Goal: Task Accomplishment & Management: Manage account settings

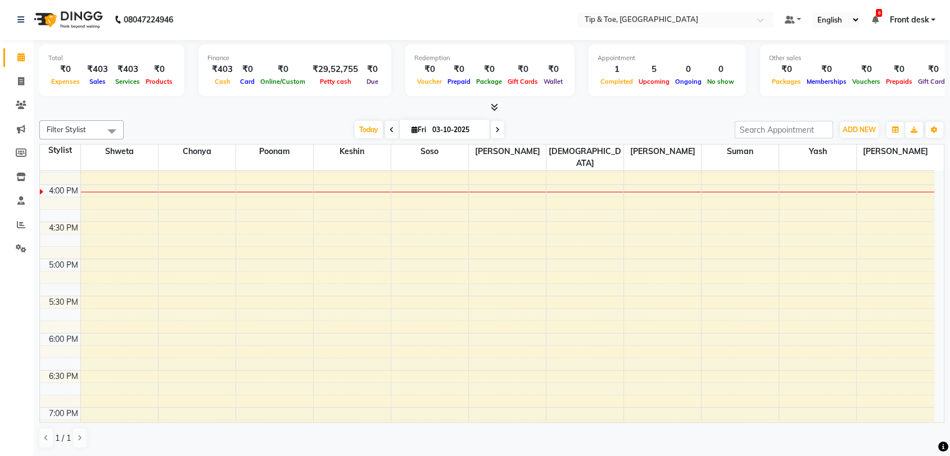
scroll to position [517, 0]
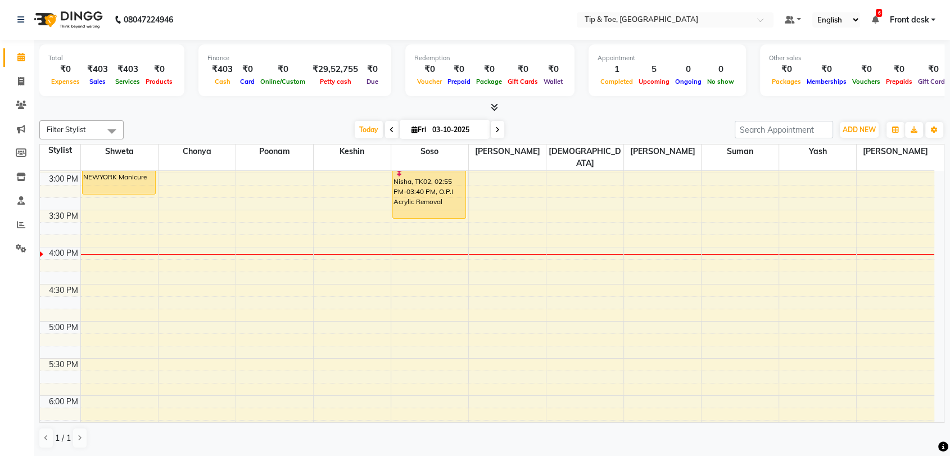
click at [562, 385] on div "8:00 AM 8:30 AM 9:00 AM 9:30 AM 10:00 AM 10:30 AM 11:00 AM 11:30 AM 12:00 PM 12…" at bounding box center [487, 136] width 895 height 965
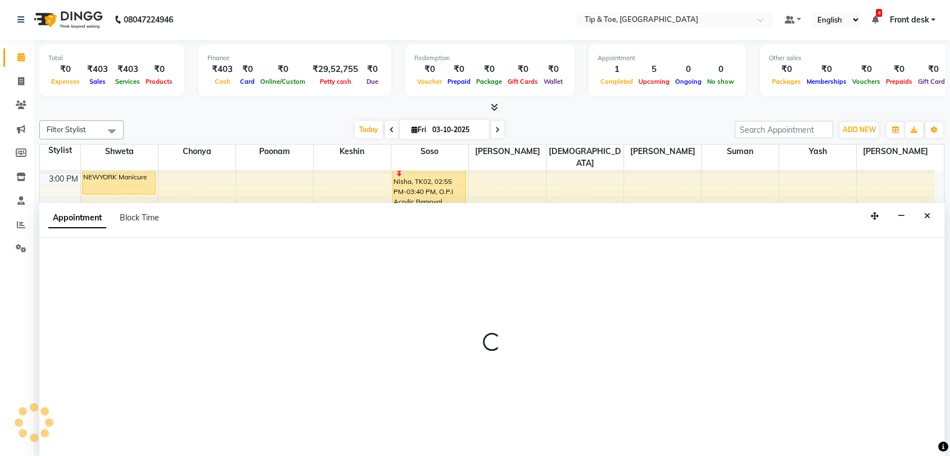
select select "63601"
select select "1080"
select select "tentative"
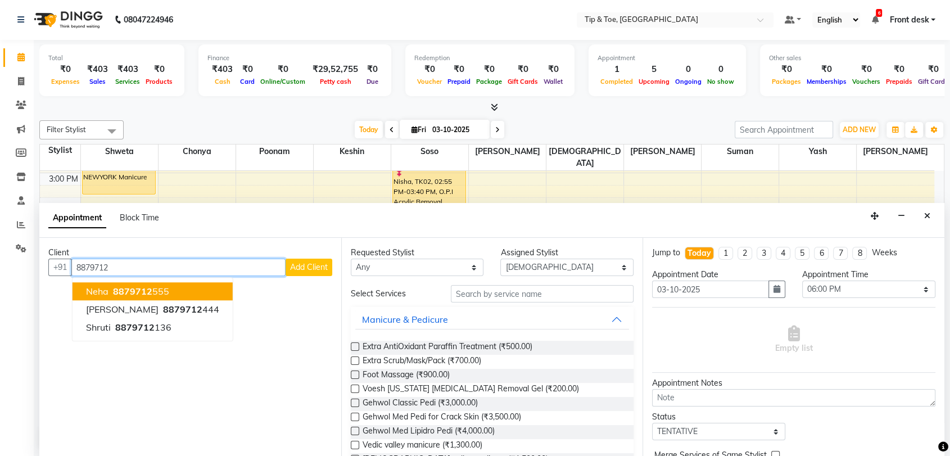
click at [184, 294] on button "Neha 8879712 555" at bounding box center [153, 292] width 160 height 18
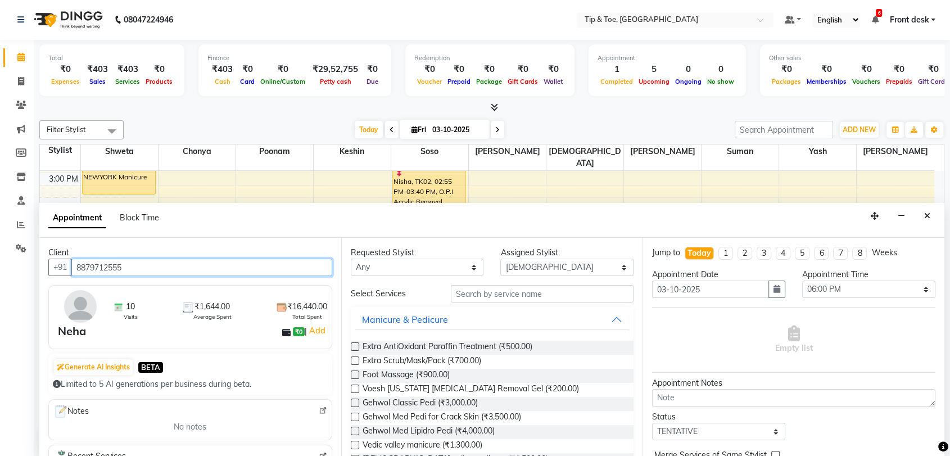
type input "8879712555"
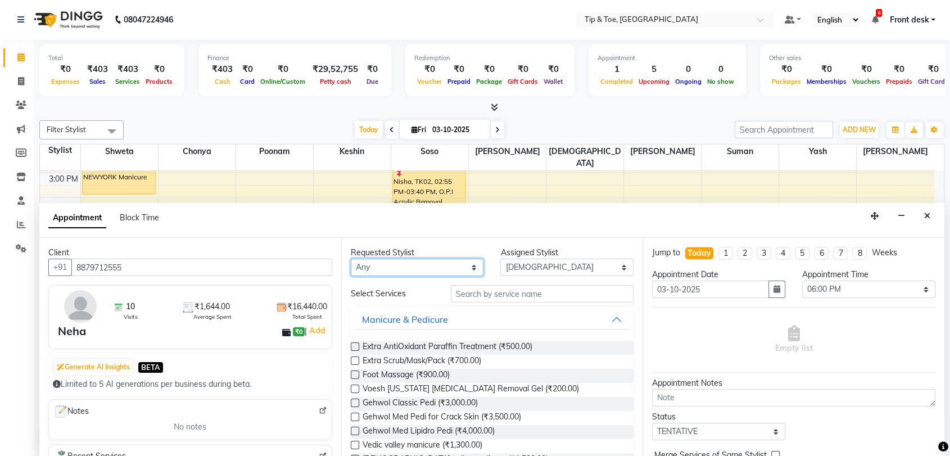
click at [459, 267] on select "Any Chonya Keshin poonam Regan Sayali shweta Sohail soso Suman Vikarm Yash" at bounding box center [417, 267] width 133 height 17
select select "63601"
click at [351, 259] on select "Any Chonya Keshin poonam Regan Sayali shweta Sohail soso Suman Vikarm Yash" at bounding box center [417, 267] width 133 height 17
click at [521, 293] on input "text" at bounding box center [542, 293] width 183 height 17
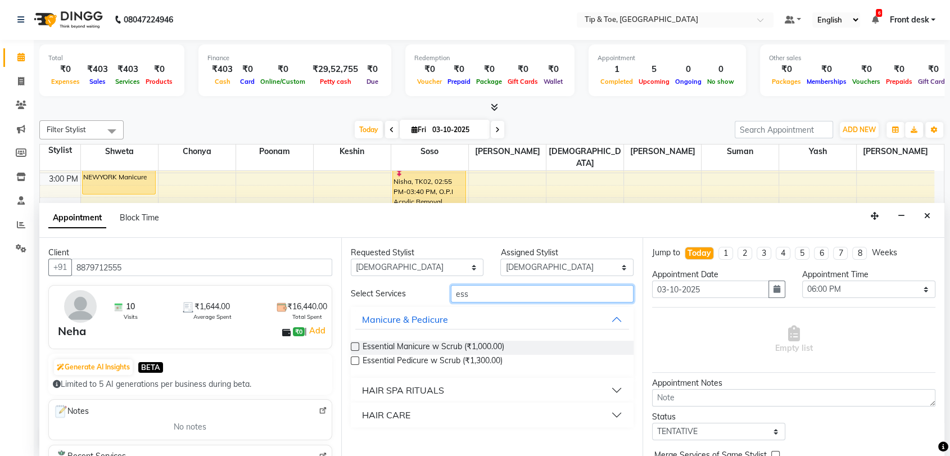
type input "ess"
click at [353, 361] on label at bounding box center [355, 361] width 8 height 8
click at [353, 361] on input "checkbox" at bounding box center [354, 361] width 7 height 7
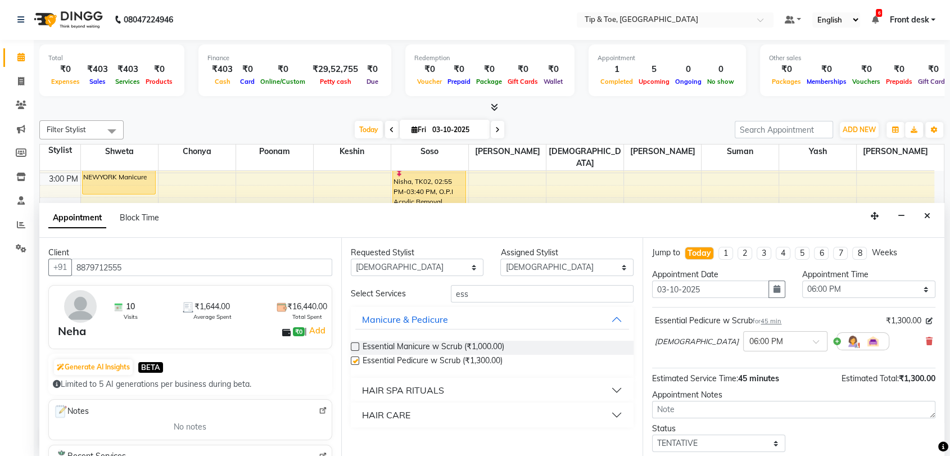
checkbox input "false"
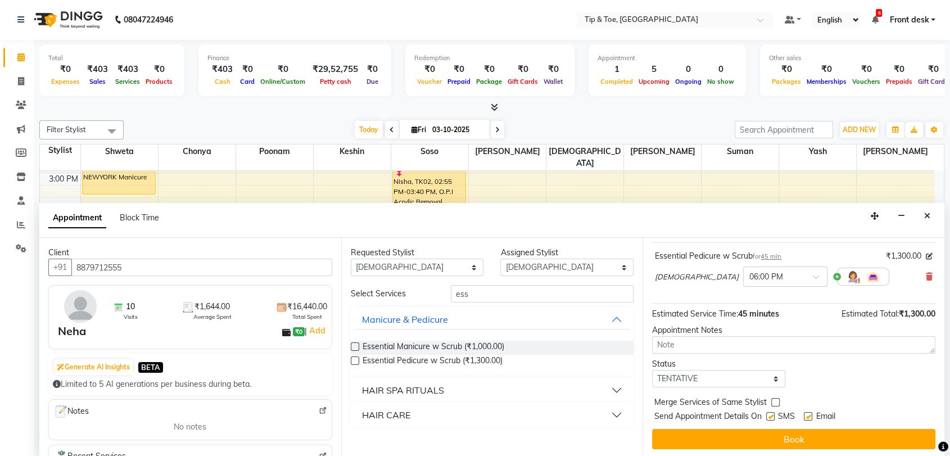
scroll to position [66, 0]
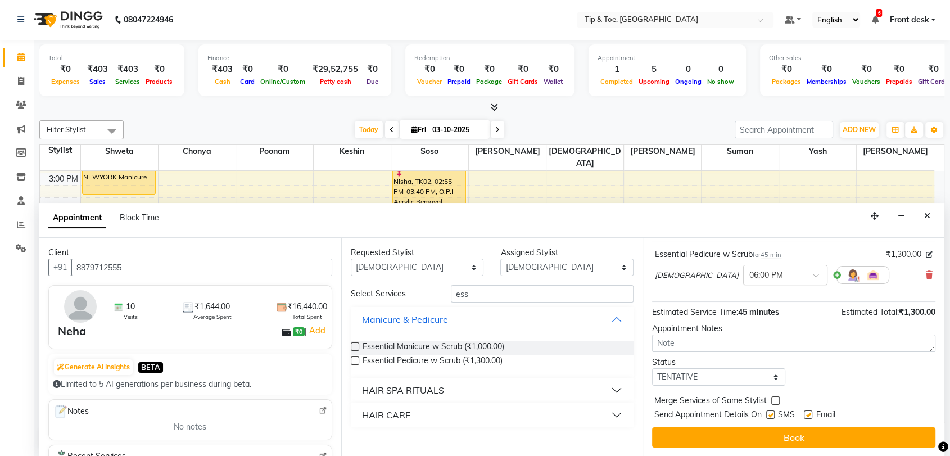
click at [813, 273] on span at bounding box center [820, 279] width 14 height 12
click at [744, 298] on div "05:30 PM" at bounding box center [785, 304] width 83 height 21
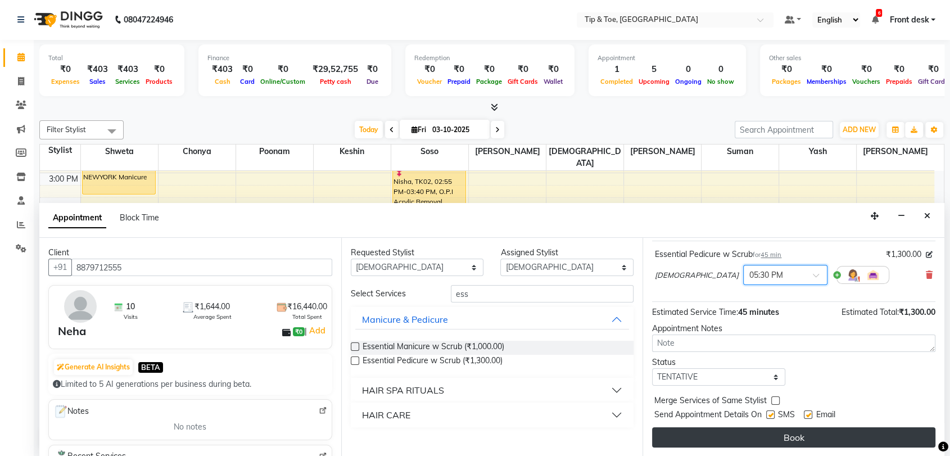
click at [789, 434] on button "Book" at bounding box center [793, 437] width 283 height 20
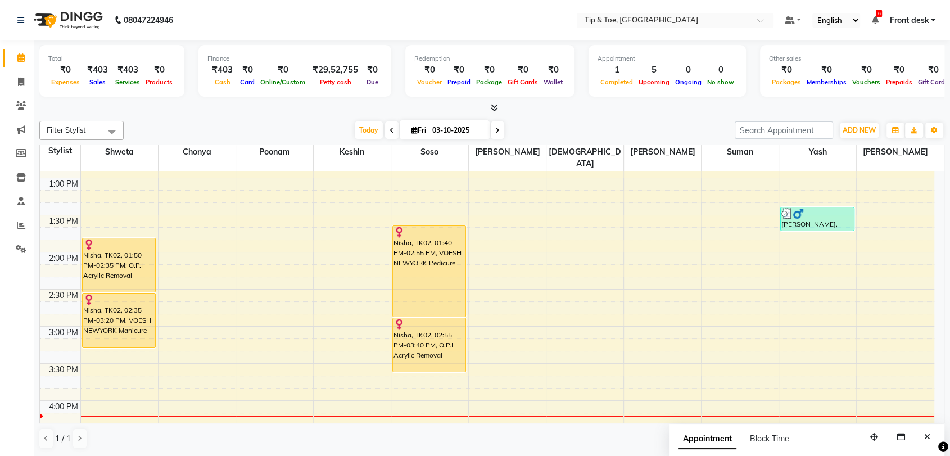
scroll to position [330, 0]
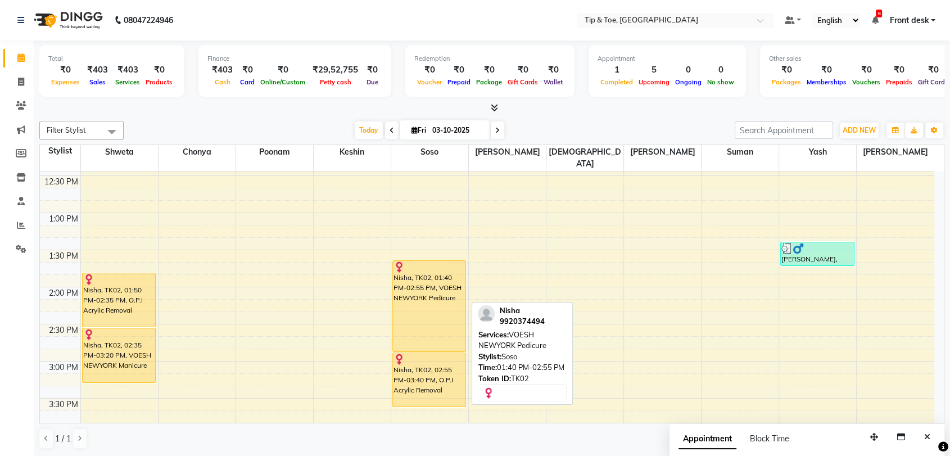
click at [432, 289] on div "Nisha, TK02, 01:40 PM-02:55 PM, VOESH NEWYORK Pedicure" at bounding box center [429, 306] width 73 height 91
click at [424, 261] on div "Nisha, TK02, 01:40 PM-02:55 PM, VOESH NEWYORK Pedicure" at bounding box center [429, 306] width 73 height 91
select select "1"
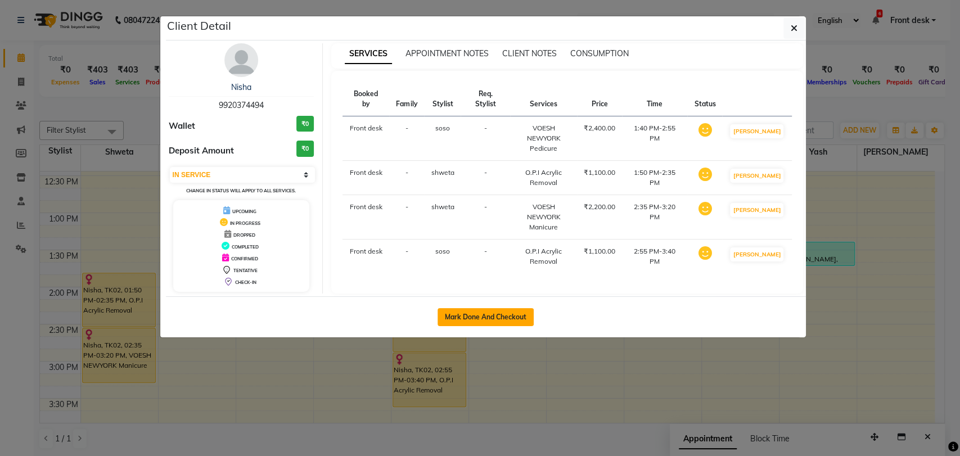
click at [506, 310] on button "Mark Done And Checkout" at bounding box center [486, 317] width 96 height 18
select select "service"
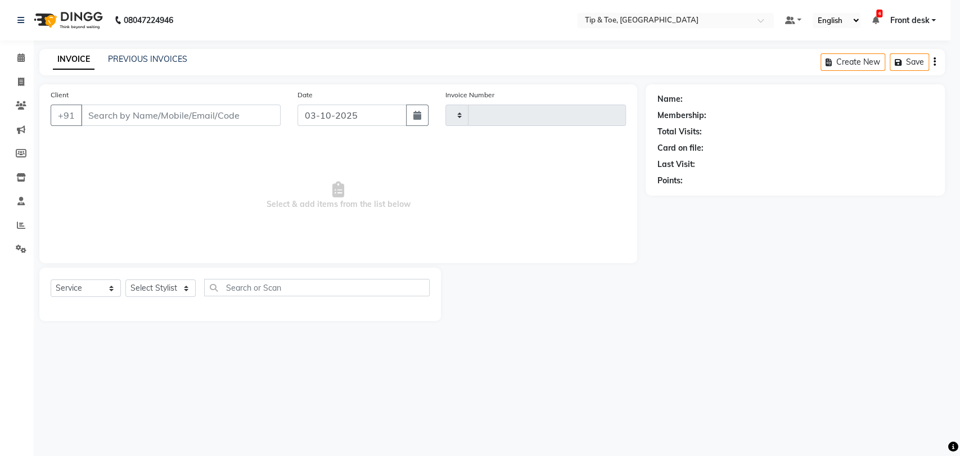
type input "1226"
select select "5942"
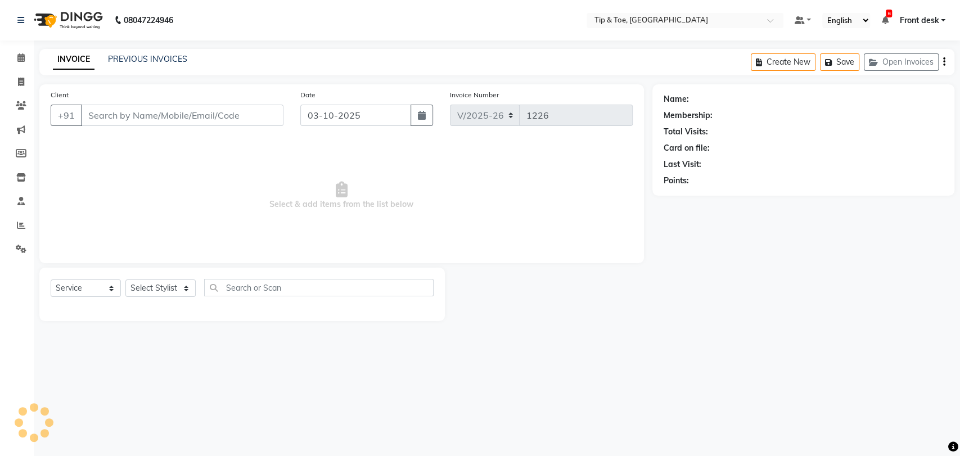
type input "9920374494"
select select "92858"
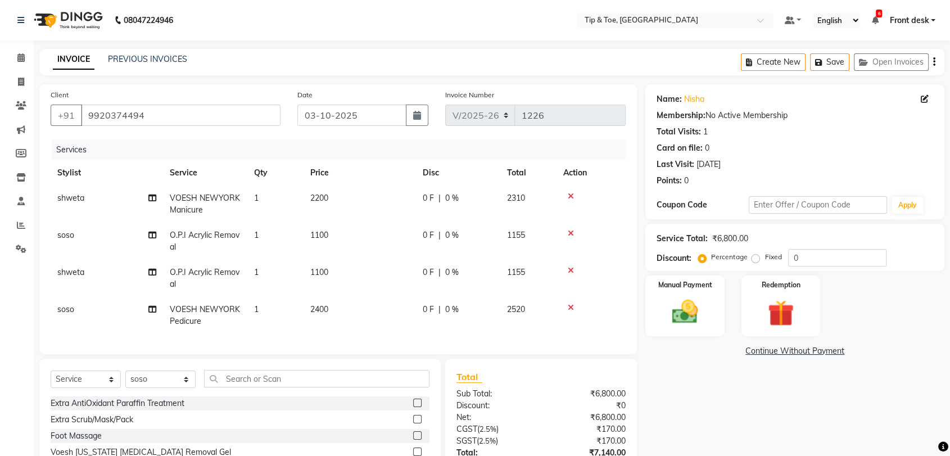
click at [461, 197] on div "0 F | 0 %" at bounding box center [458, 198] width 71 height 12
select select "87938"
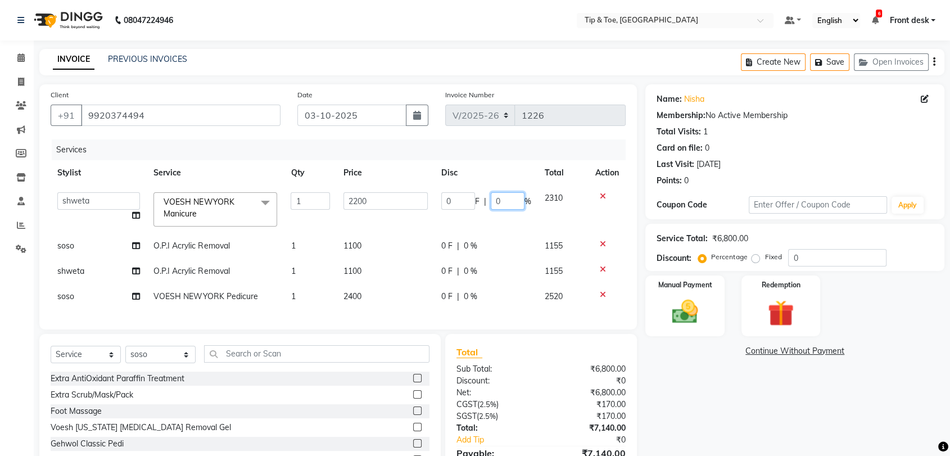
click at [508, 201] on input "0" at bounding box center [508, 200] width 34 height 17
type input "30"
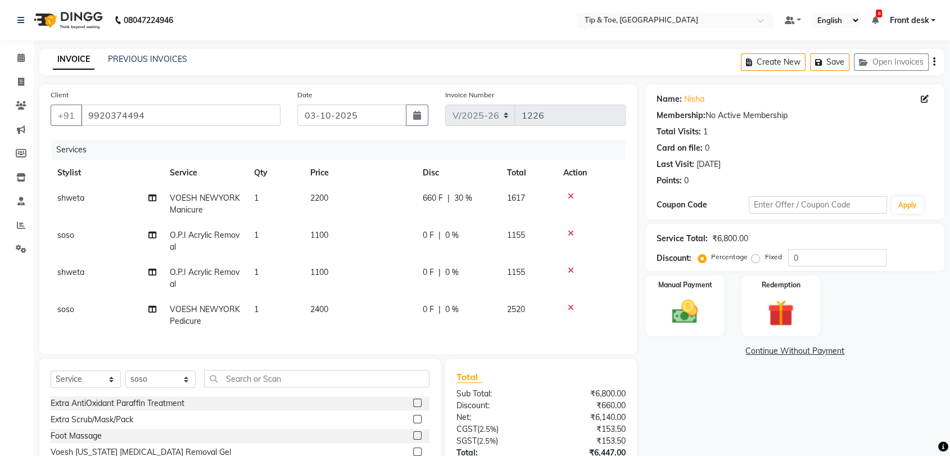
click at [482, 291] on tbody "shweta VOESH NEWYORK Manicure 1 2200 660 F | 30 % 1617 soso O.P.I Acrylic Remov…" at bounding box center [338, 260] width 575 height 148
click at [460, 308] on div "0 F | 0 %" at bounding box center [458, 310] width 71 height 12
select select "92858"
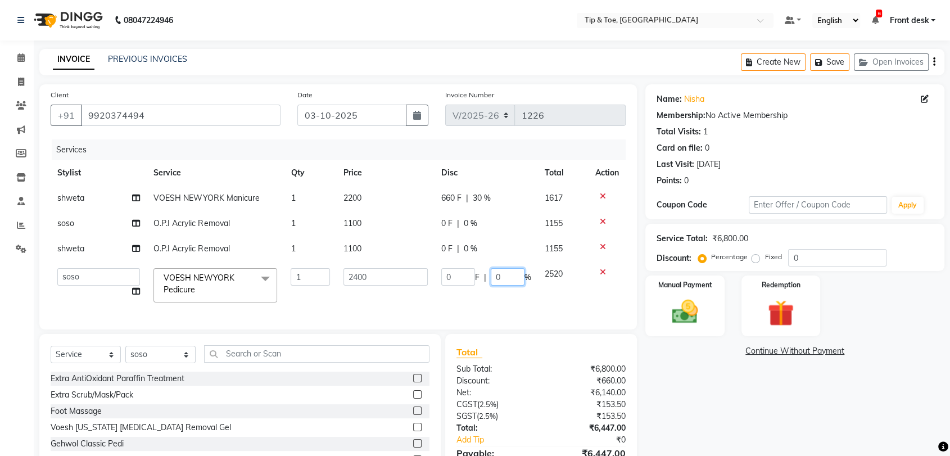
click at [514, 278] on input "0" at bounding box center [508, 276] width 34 height 17
type input "30"
click at [577, 290] on tbody "shweta VOESH NEWYORK Manicure 1 2200 660 F | 30 % 1617 soso O.P.I Acrylic Remov…" at bounding box center [338, 248] width 575 height 124
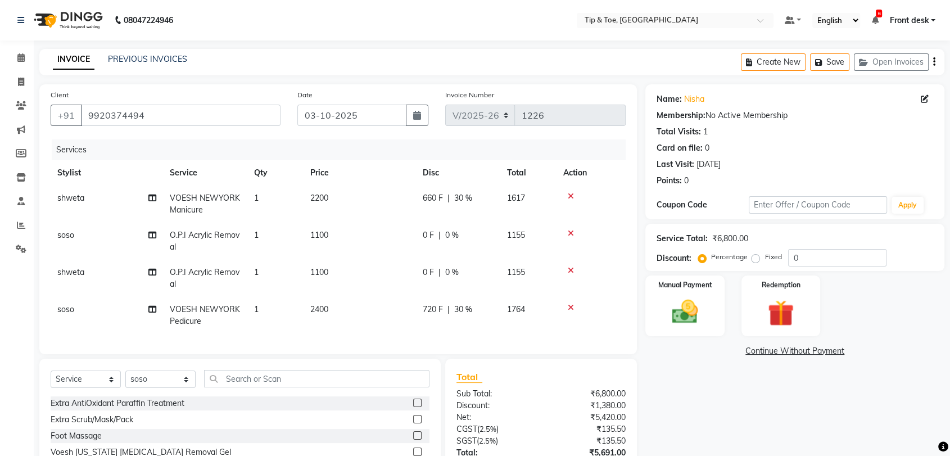
scroll to position [94, 0]
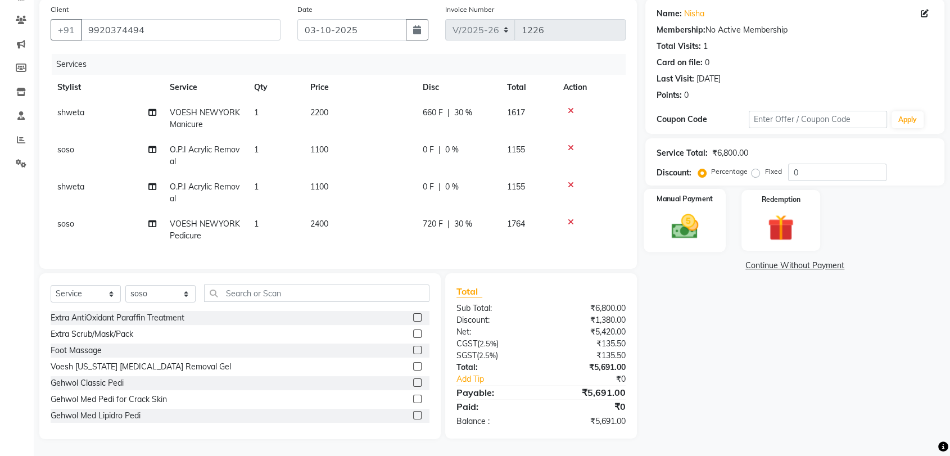
click at [675, 213] on img at bounding box center [685, 226] width 44 height 31
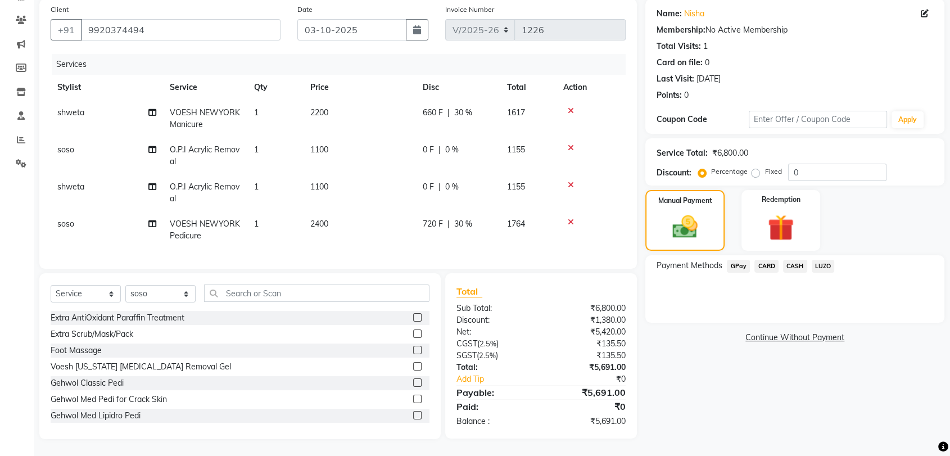
click at [735, 260] on span "GPay" at bounding box center [738, 266] width 23 height 13
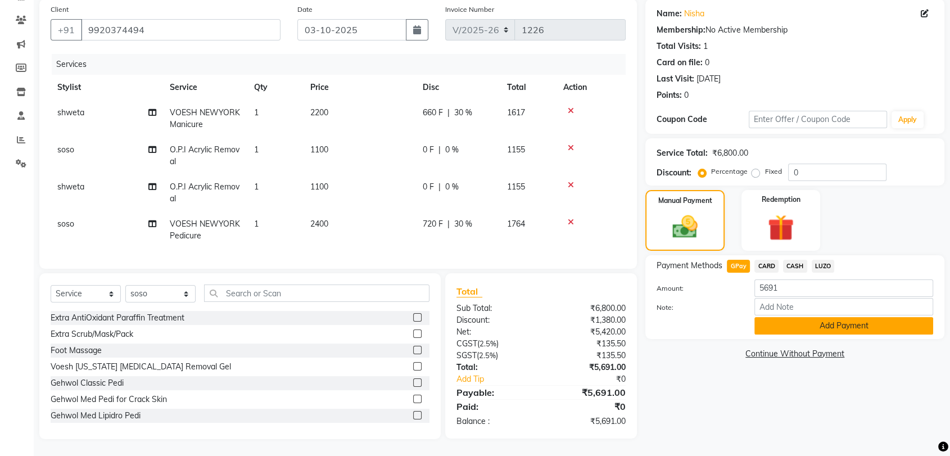
click at [851, 318] on button "Add Payment" at bounding box center [844, 325] width 179 height 17
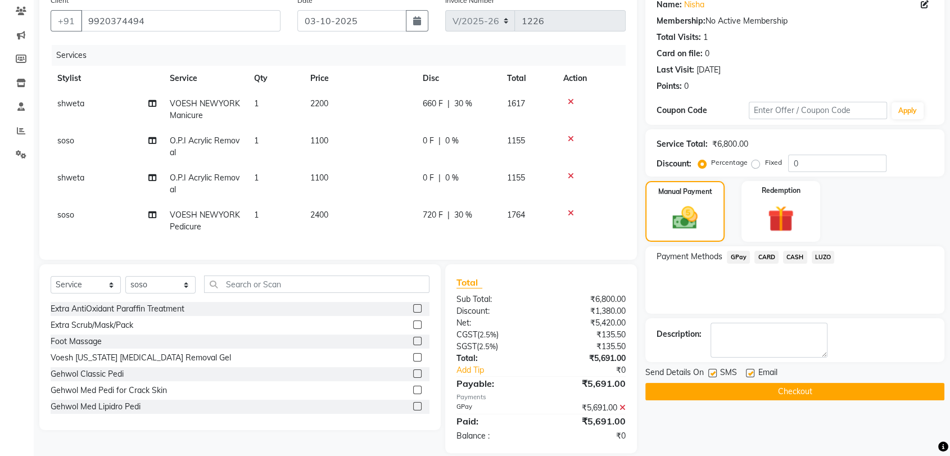
click at [804, 386] on button "Checkout" at bounding box center [795, 391] width 299 height 17
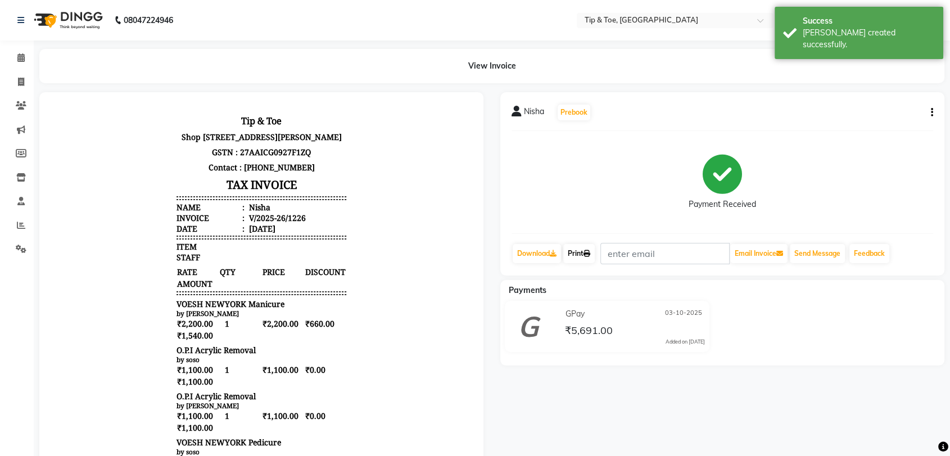
click at [585, 249] on link "Print" at bounding box center [579, 253] width 31 height 19
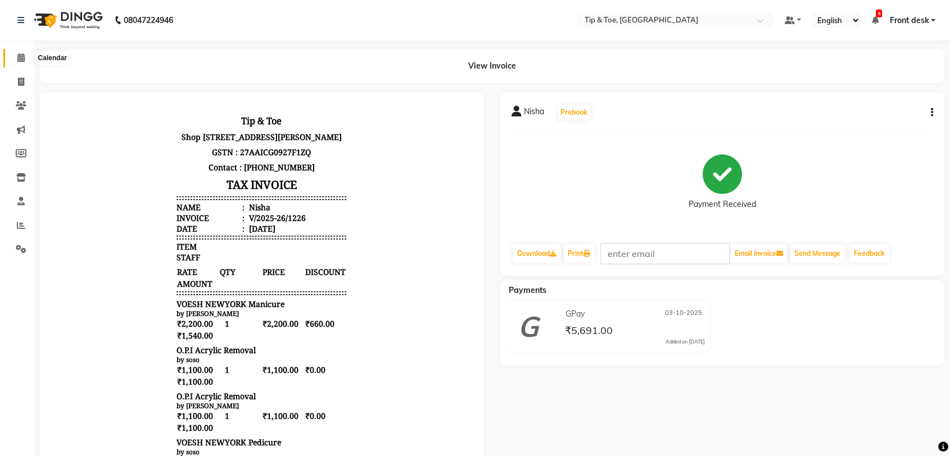
click at [15, 57] on span at bounding box center [21, 58] width 20 height 13
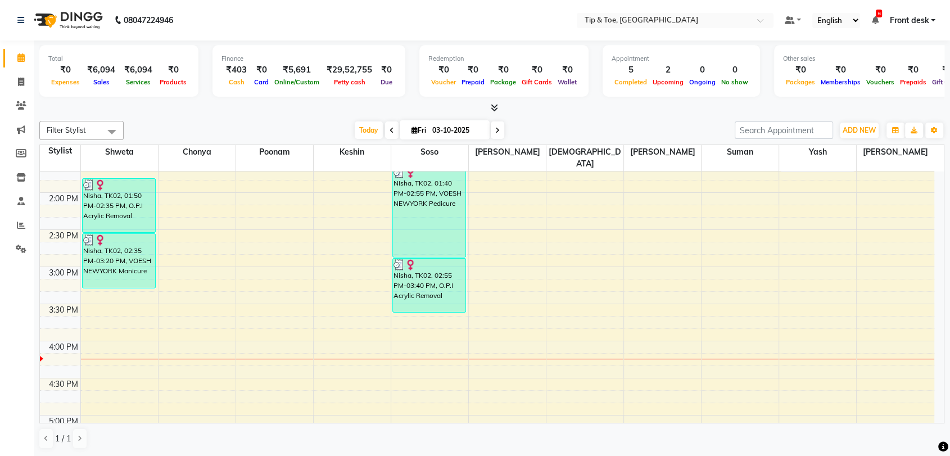
scroll to position [437, 0]
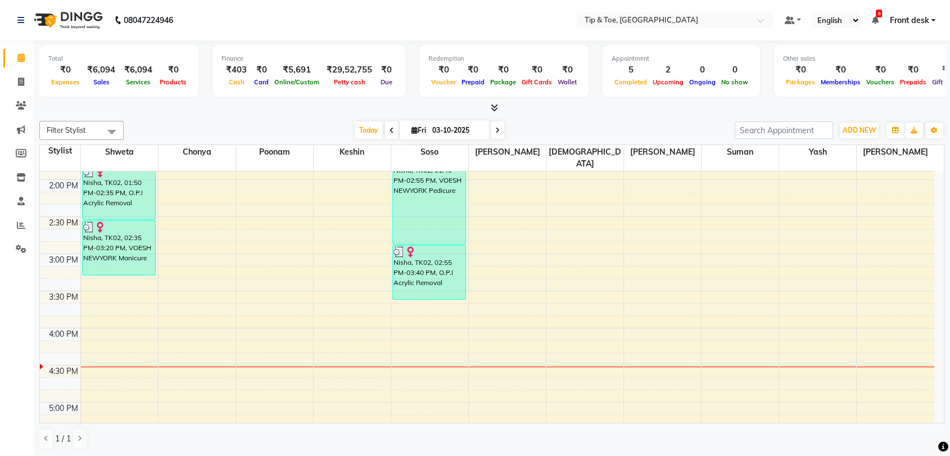
click at [491, 131] on span at bounding box center [497, 129] width 13 height 17
type input "04-10-2025"
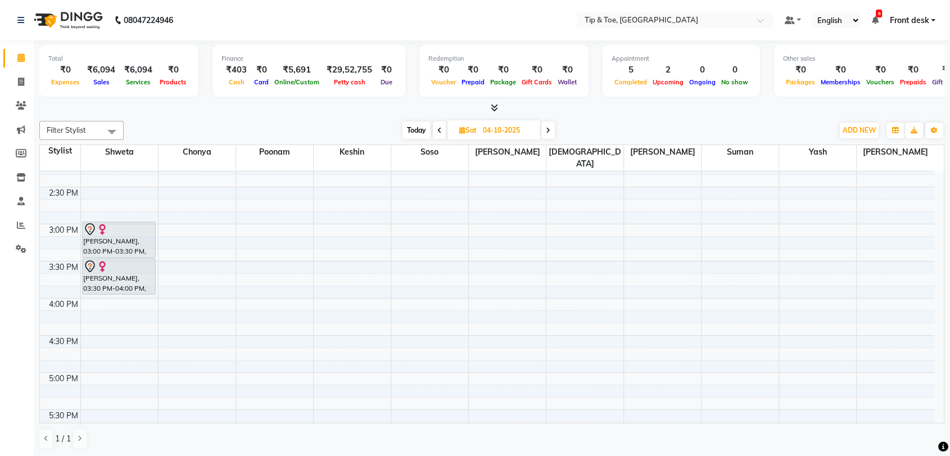
scroll to position [529, 0]
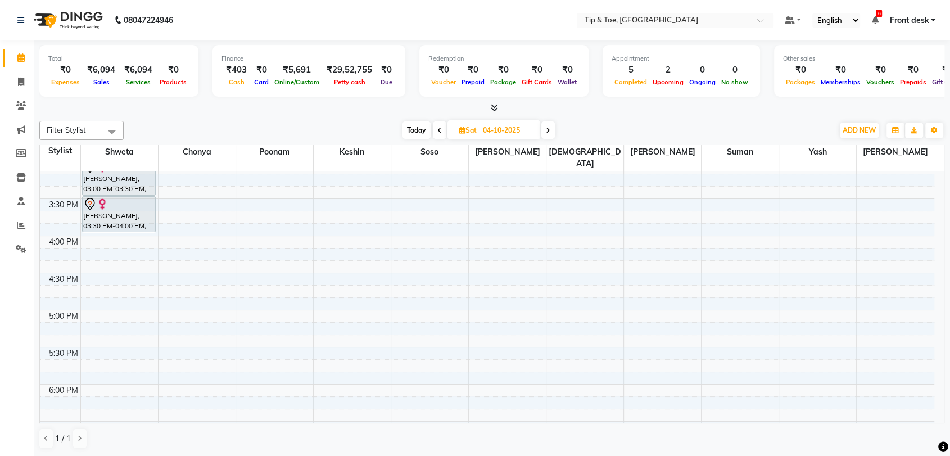
click at [505, 336] on div "8:00 AM 8:30 AM 9:00 AM 9:30 AM 10:00 AM 10:30 AM 11:00 AM 11:30 AM 12:00 PM 12…" at bounding box center [487, 124] width 895 height 965
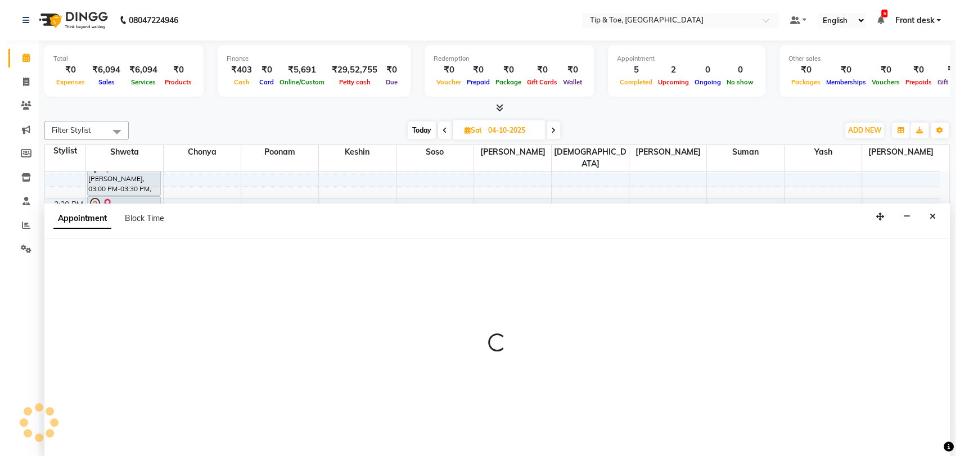
scroll to position [1, 0]
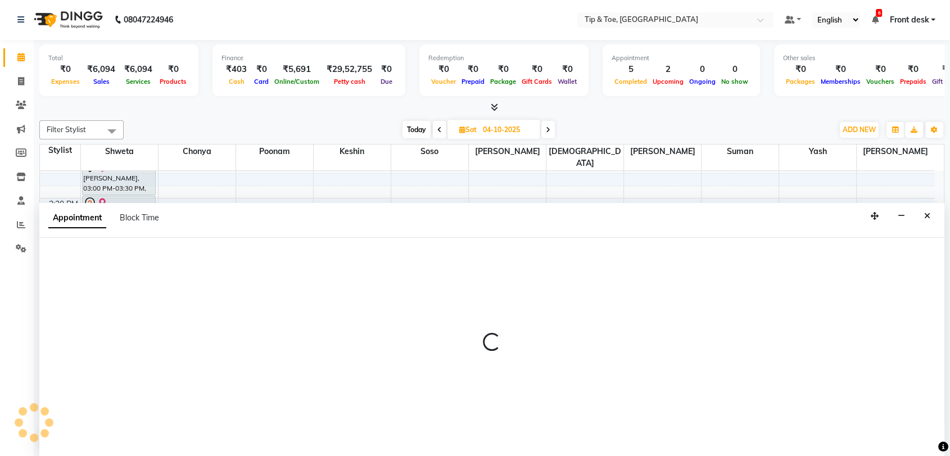
select select "83790"
select select "1050"
select select "tentative"
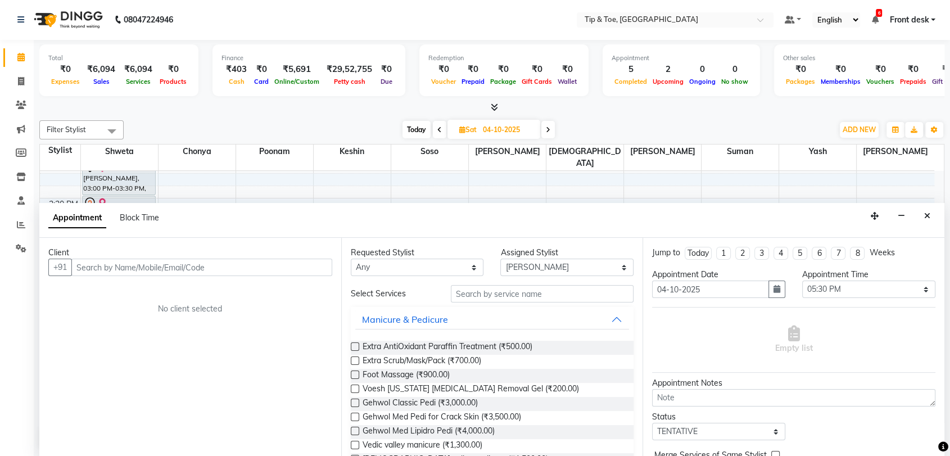
click at [223, 267] on input "text" at bounding box center [201, 267] width 261 height 17
type input "9920062696"
click at [307, 264] on span "Add Client" at bounding box center [309, 267] width 38 height 10
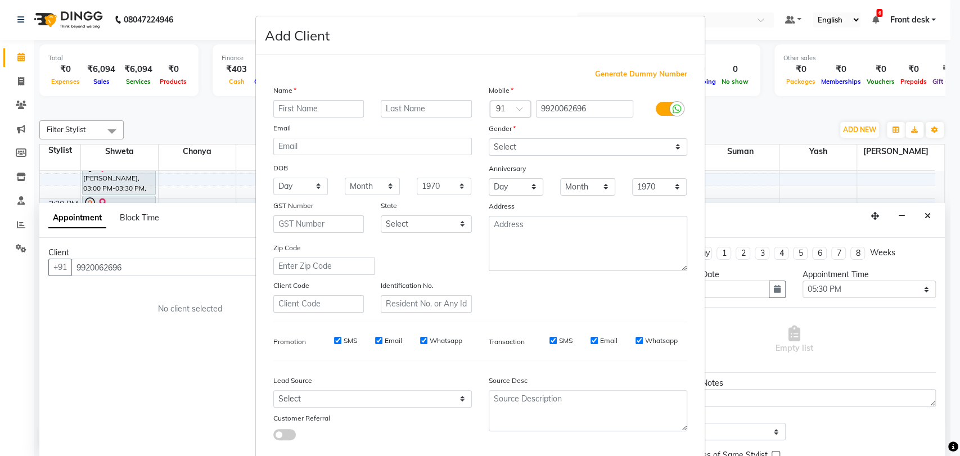
click at [314, 103] on input "text" at bounding box center [318, 108] width 91 height 17
type input "Nipam"
click at [418, 109] on input "text" at bounding box center [426, 108] width 91 height 17
type input "Shah"
click at [512, 151] on select "Select [DEMOGRAPHIC_DATA] [DEMOGRAPHIC_DATA] Other Prefer Not To Say" at bounding box center [588, 146] width 199 height 17
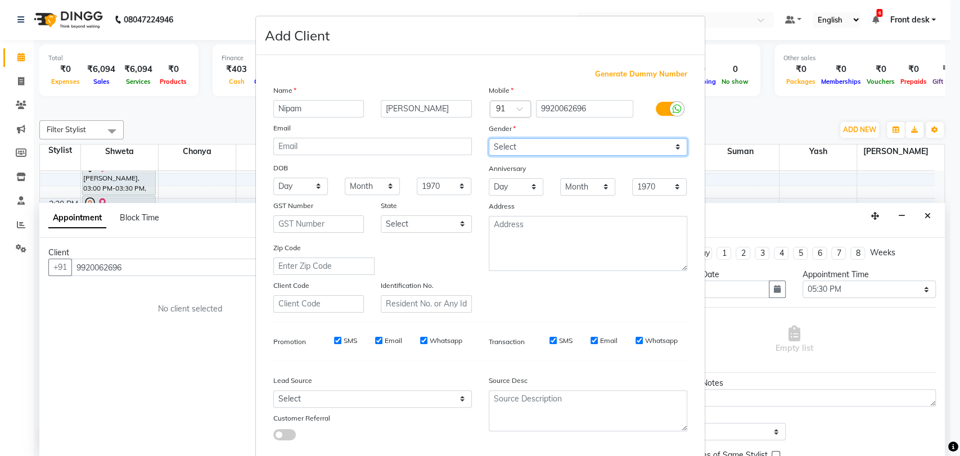
select select "[DEMOGRAPHIC_DATA]"
click at [489, 138] on select "Select [DEMOGRAPHIC_DATA] [DEMOGRAPHIC_DATA] Other Prefer Not To Say" at bounding box center [588, 146] width 199 height 17
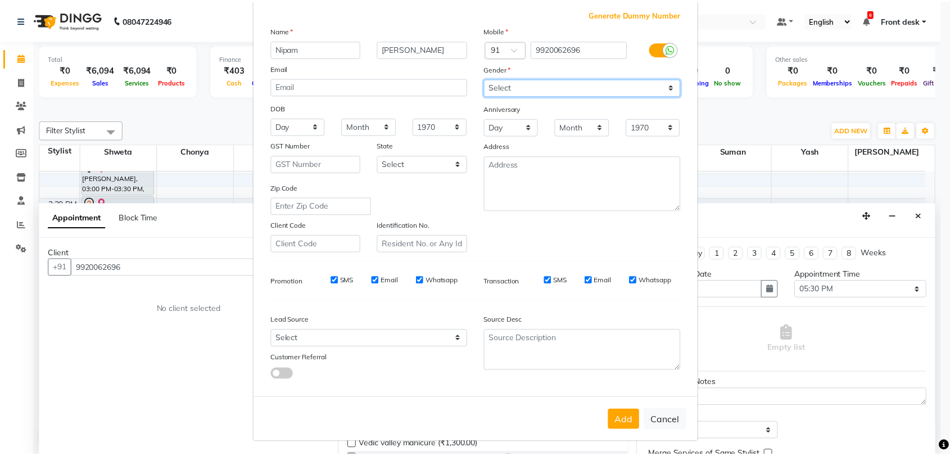
scroll to position [61, 0]
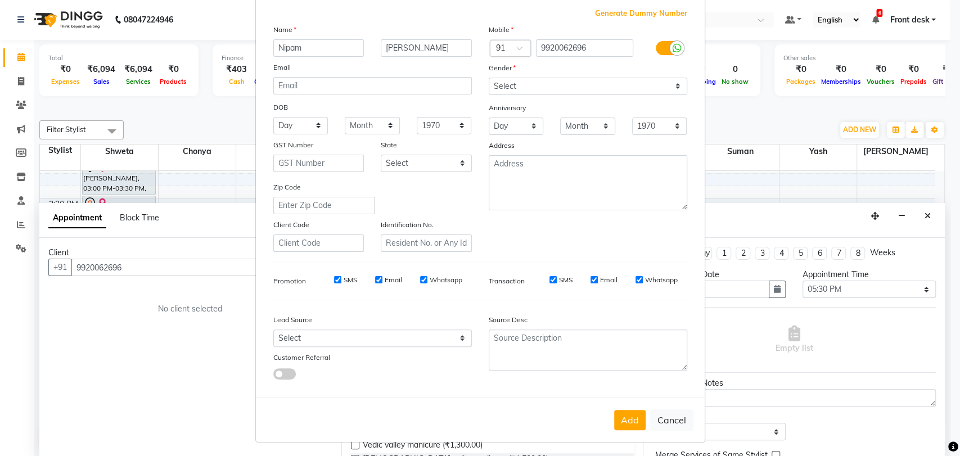
click at [623, 418] on button "Add" at bounding box center [629, 420] width 31 height 20
select select
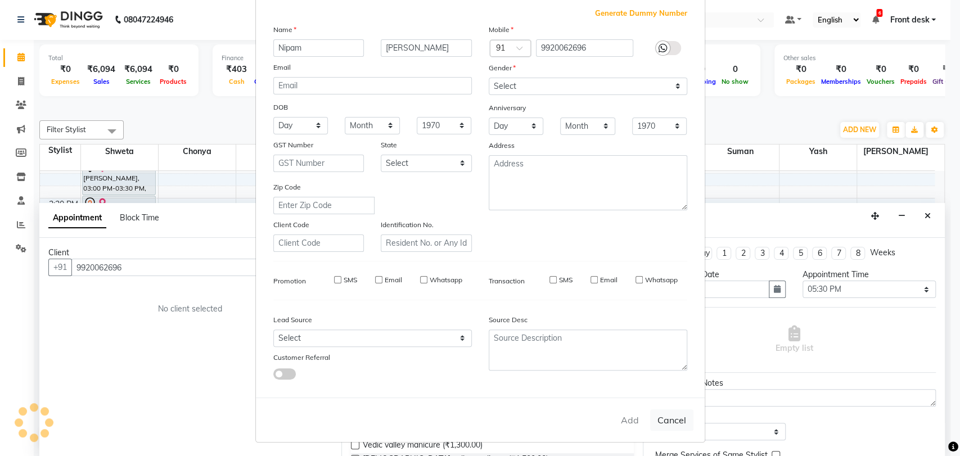
select select
checkbox input "false"
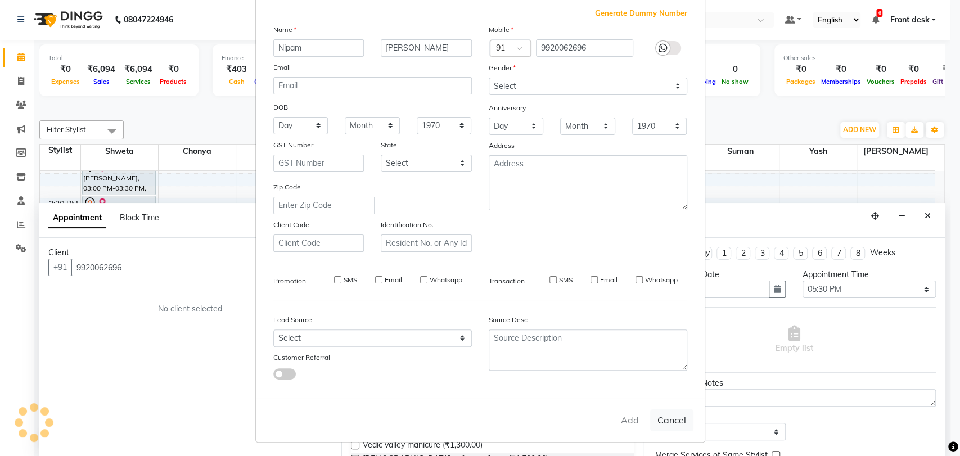
checkbox input "false"
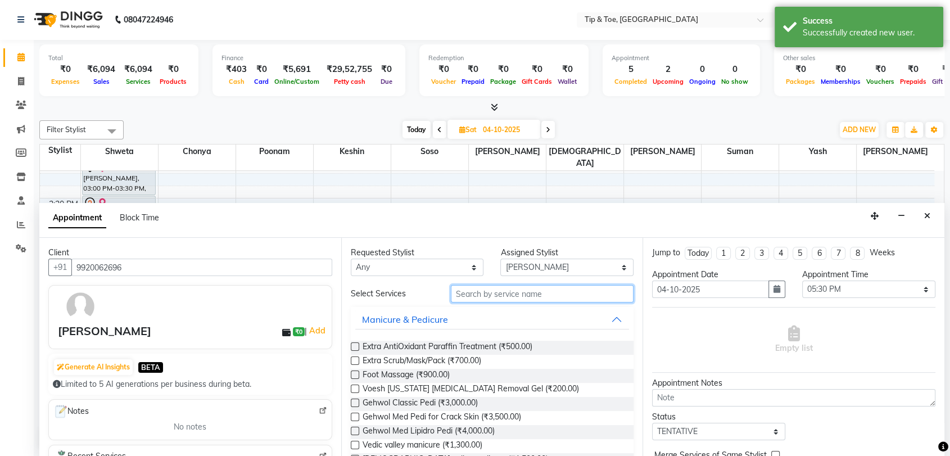
click at [480, 295] on input "text" at bounding box center [542, 293] width 183 height 17
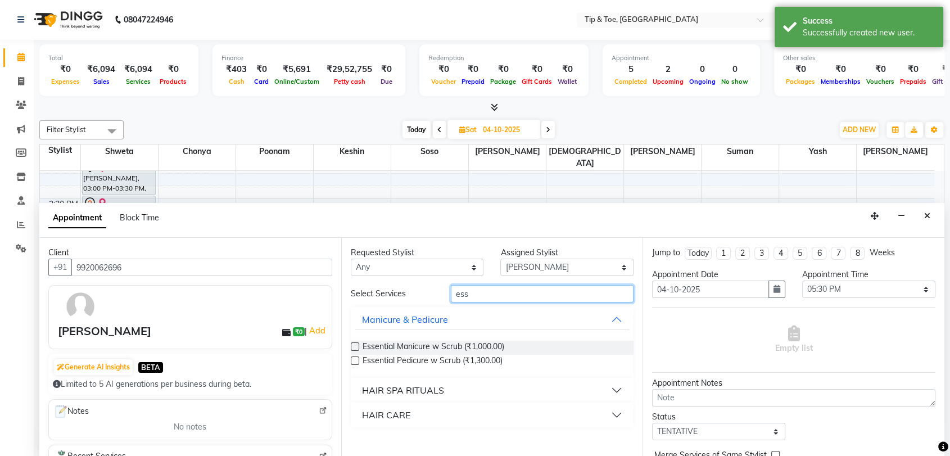
type input "ess"
click at [352, 359] on label at bounding box center [355, 361] width 8 height 8
click at [352, 359] on input "checkbox" at bounding box center [354, 361] width 7 height 7
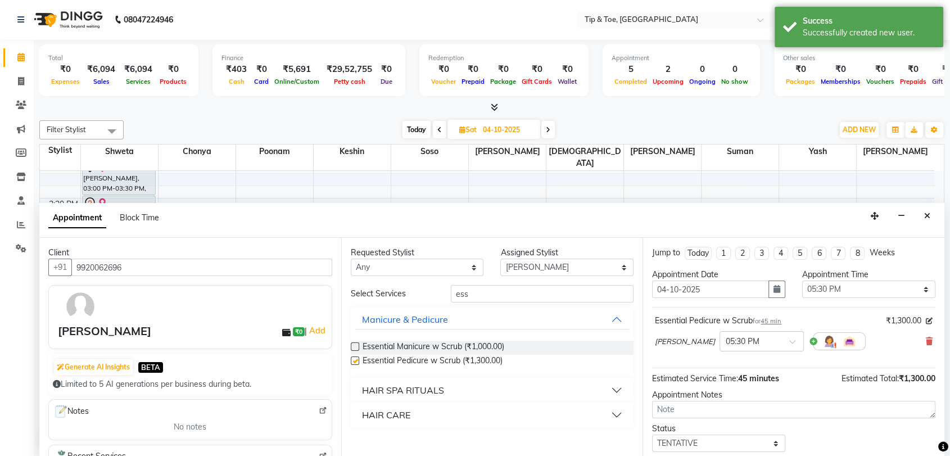
checkbox input "false"
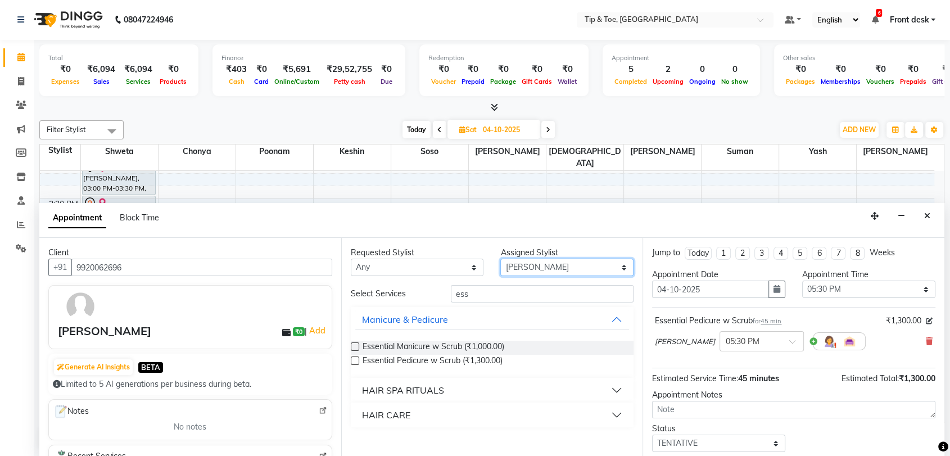
click at [564, 270] on select "Select Chonya Keshin poonam [PERSON_NAME] shweta [PERSON_NAME] [PERSON_NAME] Ya…" at bounding box center [567, 267] width 133 height 17
select select "87938"
click at [501, 259] on select "Select Chonya Keshin poonam [PERSON_NAME] shweta [PERSON_NAME] [PERSON_NAME] Ya…" at bounding box center [567, 267] width 133 height 17
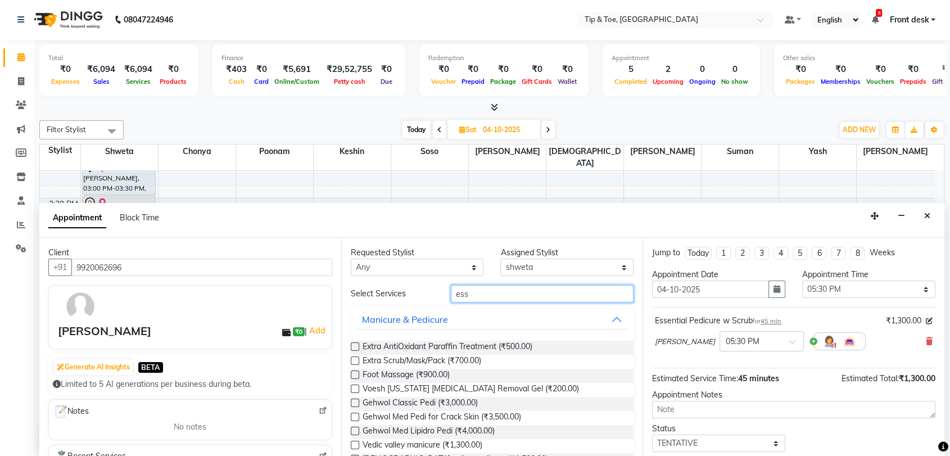
click at [484, 294] on input "ess" at bounding box center [542, 293] width 183 height 17
type input "e"
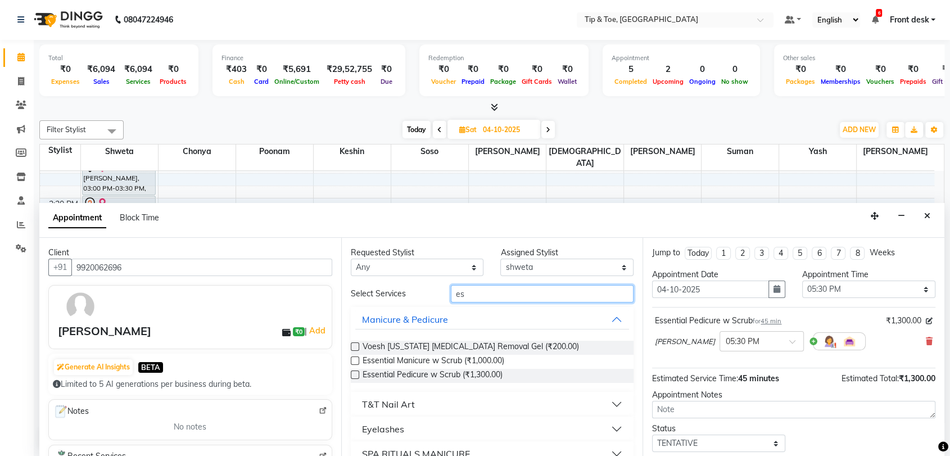
type input "ess"
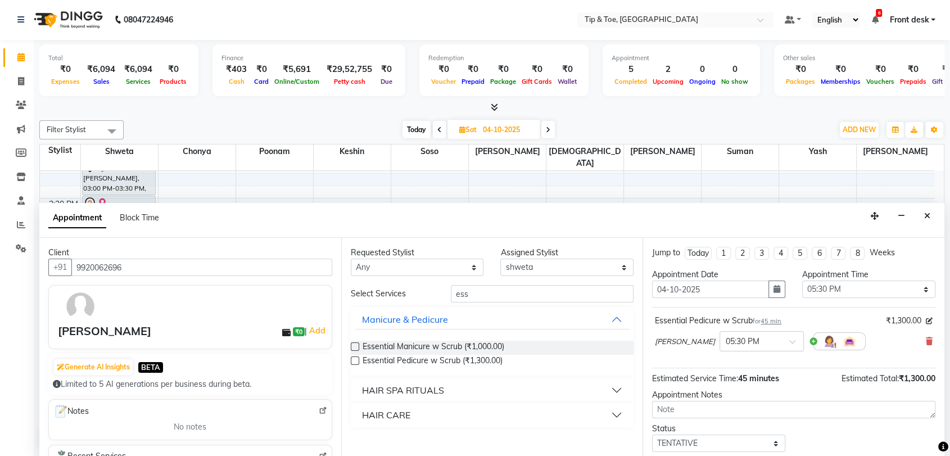
click at [354, 346] on label at bounding box center [355, 347] width 8 height 8
click at [354, 346] on input "checkbox" at bounding box center [354, 347] width 7 height 7
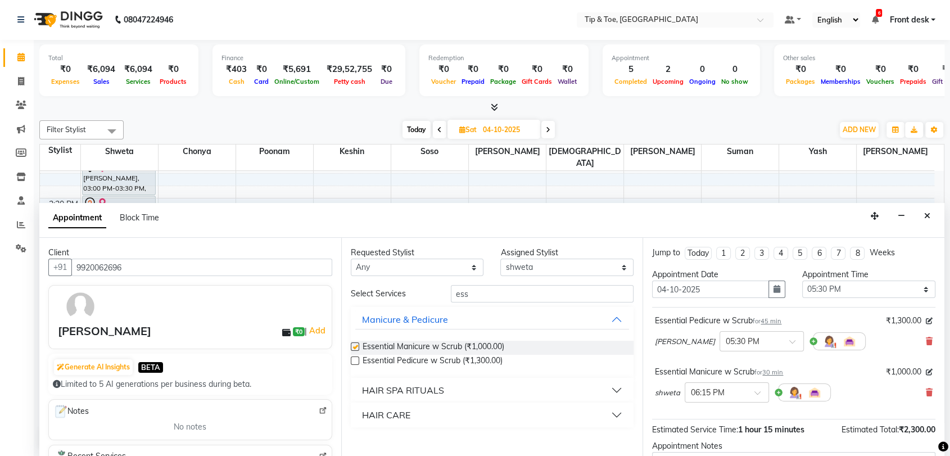
checkbox input "false"
click at [550, 265] on select "Select Chonya Keshin poonam [PERSON_NAME] shweta [PERSON_NAME] [PERSON_NAME] Ya…" at bounding box center [567, 267] width 133 height 17
click at [759, 391] on span at bounding box center [762, 396] width 14 height 12
click at [727, 413] on div "05:30 PM" at bounding box center [727, 414] width 83 height 21
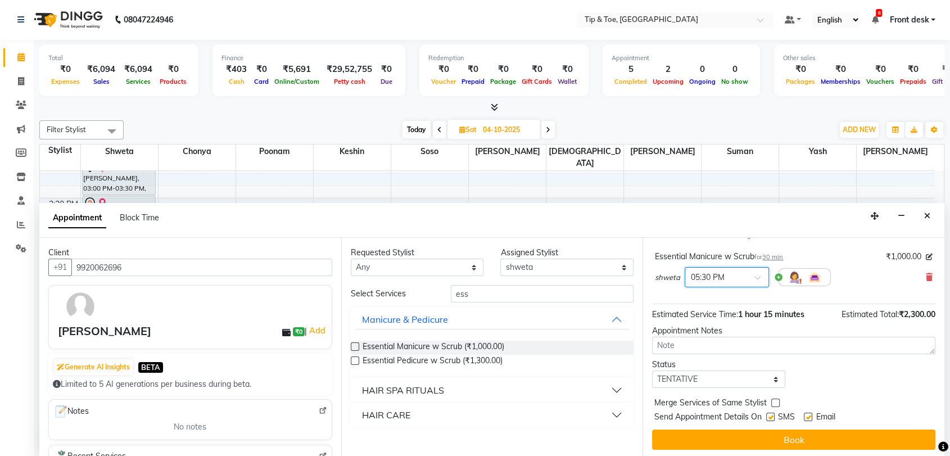
scroll to position [129, 0]
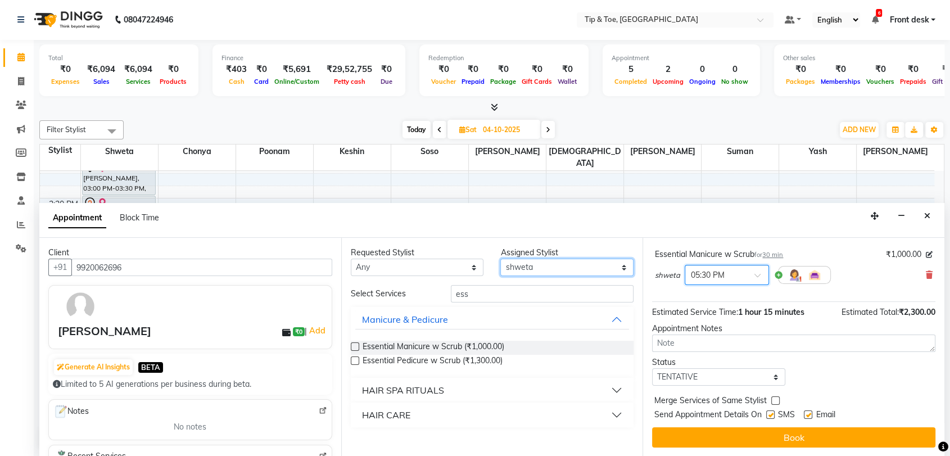
click at [551, 271] on select "Select Chonya Keshin poonam [PERSON_NAME] shweta [PERSON_NAME] [PERSON_NAME] Ya…" at bounding box center [567, 267] width 133 height 17
select select "83602"
click at [501, 259] on select "Select Chonya Keshin poonam [PERSON_NAME] shweta [PERSON_NAME] [PERSON_NAME] Ya…" at bounding box center [567, 267] width 133 height 17
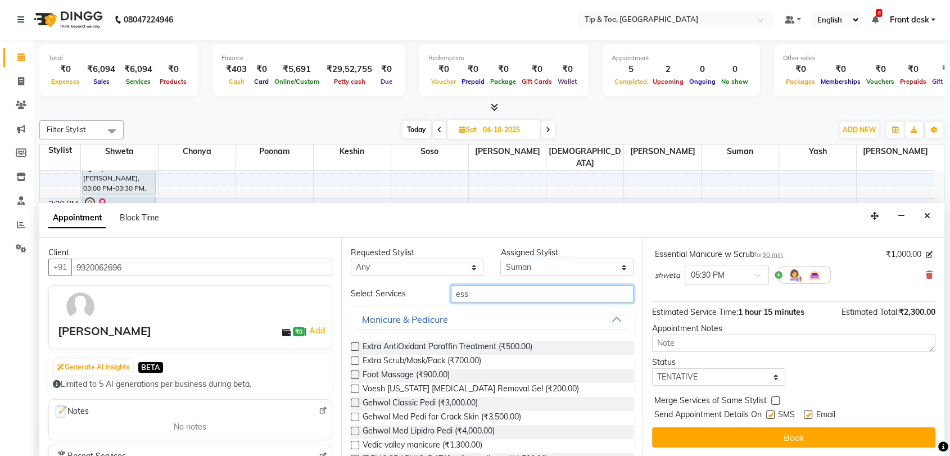
click at [476, 295] on input "ess" at bounding box center [542, 293] width 183 height 17
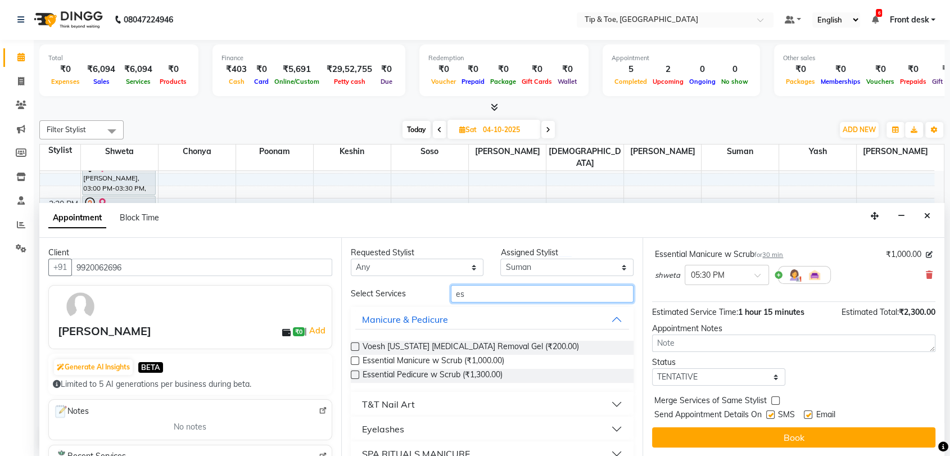
type input "e"
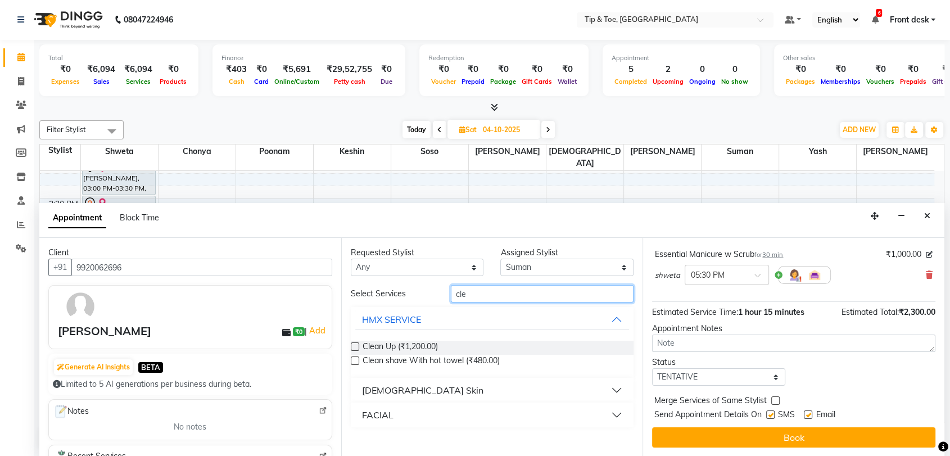
type input "cle"
click at [354, 346] on label at bounding box center [355, 347] width 8 height 8
click at [354, 346] on input "checkbox" at bounding box center [354, 347] width 7 height 7
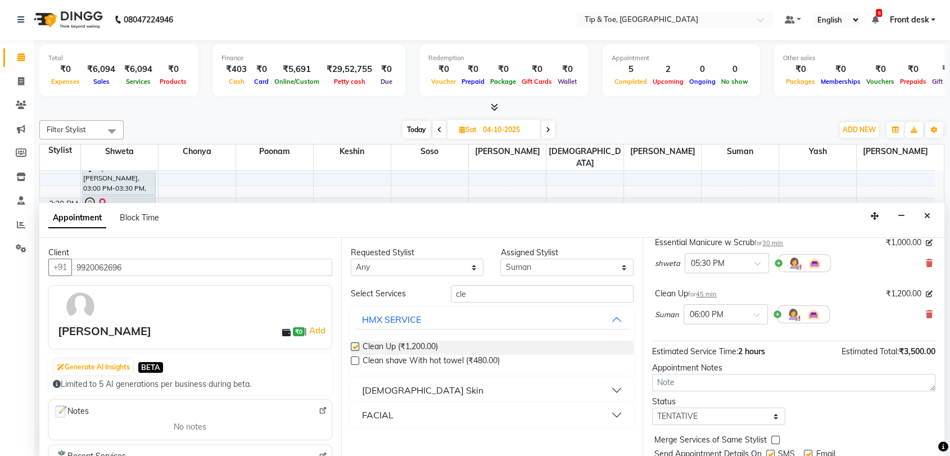
checkbox input "false"
click at [496, 289] on input "cle" at bounding box center [542, 293] width 183 height 17
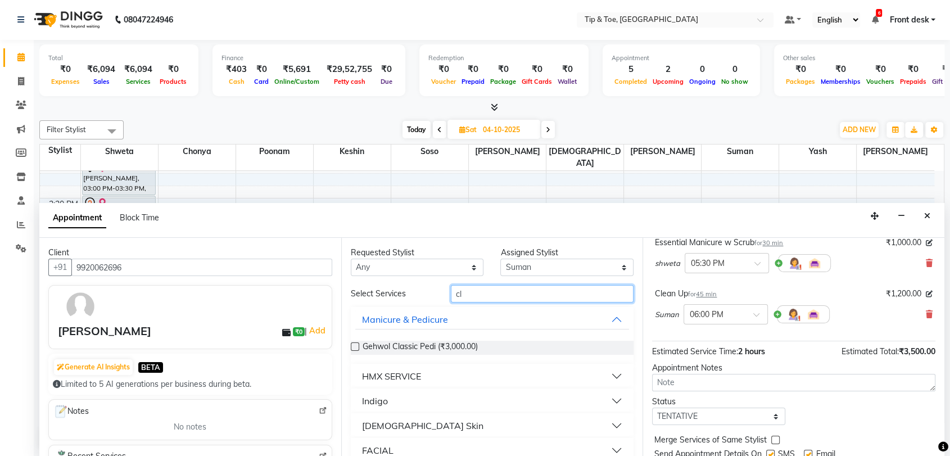
type input "c"
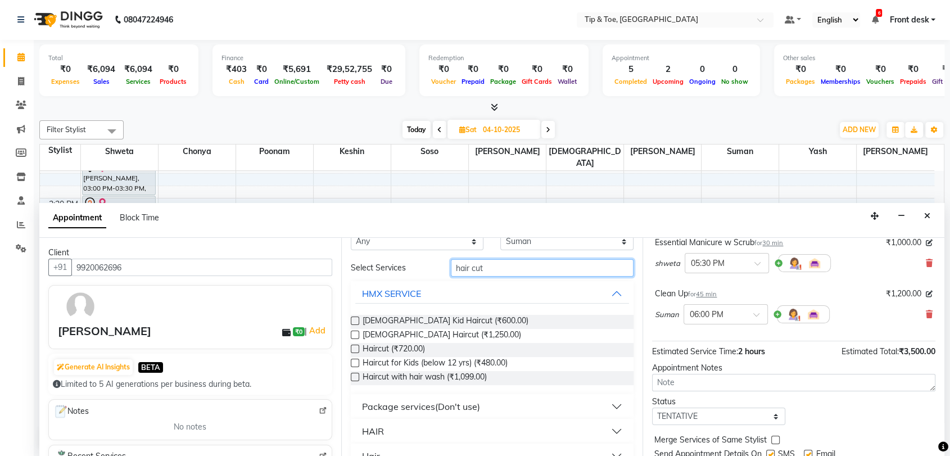
scroll to position [47, 0]
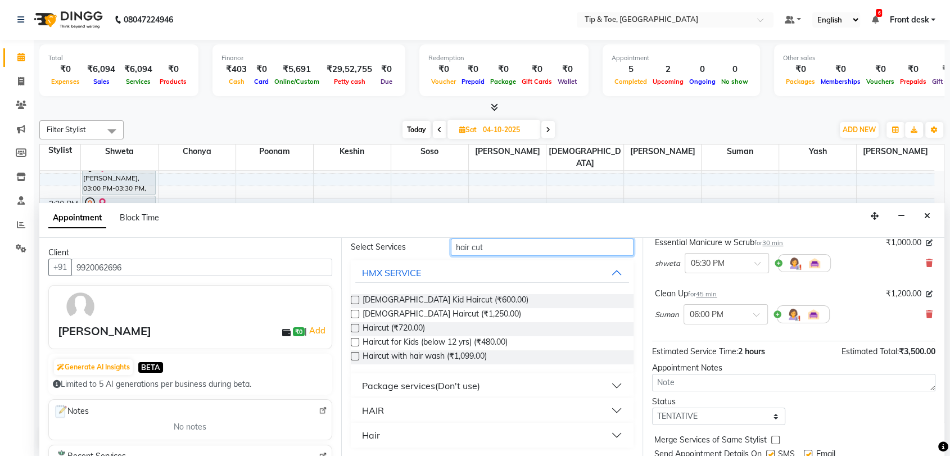
type input "hair cut"
click at [421, 404] on button "HAIR" at bounding box center [492, 410] width 274 height 20
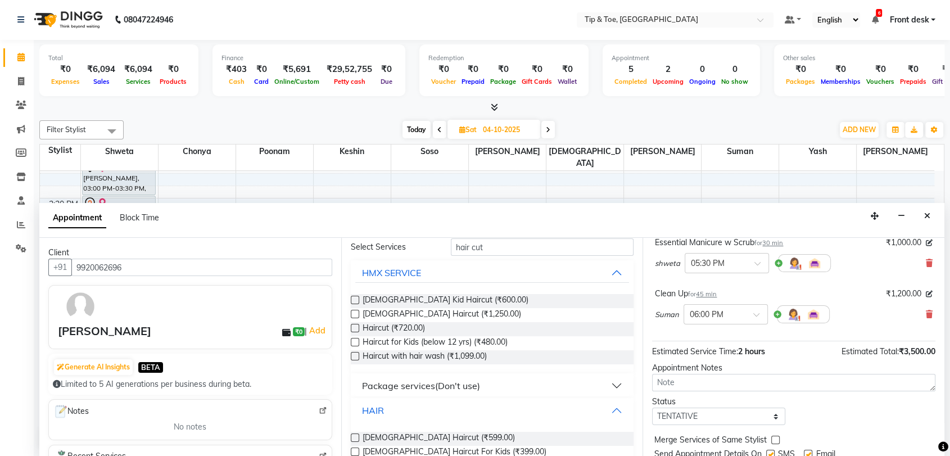
scroll to position [93, 0]
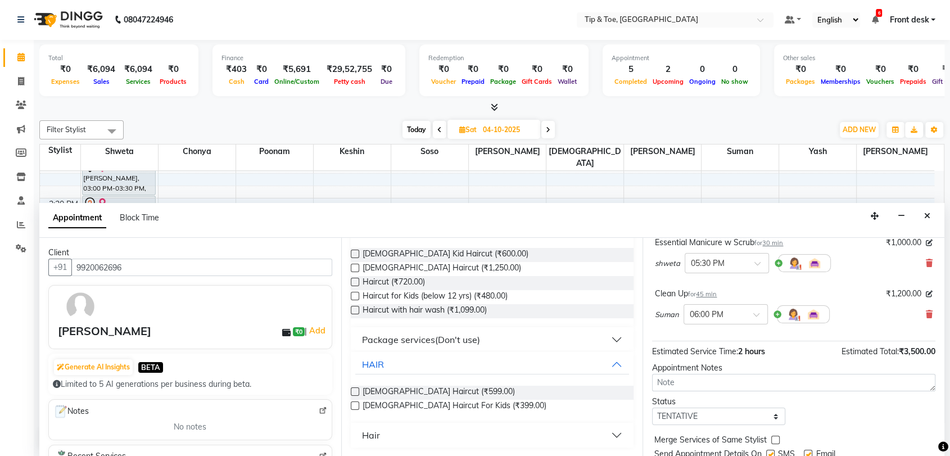
click at [355, 391] on label at bounding box center [355, 392] width 8 height 8
click at [355, 391] on input "checkbox" at bounding box center [354, 392] width 7 height 7
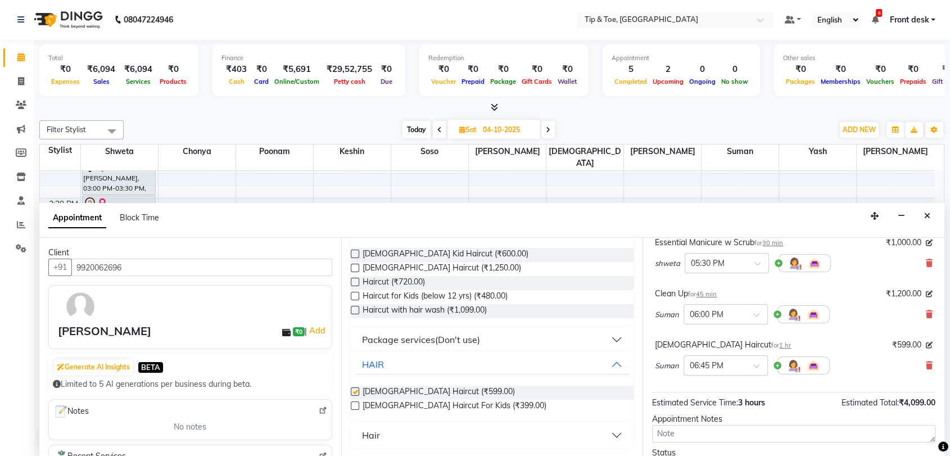
checkbox input "false"
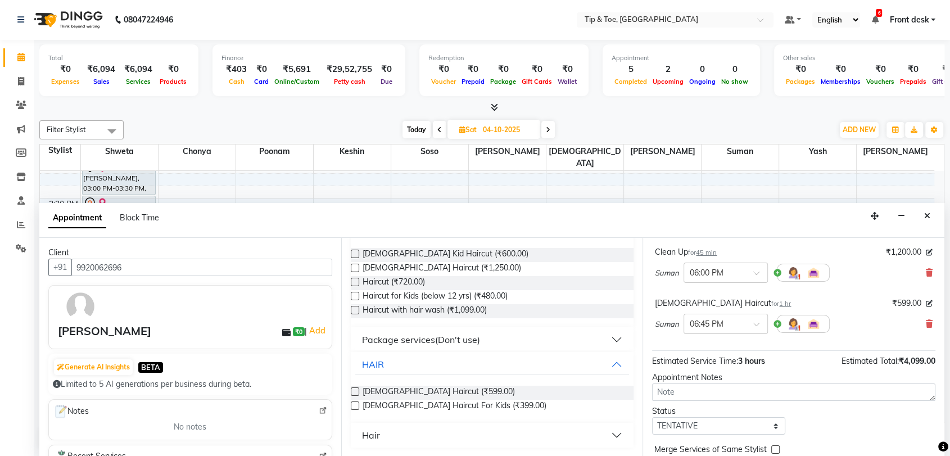
scroll to position [220, 0]
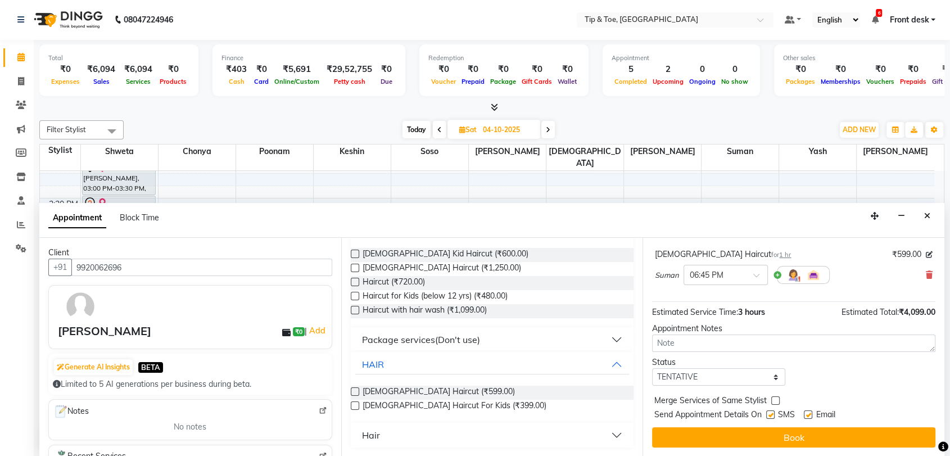
drag, startPoint x: 786, startPoint y: 438, endPoint x: 781, endPoint y: 441, distance: 6.3
click at [786, 439] on button "Book" at bounding box center [793, 437] width 283 height 20
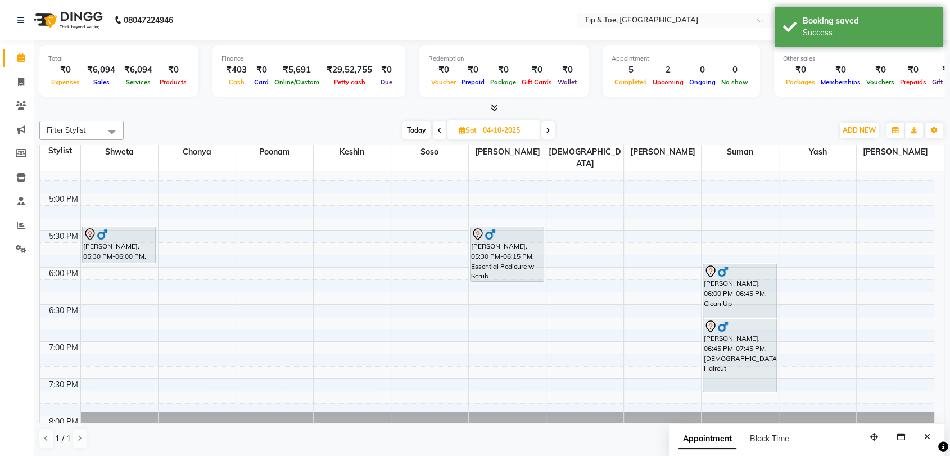
scroll to position [654, 0]
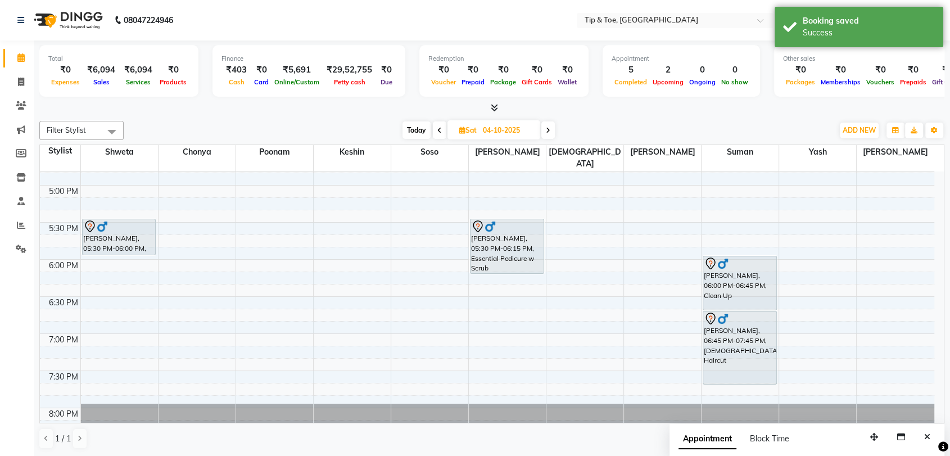
click at [412, 128] on span "Today" at bounding box center [417, 129] width 28 height 17
type input "03-10-2025"
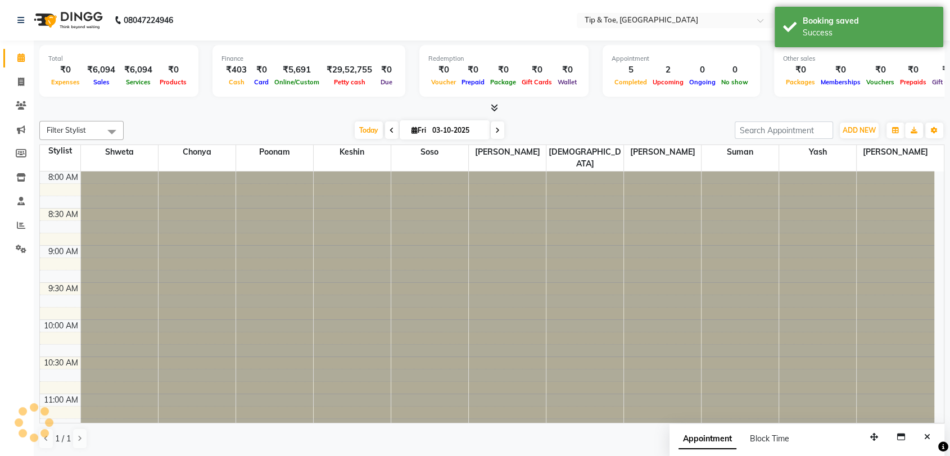
scroll to position [592, 0]
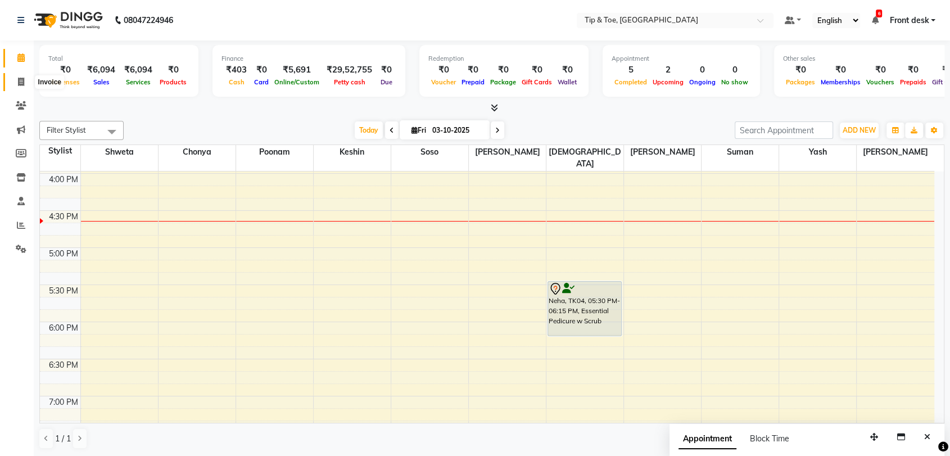
click at [22, 82] on icon at bounding box center [21, 82] width 6 height 8
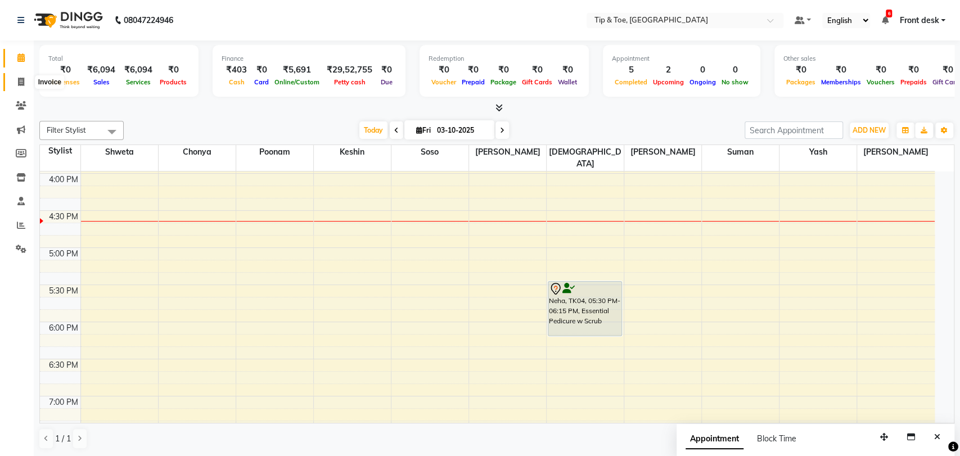
select select "5942"
select select "service"
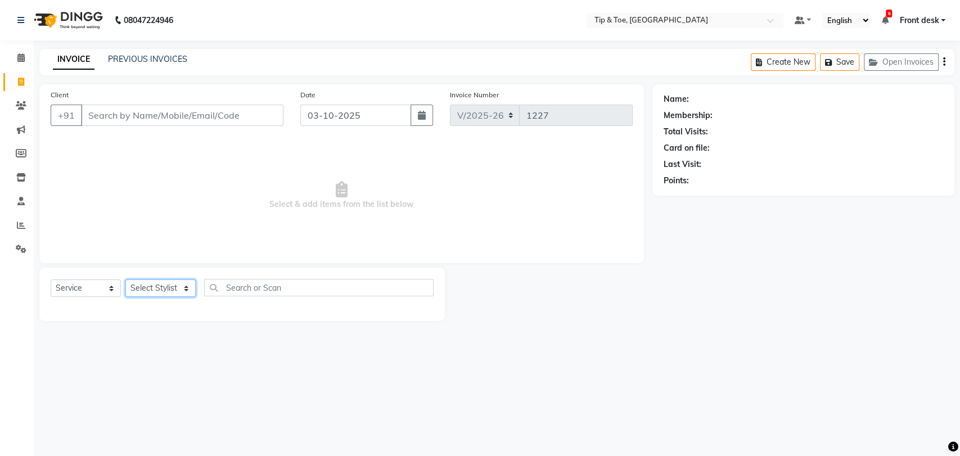
click at [163, 283] on select "Select Stylist Altamash Chonya Front desk Ibrahim Ibrahim Keshin Madhura poonam…" at bounding box center [160, 288] width 70 height 17
select select "68799"
click at [125, 280] on select "Select Stylist Altamash Chonya Front desk Ibrahim Ibrahim Keshin Madhura poonam…" at bounding box center [160, 288] width 70 height 17
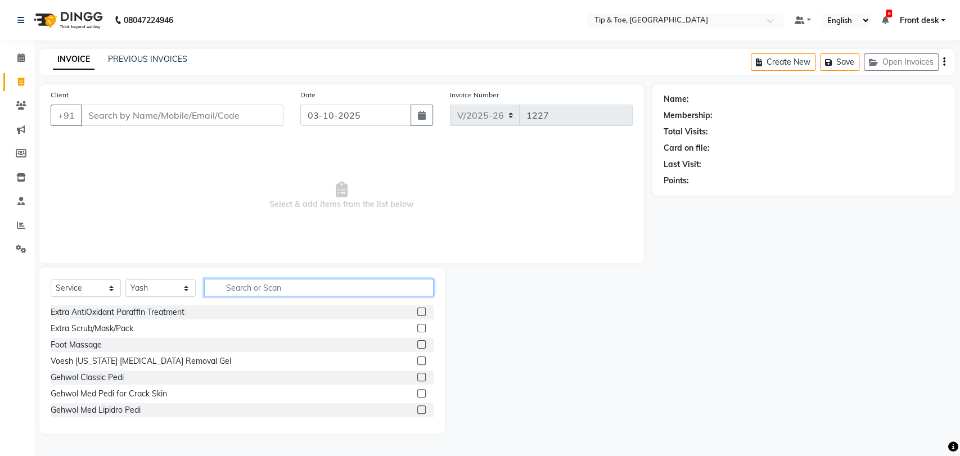
click at [252, 291] on input "text" at bounding box center [318, 287] width 229 height 17
click at [257, 287] on input "text" at bounding box center [318, 287] width 229 height 17
type input "faci"
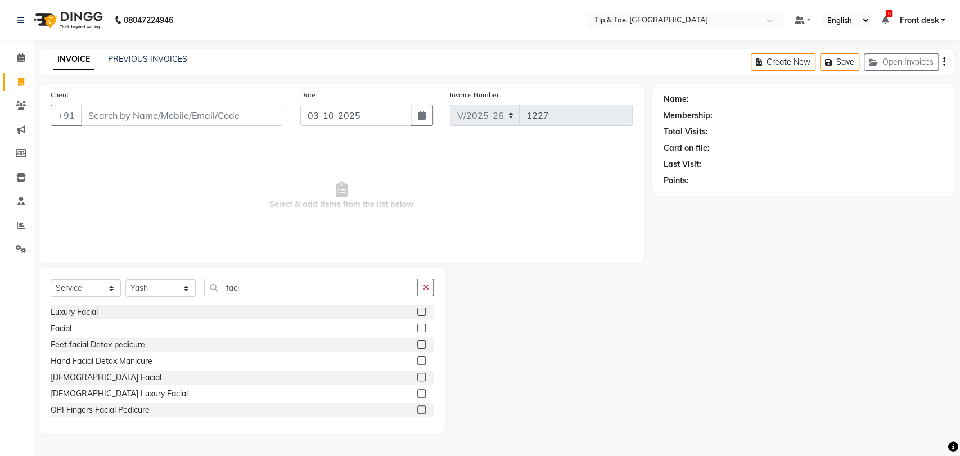
click at [417, 327] on label at bounding box center [421, 328] width 8 height 8
click at [417, 327] on input "checkbox" at bounding box center [420, 328] width 7 height 7
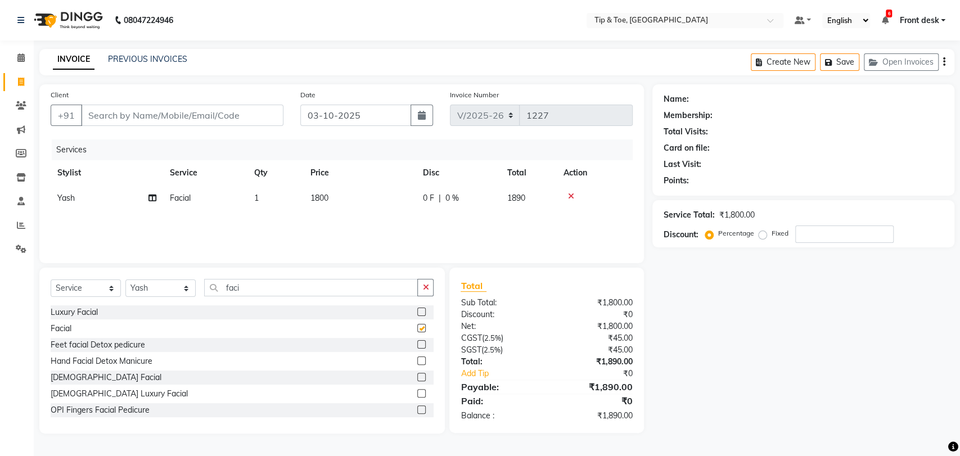
checkbox input "false"
click at [334, 197] on td "1800" at bounding box center [360, 198] width 112 height 25
select select "68799"
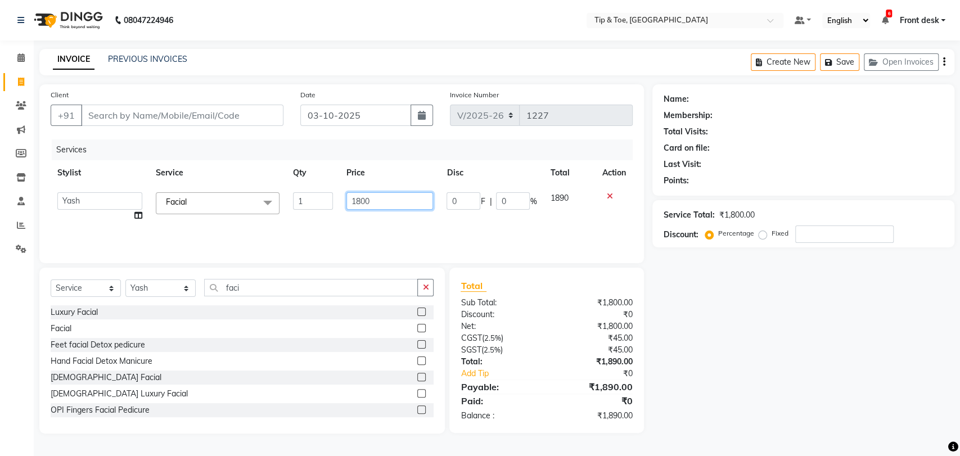
click at [396, 197] on input "1800" at bounding box center [389, 200] width 87 height 17
type input "1499"
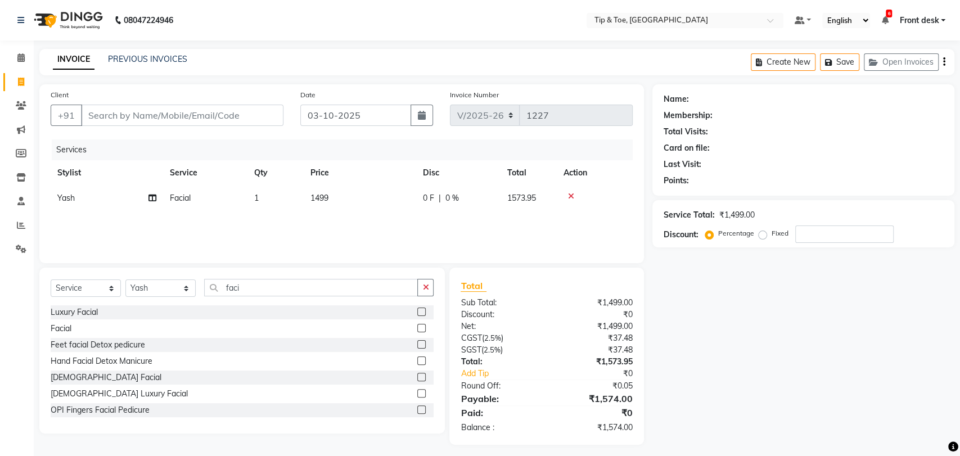
click at [330, 234] on div "Services Stylist Service Qty Price Disc Total Action Yash Facial 1 1499 0 F | 0…" at bounding box center [342, 195] width 582 height 112
click at [167, 289] on select "Select Stylist Altamash Chonya Front desk Ibrahim Ibrahim Keshin Madhura poonam…" at bounding box center [160, 288] width 70 height 17
select select "83790"
click at [125, 280] on select "Select Stylist Altamash Chonya Front desk Ibrahim Ibrahim Keshin Madhura poonam…" at bounding box center [160, 288] width 70 height 17
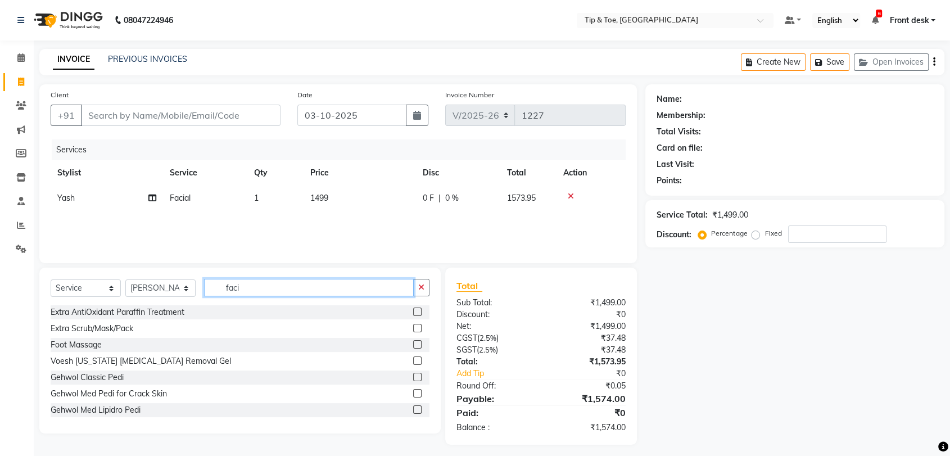
click at [268, 284] on input "faci" at bounding box center [309, 287] width 210 height 17
type input "f"
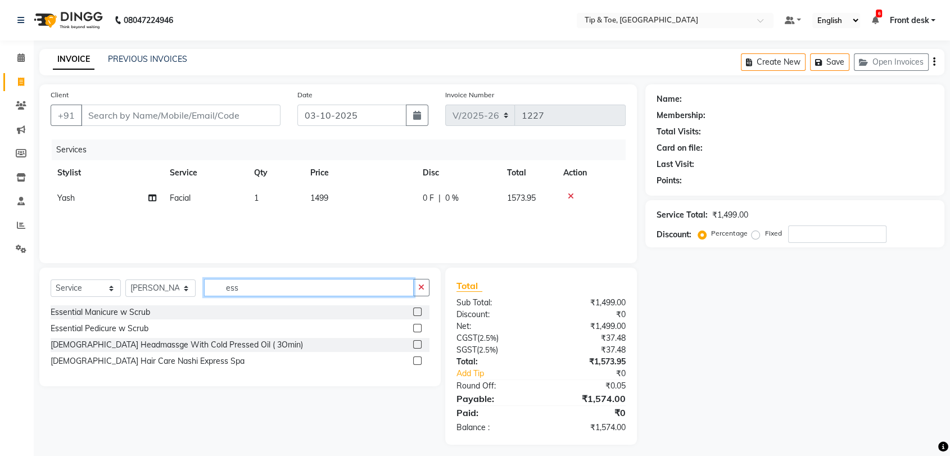
type input "ess"
click at [414, 328] on label at bounding box center [417, 328] width 8 height 8
click at [414, 328] on input "checkbox" at bounding box center [416, 328] width 7 height 7
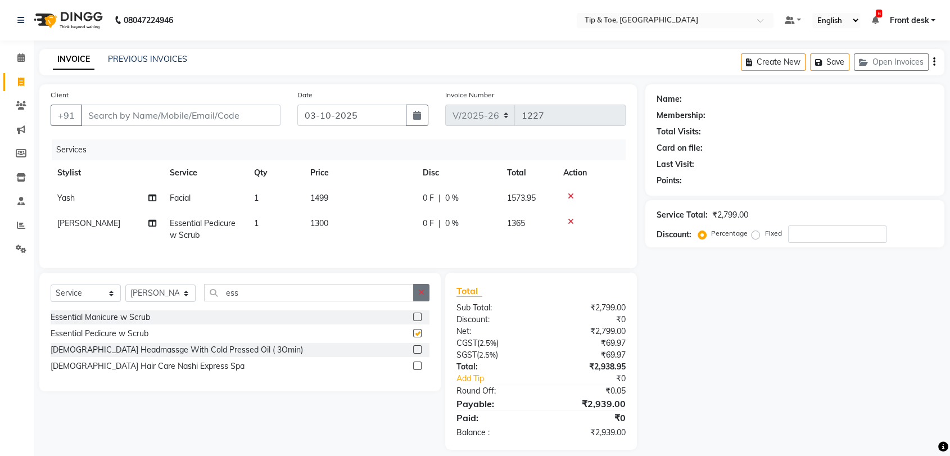
checkbox input "false"
click at [418, 321] on label at bounding box center [417, 317] width 8 height 8
click at [418, 321] on input "checkbox" at bounding box center [416, 317] width 7 height 7
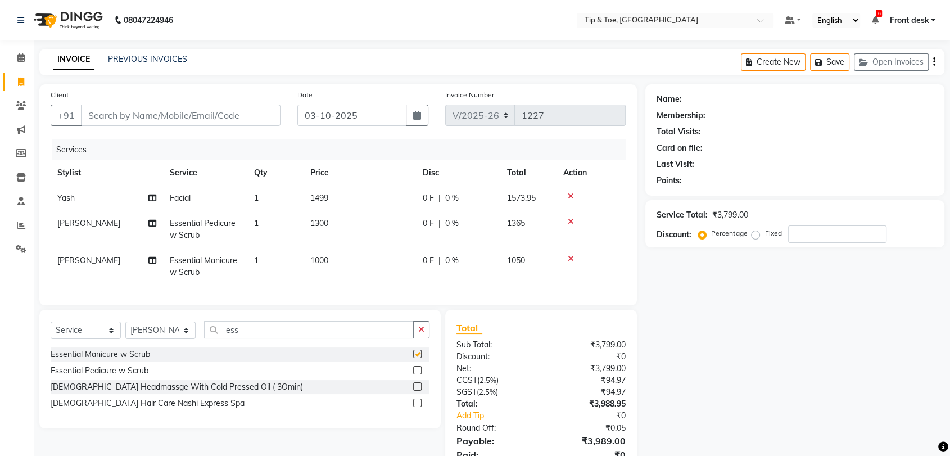
checkbox input "false"
click at [270, 339] on input "ess" at bounding box center [309, 329] width 210 height 17
type input "e"
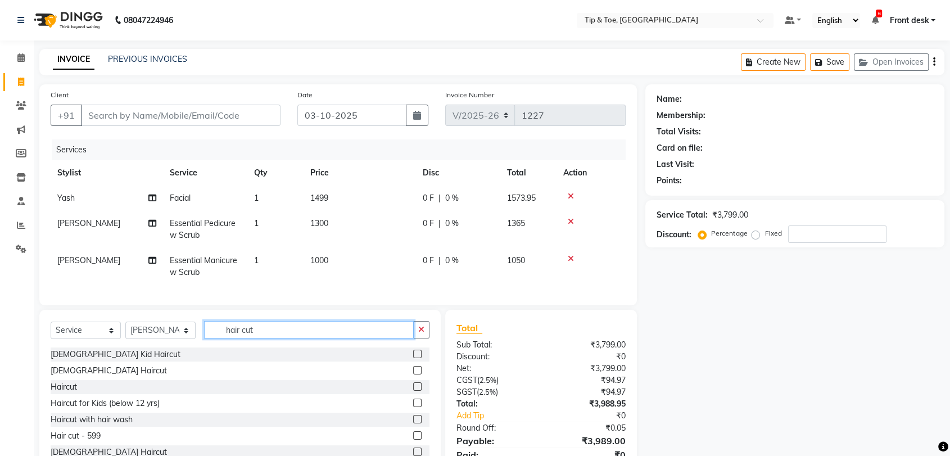
type input "hair cut"
click at [413, 440] on label at bounding box center [417, 435] width 8 height 8
click at [413, 440] on input "checkbox" at bounding box center [416, 435] width 7 height 7
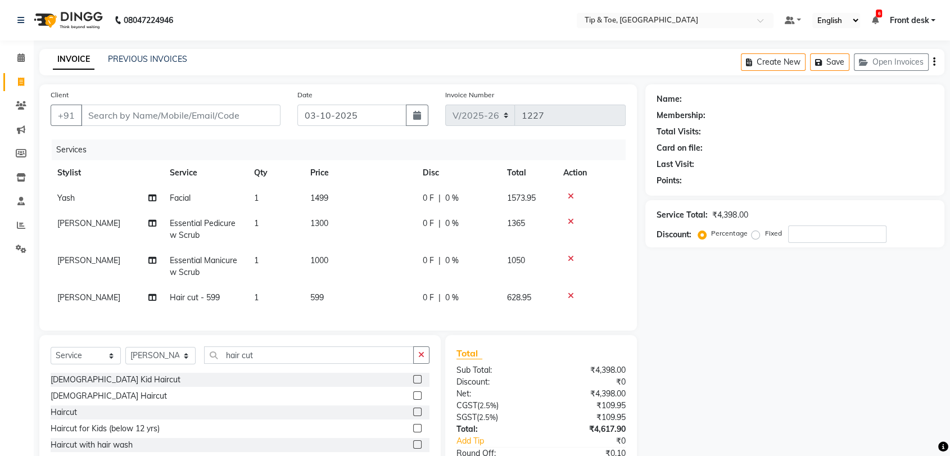
checkbox input "false"
click at [849, 235] on input "number" at bounding box center [838, 234] width 98 height 17
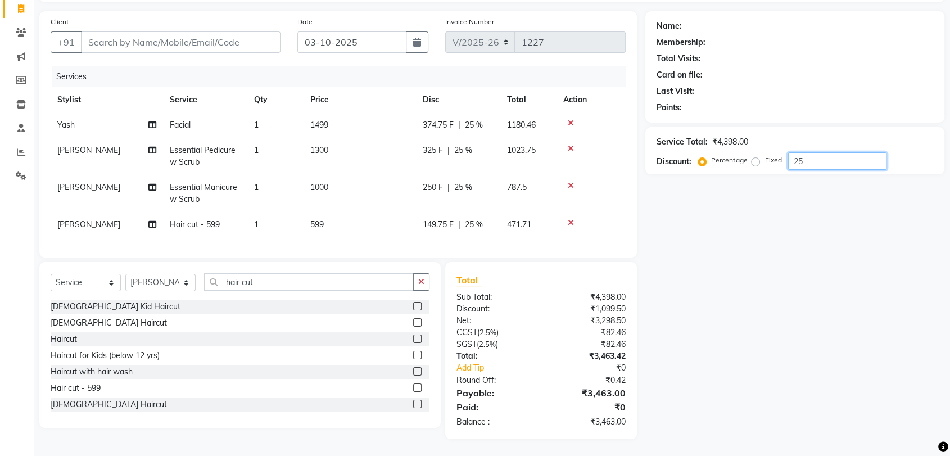
scroll to position [82, 0]
type input "2"
type input "3"
type input "43"
drag, startPoint x: 569, startPoint y: 111, endPoint x: 573, endPoint y: 123, distance: 11.9
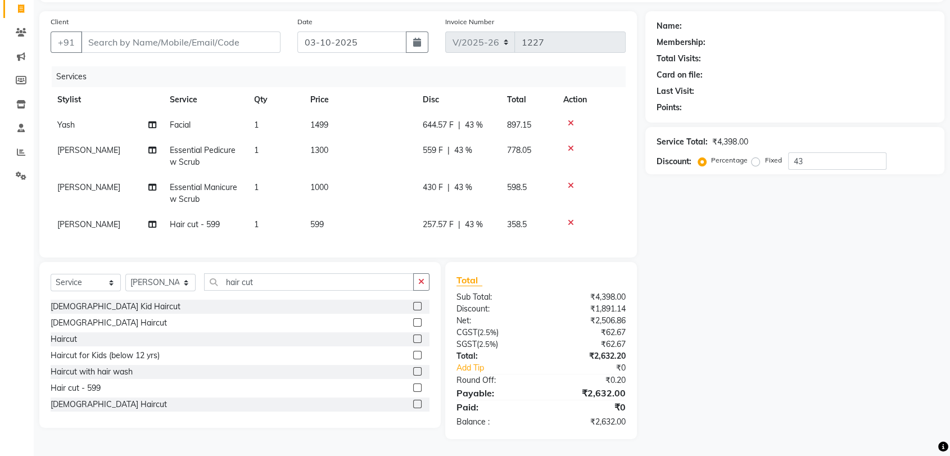
click at [569, 119] on icon at bounding box center [571, 123] width 6 height 8
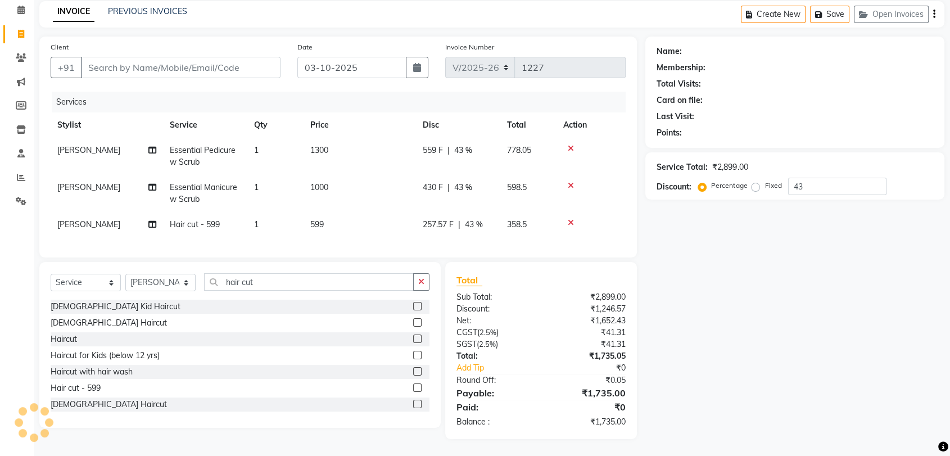
scroll to position [57, 0]
click at [571, 145] on icon at bounding box center [571, 149] width 6 height 8
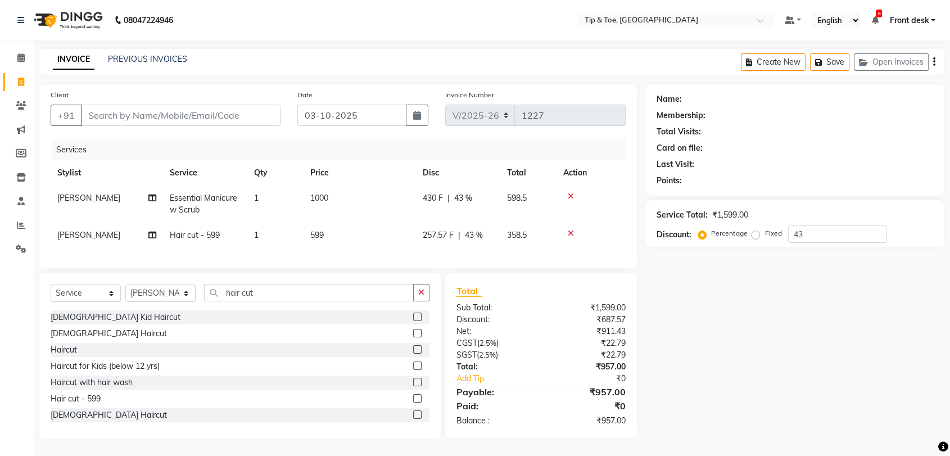
click at [568, 192] on icon at bounding box center [571, 196] width 6 height 8
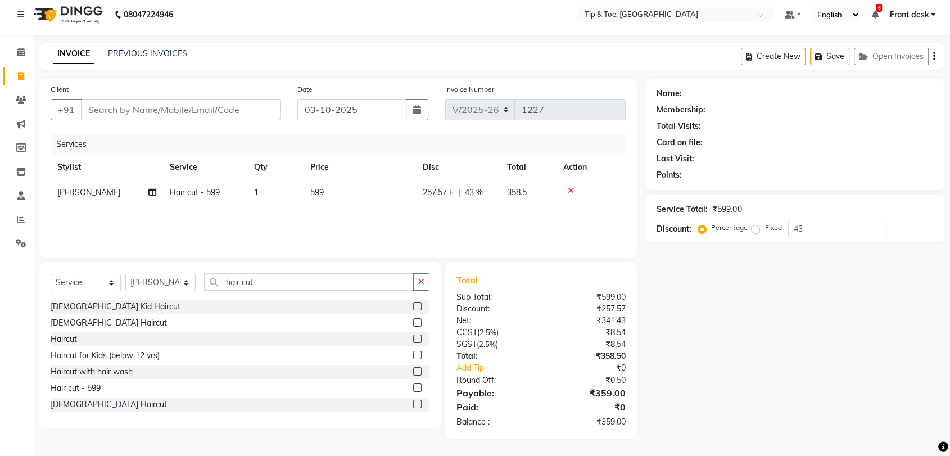
scroll to position [5, 0]
click at [570, 188] on icon at bounding box center [571, 191] width 6 height 8
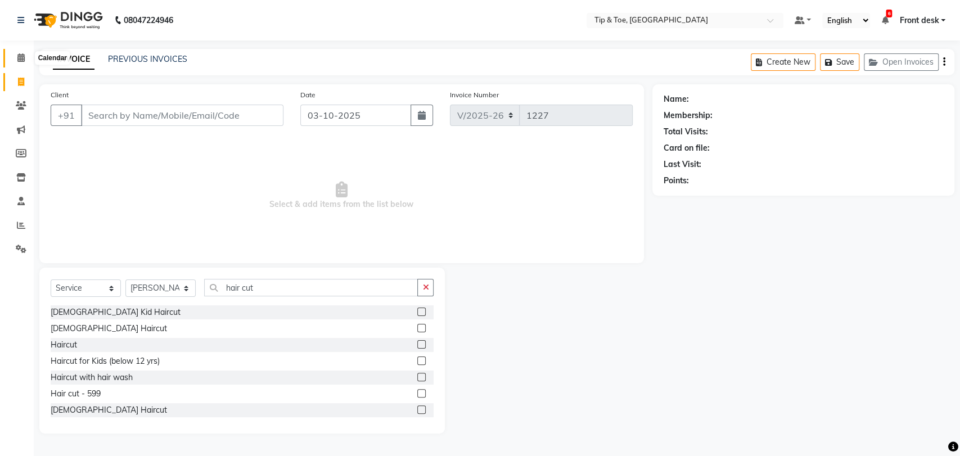
click at [21, 56] on icon at bounding box center [20, 57] width 7 height 8
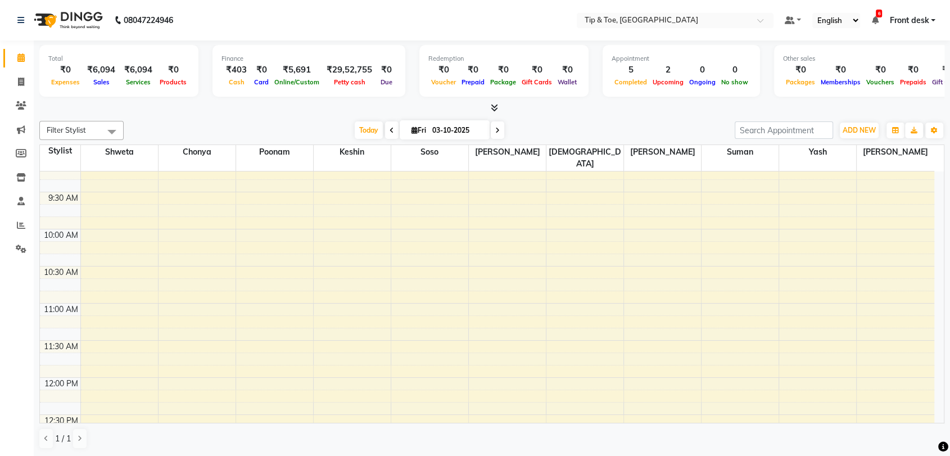
scroll to position [375, 0]
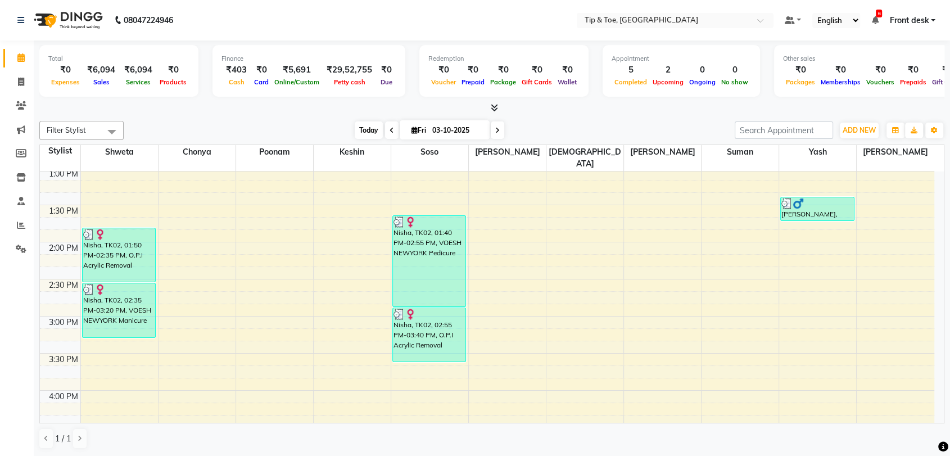
click at [369, 129] on span "Today" at bounding box center [369, 129] width 28 height 17
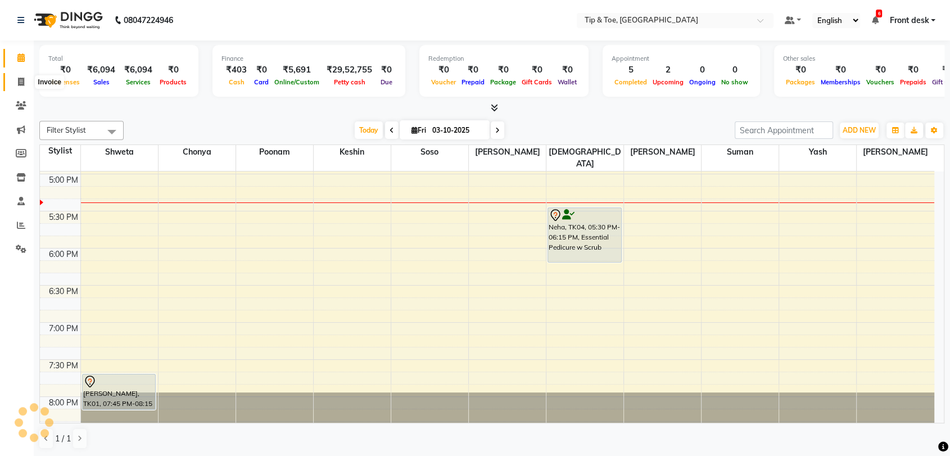
click at [18, 82] on icon at bounding box center [21, 82] width 6 height 8
select select "service"
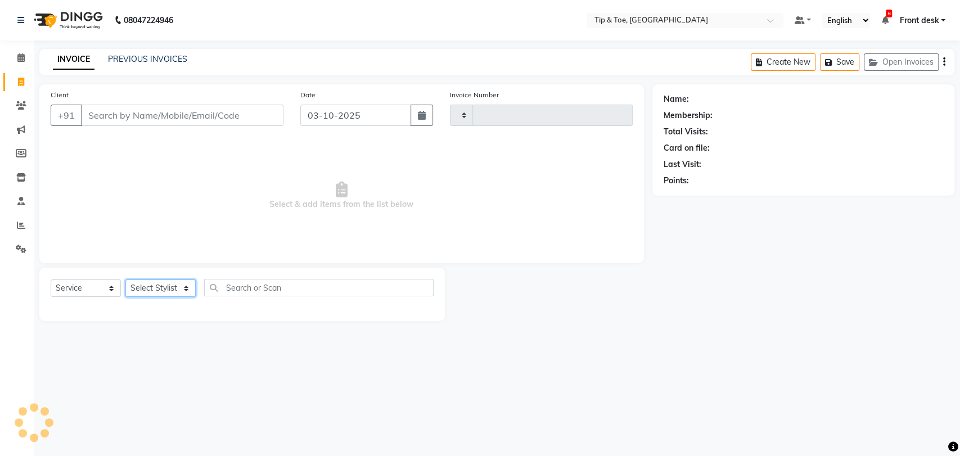
click at [165, 295] on select "Select Stylist" at bounding box center [160, 288] width 70 height 17
type input "1227"
select select "5942"
click at [169, 287] on select "Select Stylist" at bounding box center [160, 288] width 70 height 17
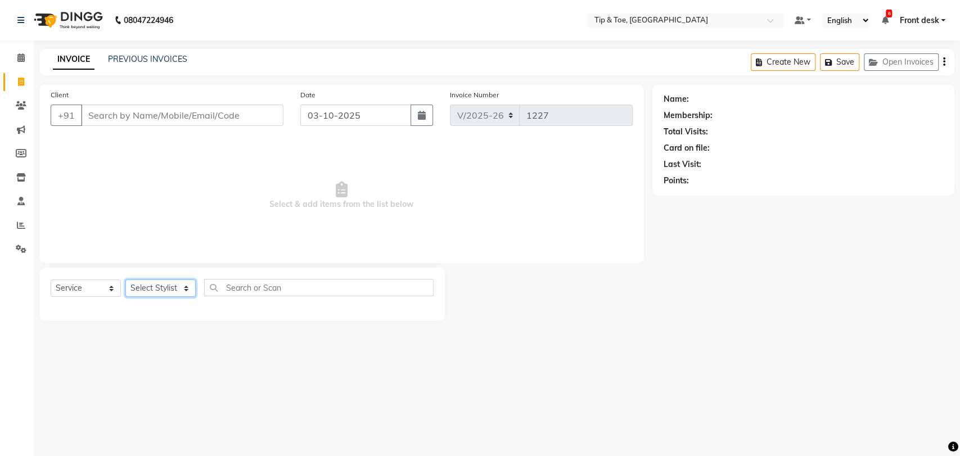
click at [169, 287] on select "Select Stylist" at bounding box center [160, 288] width 70 height 17
click at [170, 286] on select "Select Stylist Altamash Chonya Front desk Ibrahim Ibrahim Keshin Madhura poonam…" at bounding box center [160, 288] width 70 height 17
select select "83602"
click at [125, 280] on select "Select Stylist Altamash Chonya Front desk Ibrahim Ibrahim Keshin Madhura poonam…" at bounding box center [160, 288] width 70 height 17
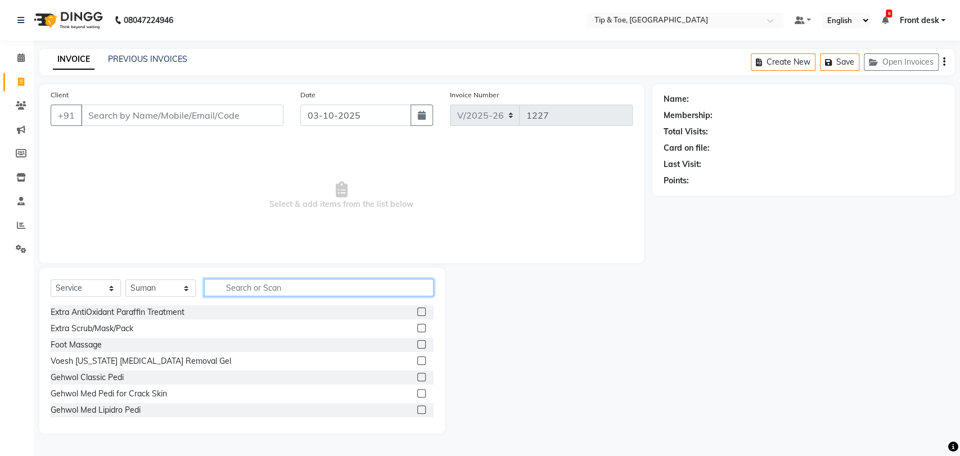
click at [297, 285] on input "text" at bounding box center [318, 287] width 229 height 17
type input "Hair cut"
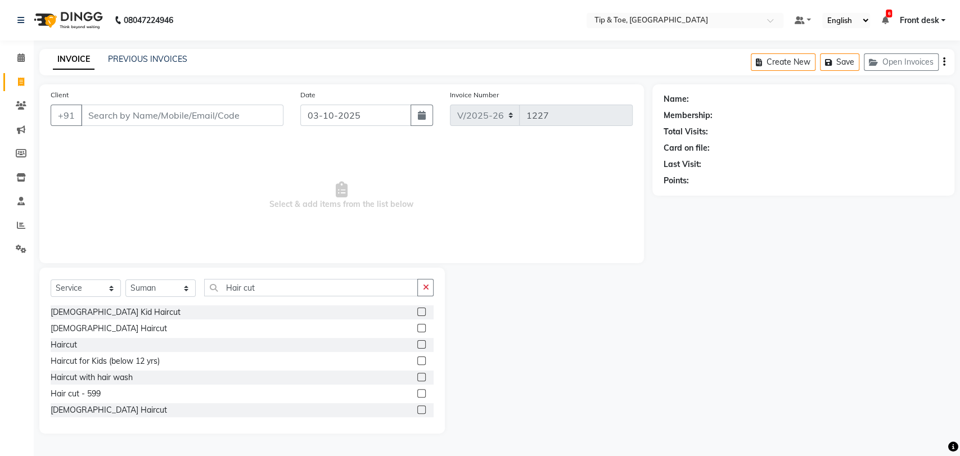
click at [417, 393] on label at bounding box center [421, 393] width 8 height 8
click at [417, 393] on input "checkbox" at bounding box center [420, 393] width 7 height 7
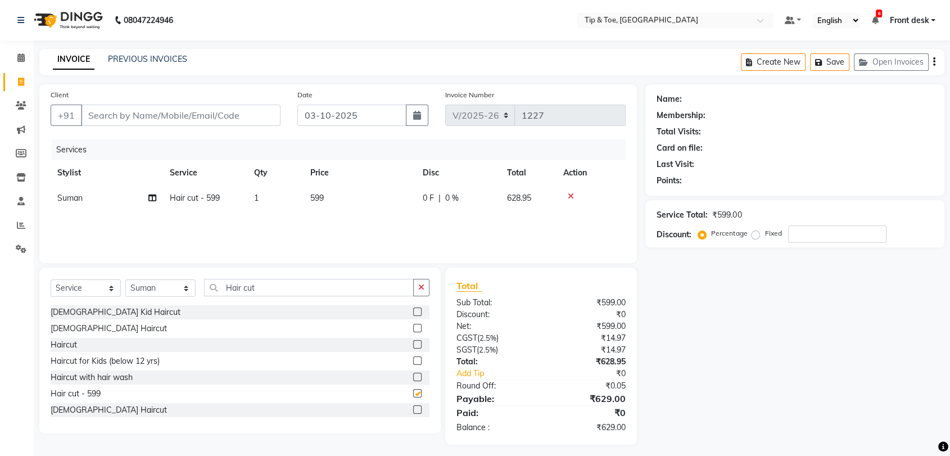
checkbox input "false"
click at [263, 287] on input "Hair cut" at bounding box center [309, 287] width 210 height 17
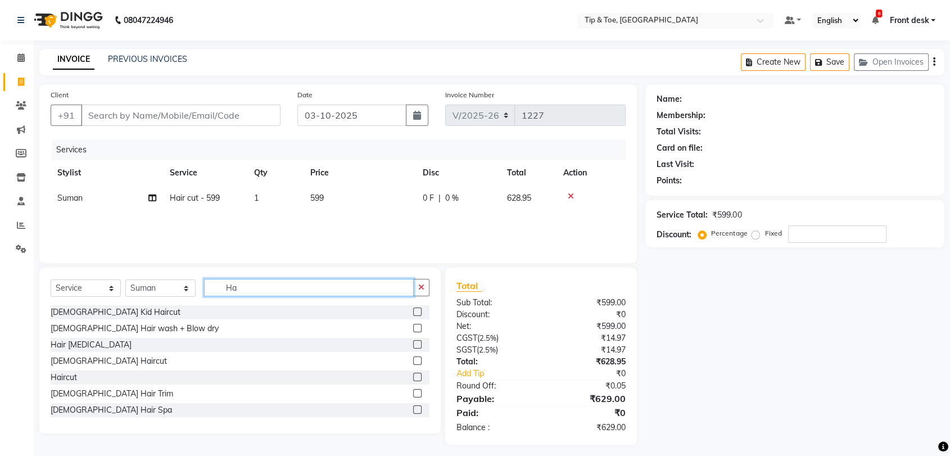
type input "H"
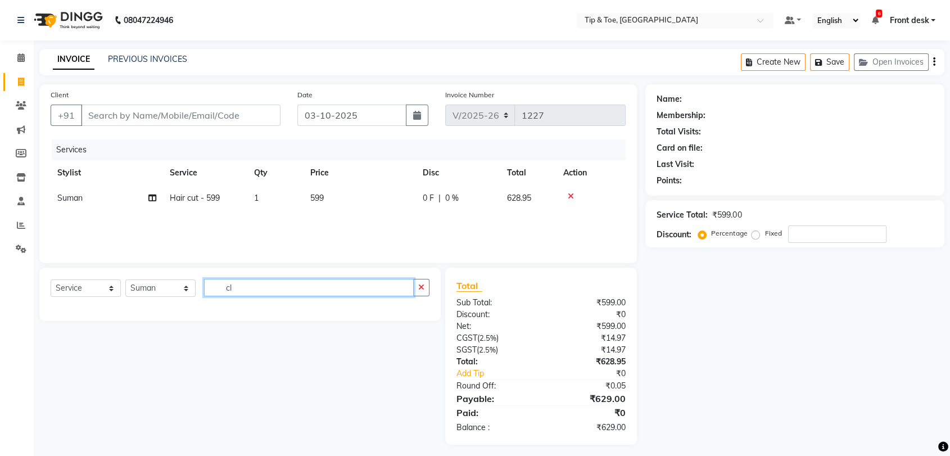
type input "c"
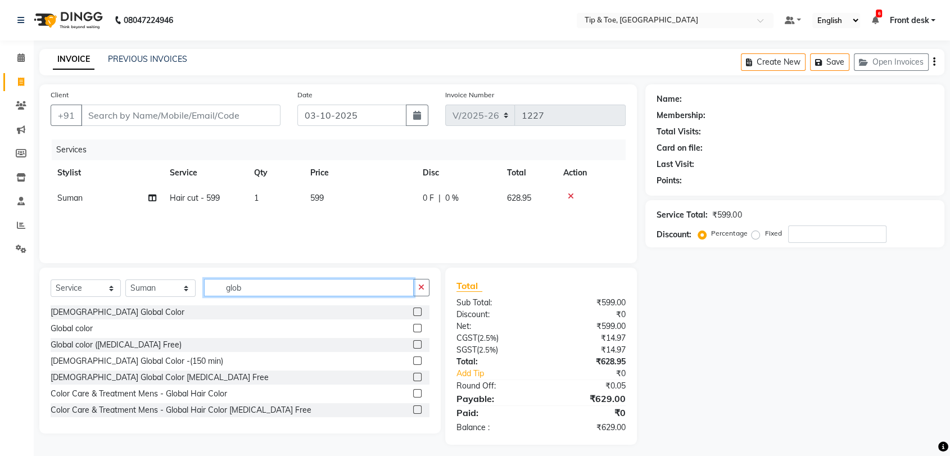
type input "glob"
click at [413, 326] on label at bounding box center [417, 328] width 8 height 8
click at [413, 326] on input "checkbox" at bounding box center [416, 328] width 7 height 7
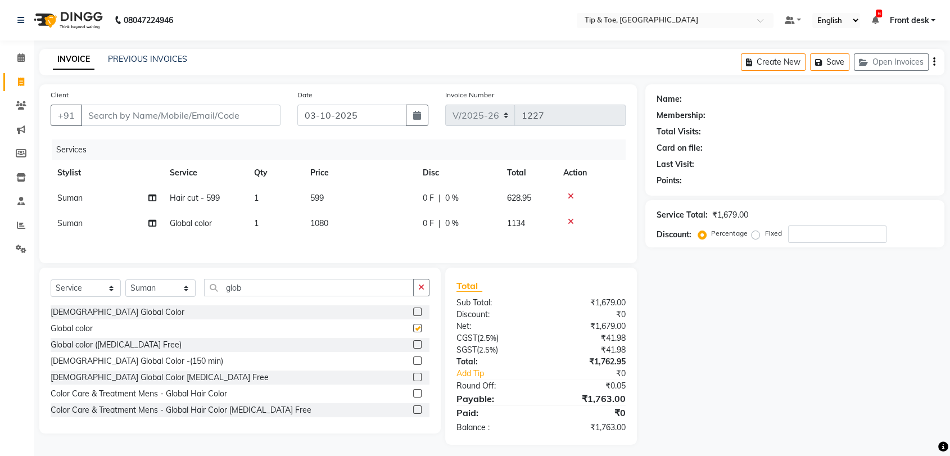
checkbox input "false"
click at [413, 395] on label at bounding box center [417, 393] width 8 height 8
click at [413, 395] on input "checkbox" at bounding box center [416, 393] width 7 height 7
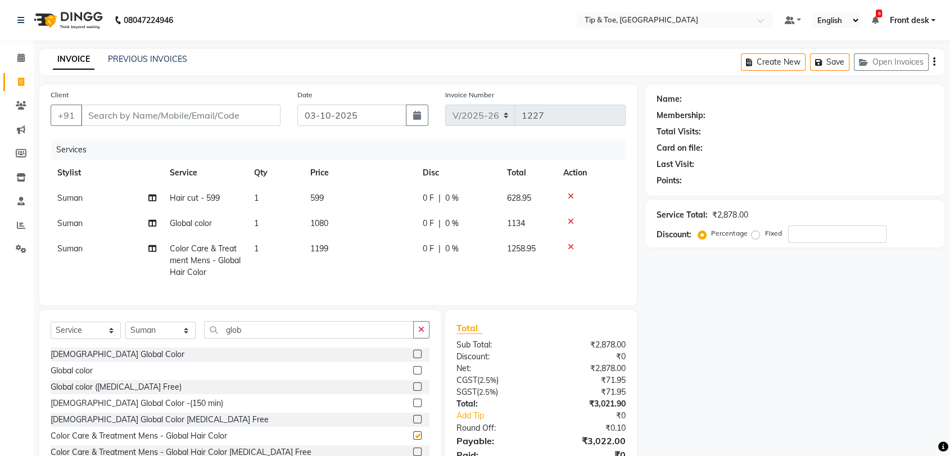
checkbox input "false"
click at [413, 375] on label at bounding box center [417, 370] width 8 height 8
click at [413, 375] on input "checkbox" at bounding box center [416, 370] width 7 height 7
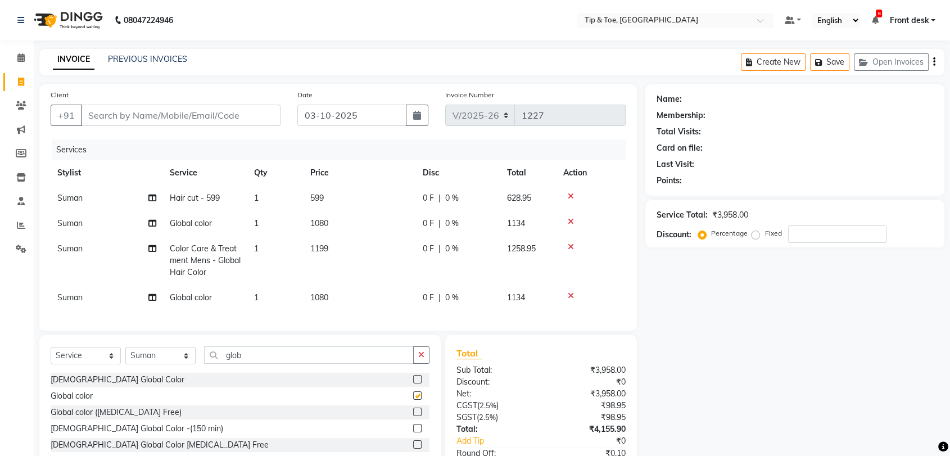
checkbox input "false"
click at [568, 293] on icon at bounding box center [571, 296] width 6 height 8
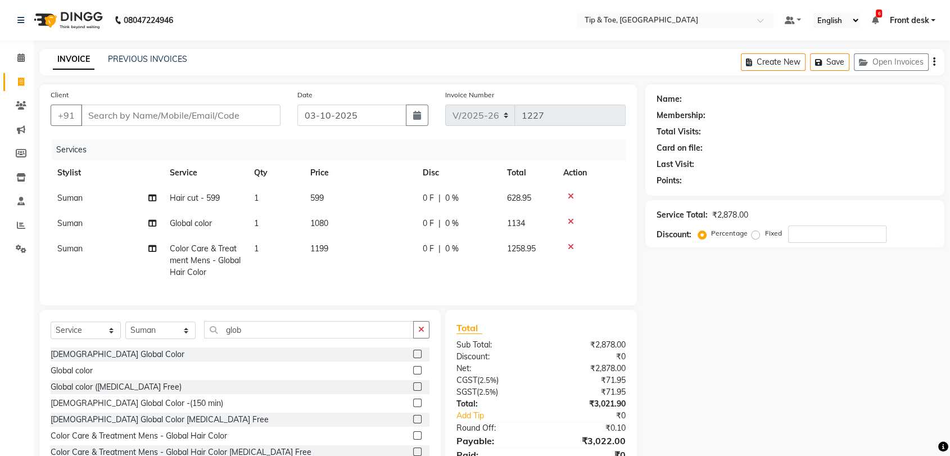
click at [569, 245] on icon at bounding box center [571, 247] width 6 height 8
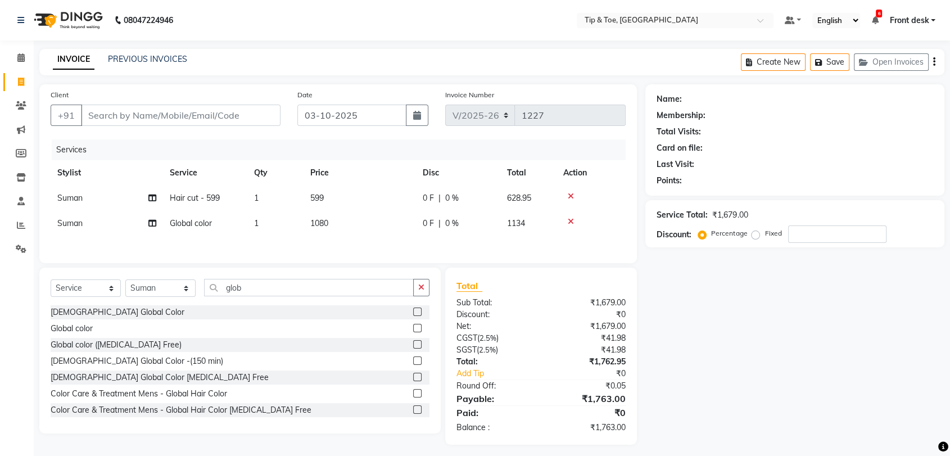
drag, startPoint x: 322, startPoint y: 219, endPoint x: 332, endPoint y: 227, distance: 12.5
click at [322, 220] on span "1080" at bounding box center [319, 223] width 18 height 10
select select "83602"
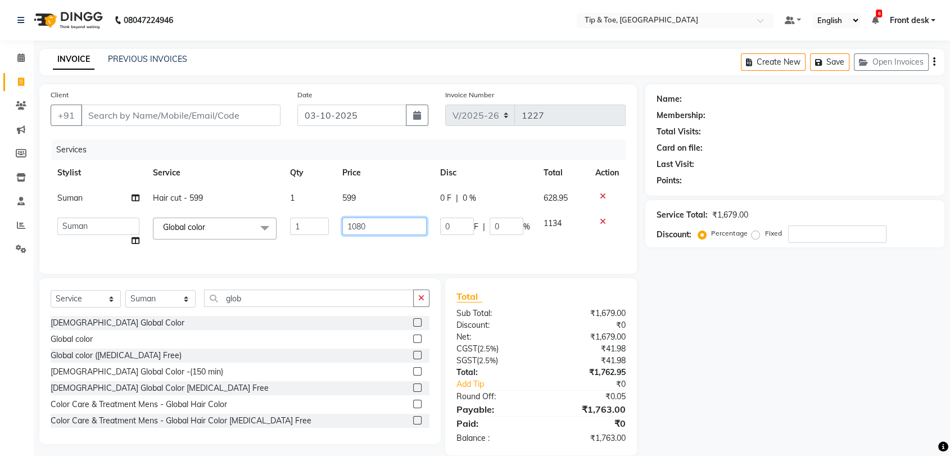
click at [377, 225] on input "1080" at bounding box center [385, 226] width 84 height 17
type input "1"
type input "999"
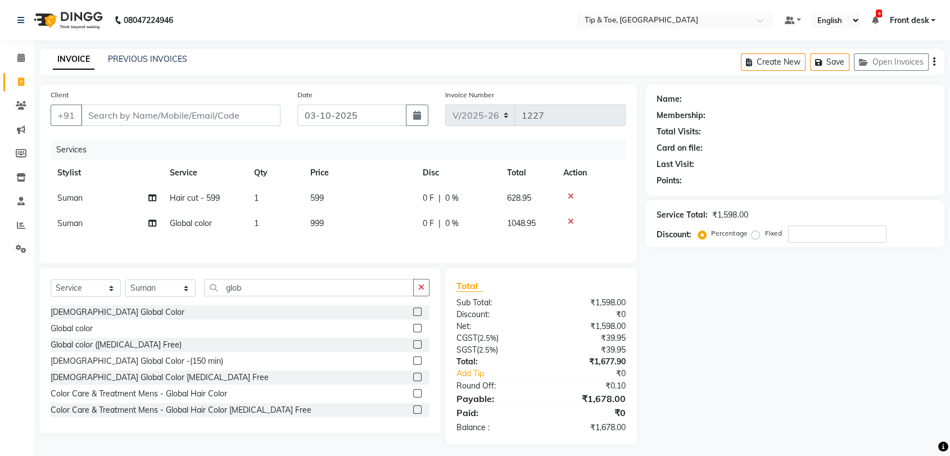
click at [571, 194] on icon at bounding box center [571, 196] width 6 height 8
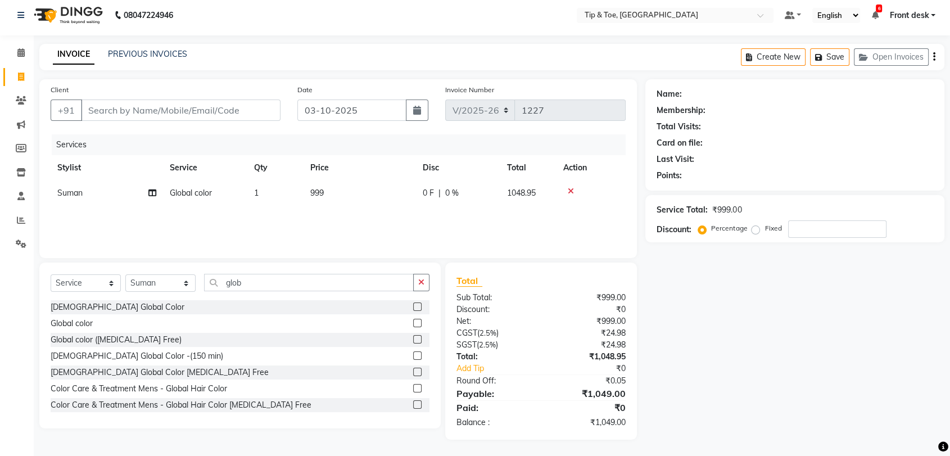
click at [455, 195] on span "0 %" at bounding box center [451, 193] width 13 height 12
select select "83602"
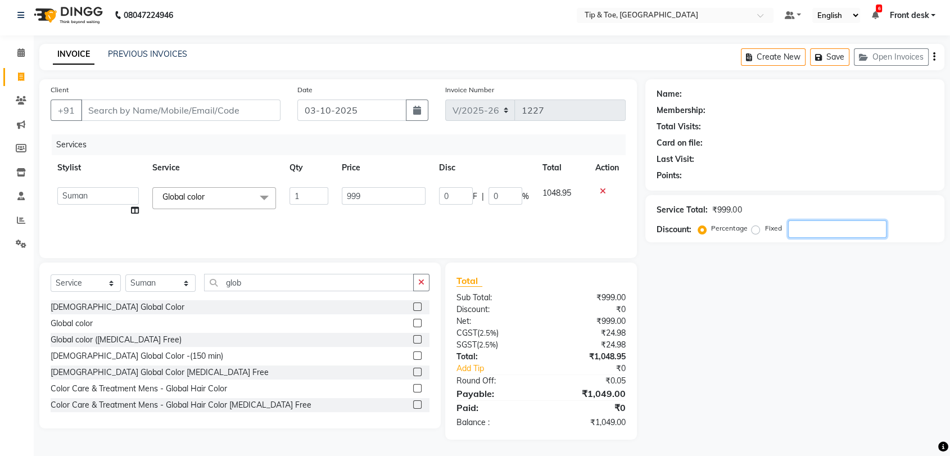
click at [800, 226] on input "number" at bounding box center [838, 228] width 98 height 17
type input "2"
type input "19.98"
type input "2"
type input "20"
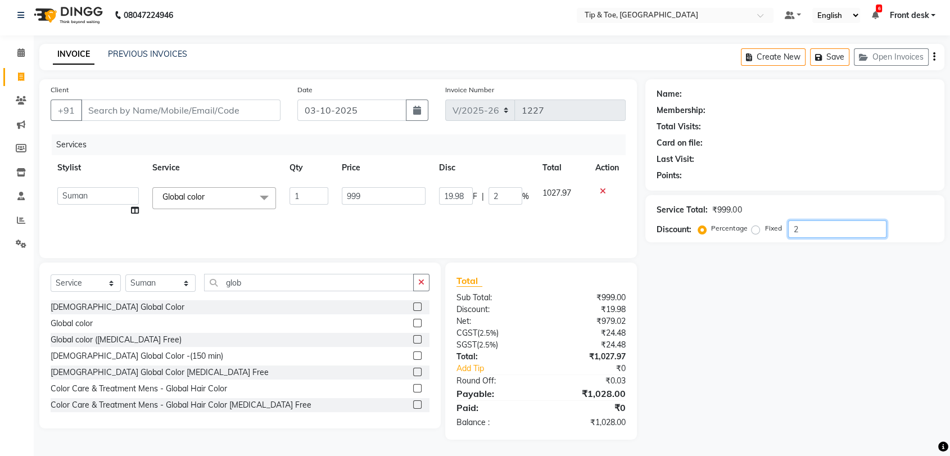
type input "199.8"
type input "20"
click at [537, 212] on td "839.16" at bounding box center [563, 202] width 52 height 43
click at [180, 111] on input "Client" at bounding box center [181, 110] width 200 height 21
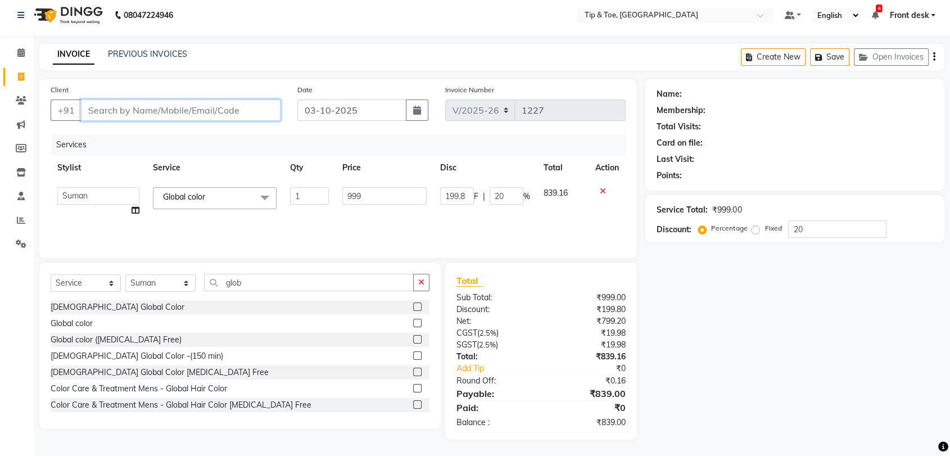
click at [209, 106] on input "Client" at bounding box center [181, 110] width 200 height 21
type input "9"
type input "0"
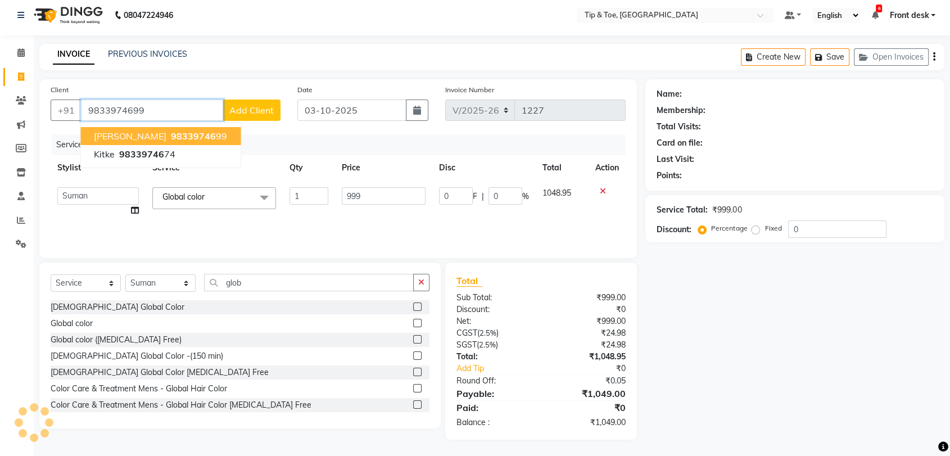
type input "9833974699"
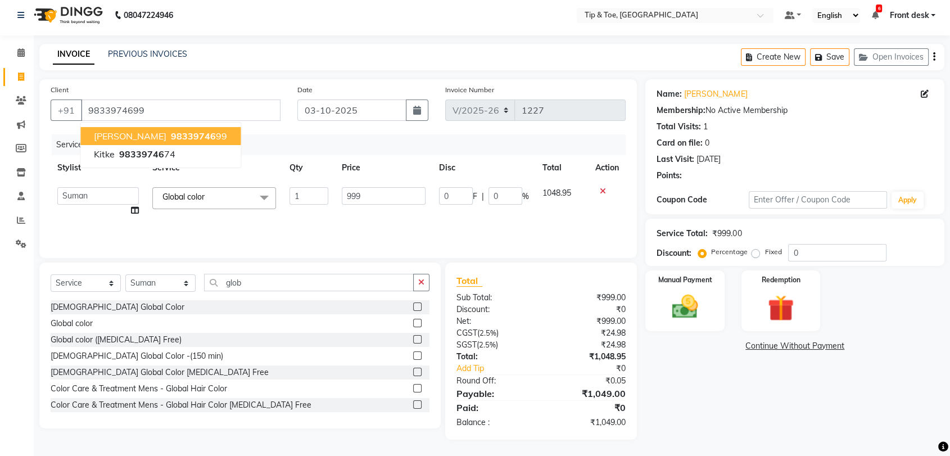
click at [171, 134] on span "98339746" at bounding box center [193, 135] width 45 height 11
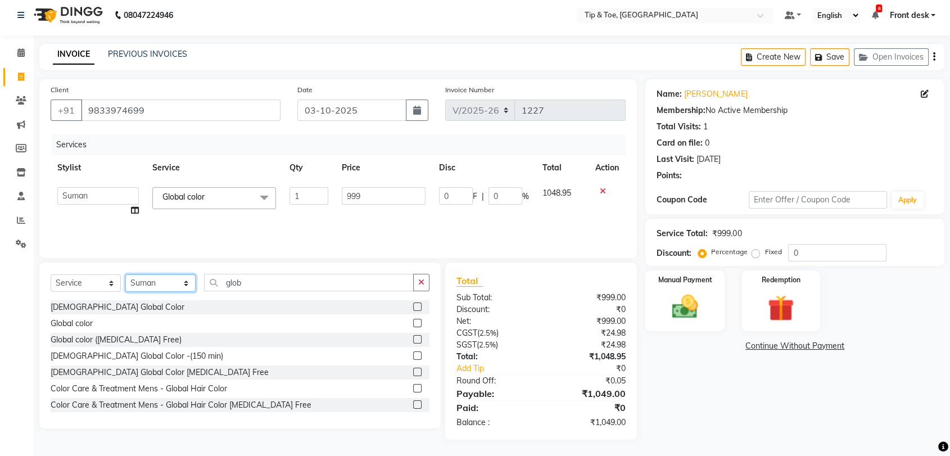
click at [153, 280] on select "Select Stylist Altamash Chonya Front desk Ibrahim Ibrahim Keshin Madhura poonam…" at bounding box center [160, 282] width 70 height 17
select select "65185"
click at [125, 274] on select "Select Stylist Altamash Chonya Front desk Ibrahim Ibrahim Keshin Madhura poonam…" at bounding box center [160, 282] width 70 height 17
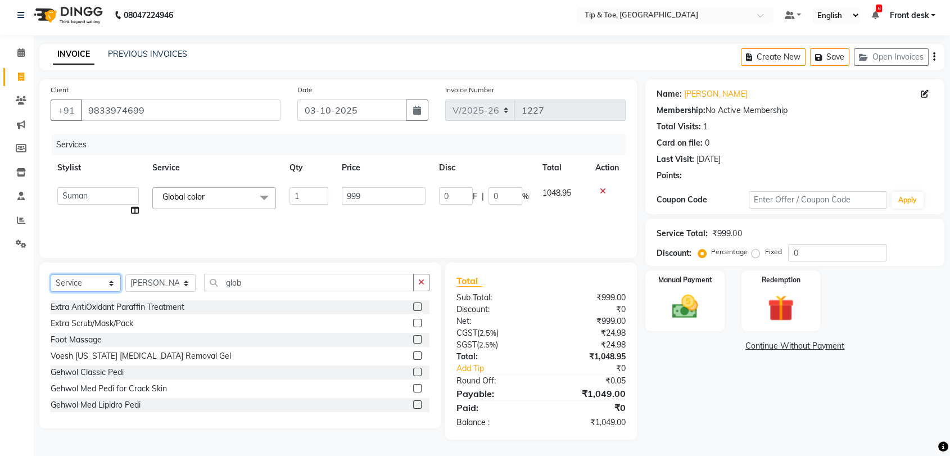
click at [92, 280] on select "Select Service Product Membership Package Voucher Prepaid Gift Card" at bounding box center [86, 282] width 70 height 17
click at [51, 274] on select "Select Service Product Membership Package Voucher Prepaid Gift Card" at bounding box center [86, 282] width 70 height 17
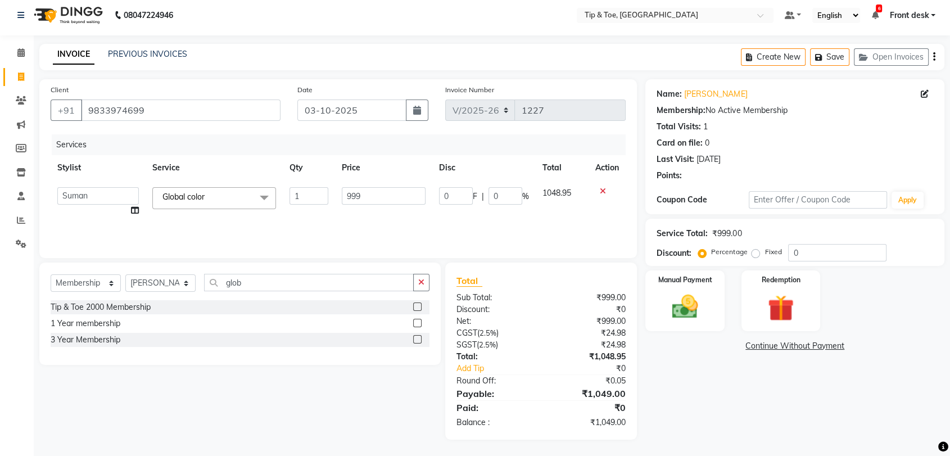
click at [413, 339] on label at bounding box center [417, 339] width 8 height 8
click at [413, 339] on input "checkbox" at bounding box center [416, 339] width 7 height 7
select select "select"
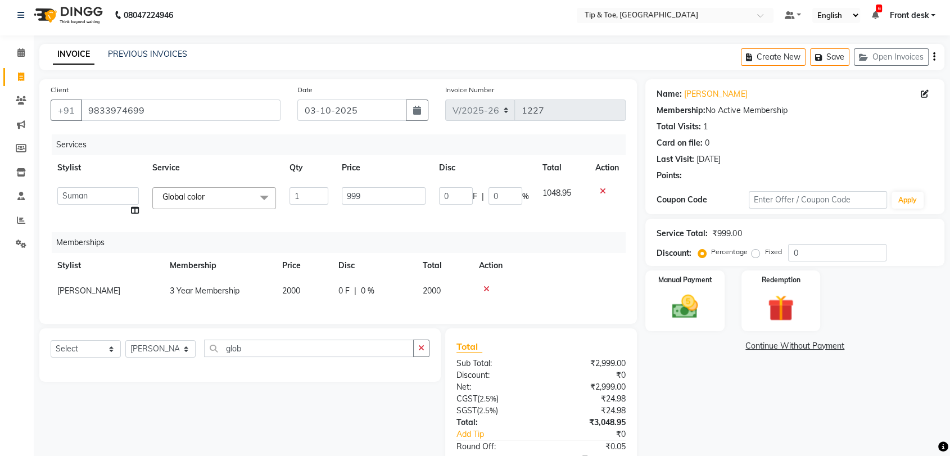
scroll to position [81, 0]
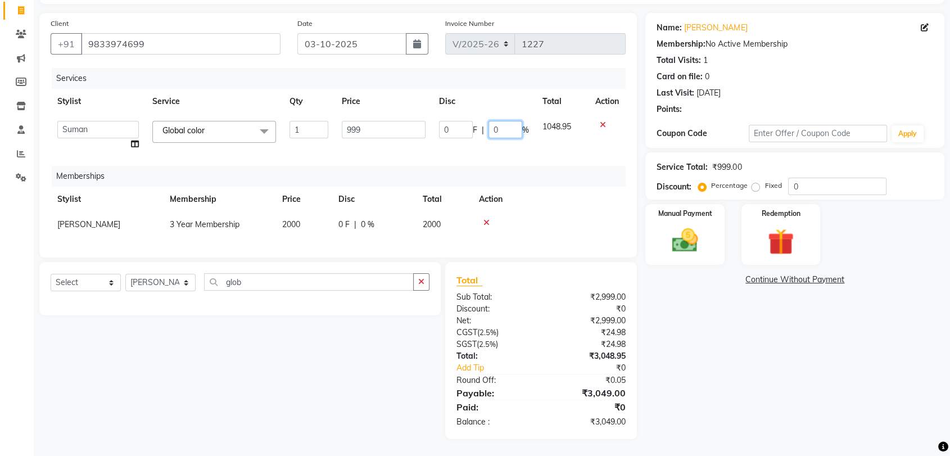
click at [506, 121] on input "0" at bounding box center [506, 129] width 34 height 17
type input "20"
click at [547, 132] on td "1048.95" at bounding box center [562, 135] width 53 height 43
select select "83602"
click at [677, 230] on img at bounding box center [685, 240] width 44 height 31
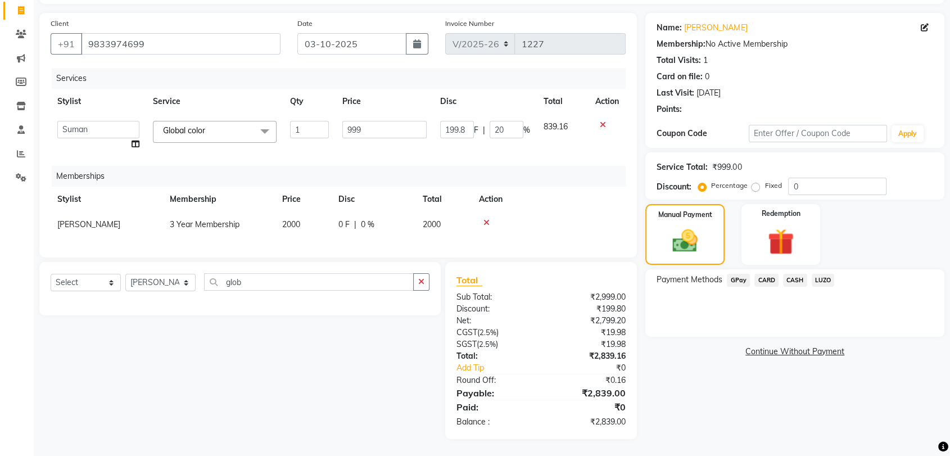
click at [764, 274] on span "CARD" at bounding box center [767, 280] width 24 height 13
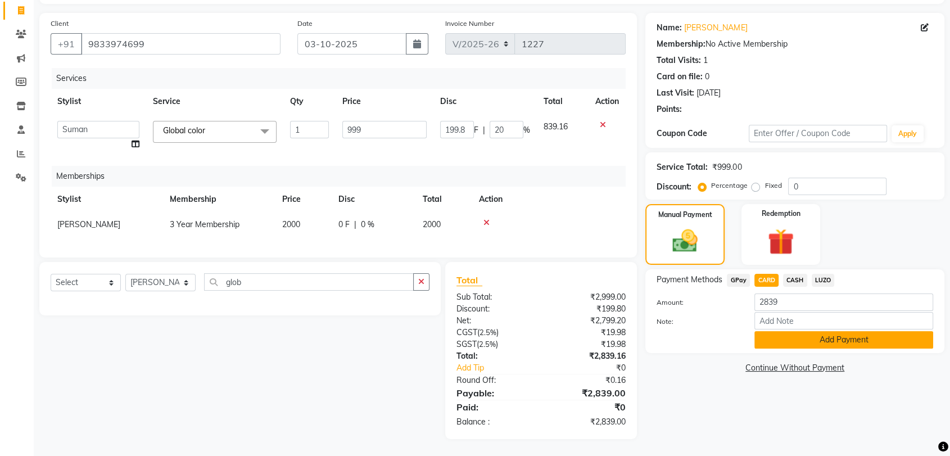
click at [827, 331] on button "Add Payment" at bounding box center [844, 339] width 179 height 17
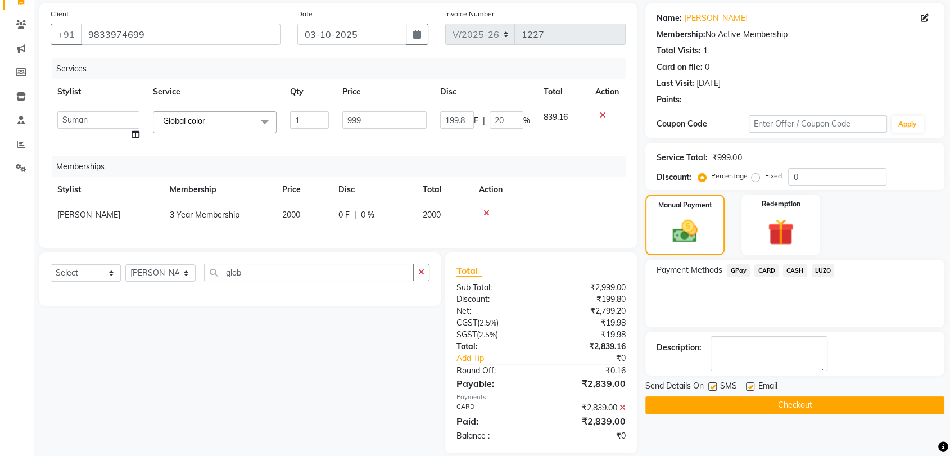
click at [794, 404] on button "Checkout" at bounding box center [795, 405] width 299 height 17
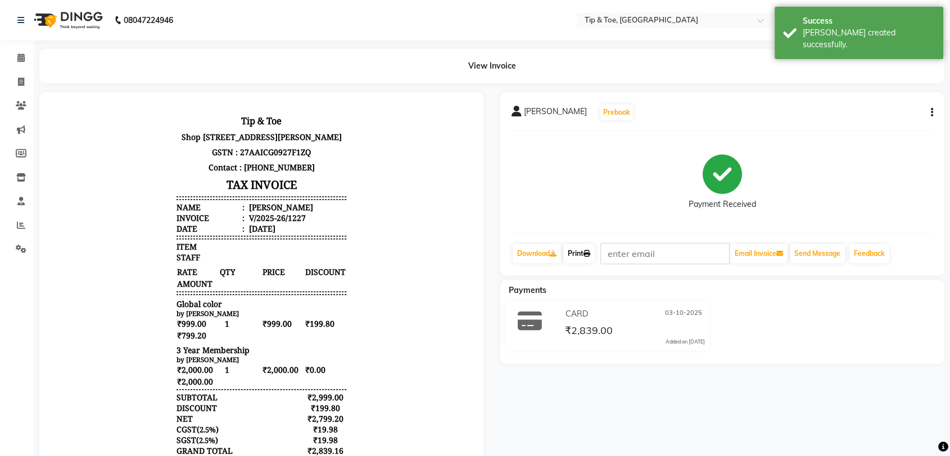
click at [582, 258] on link "Print" at bounding box center [579, 253] width 31 height 19
click at [20, 58] on icon at bounding box center [20, 57] width 7 height 8
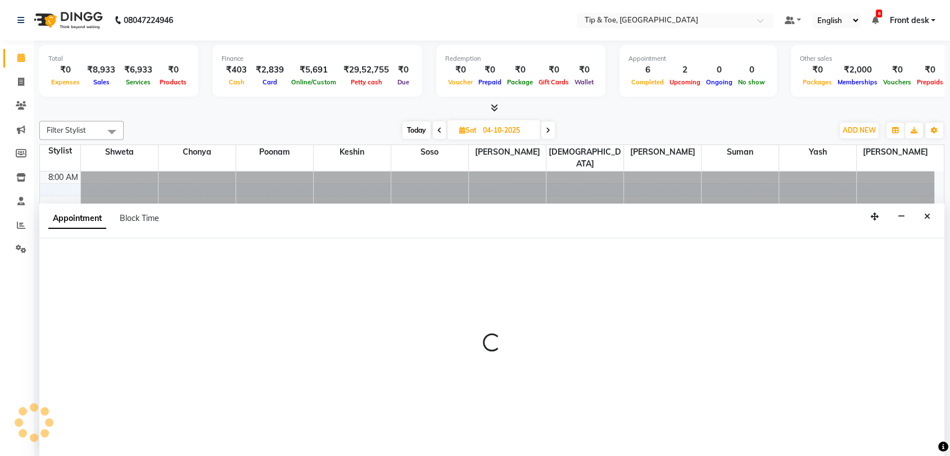
scroll to position [1, 0]
select select "63601"
select select "690"
select select "tentative"
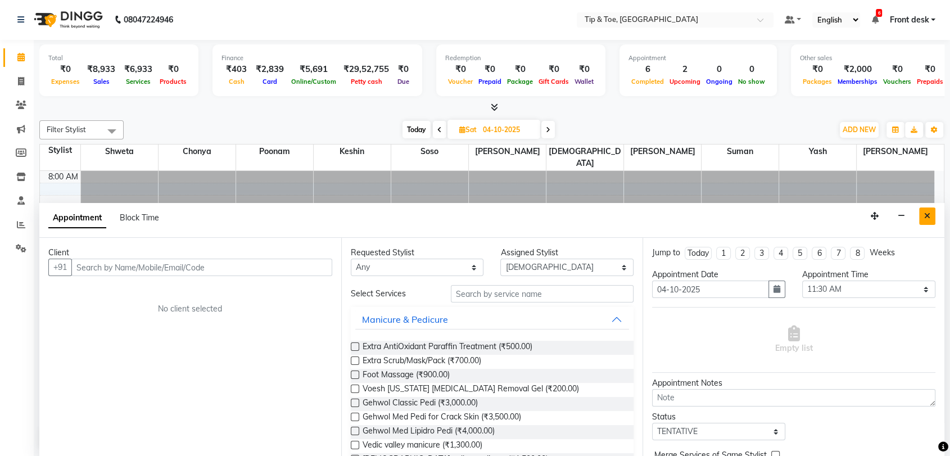
click at [927, 218] on icon "Close" at bounding box center [928, 216] width 6 height 8
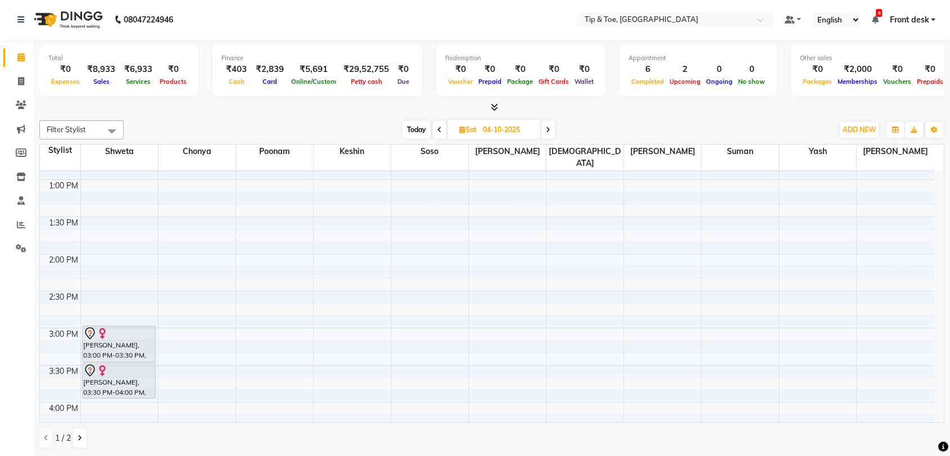
scroll to position [499, 0]
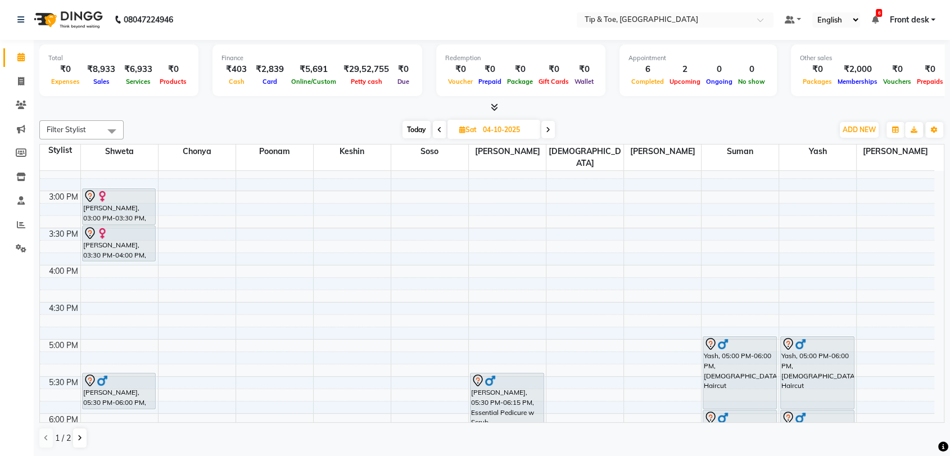
click at [422, 127] on span "Today" at bounding box center [417, 129] width 28 height 17
type input "03-10-2025"
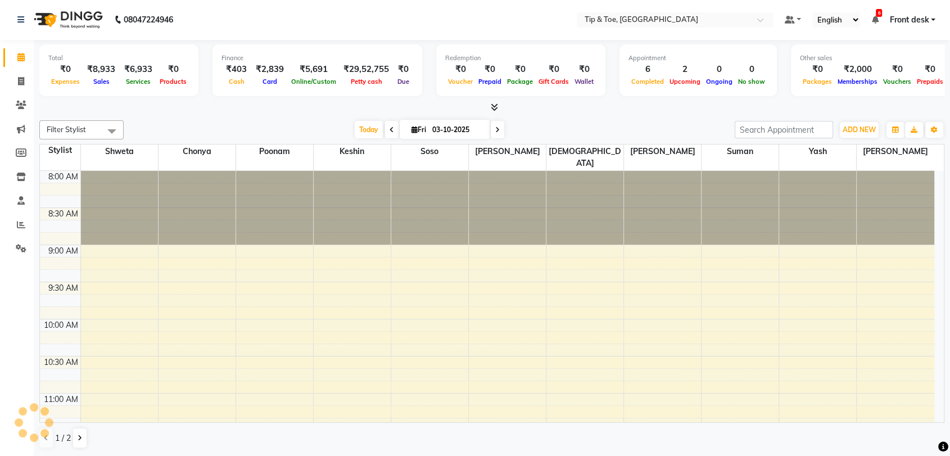
scroll to position [665, 0]
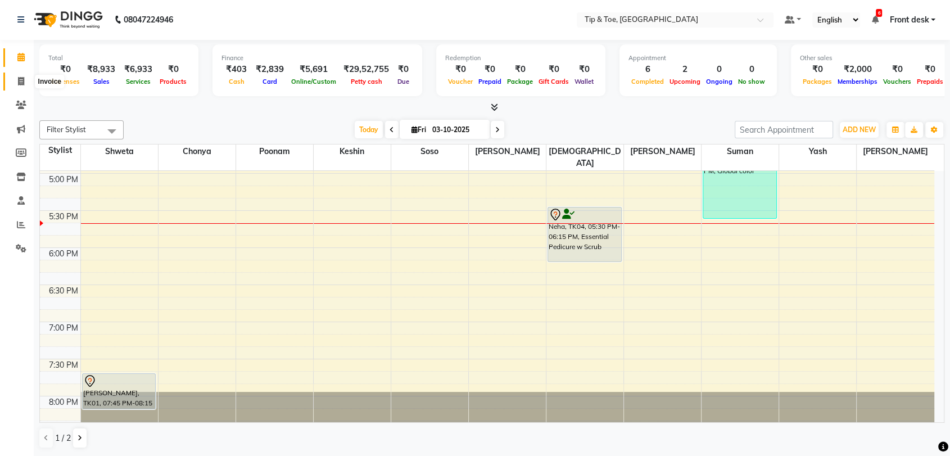
click at [18, 83] on icon at bounding box center [21, 81] width 6 height 8
select select "5942"
select select "service"
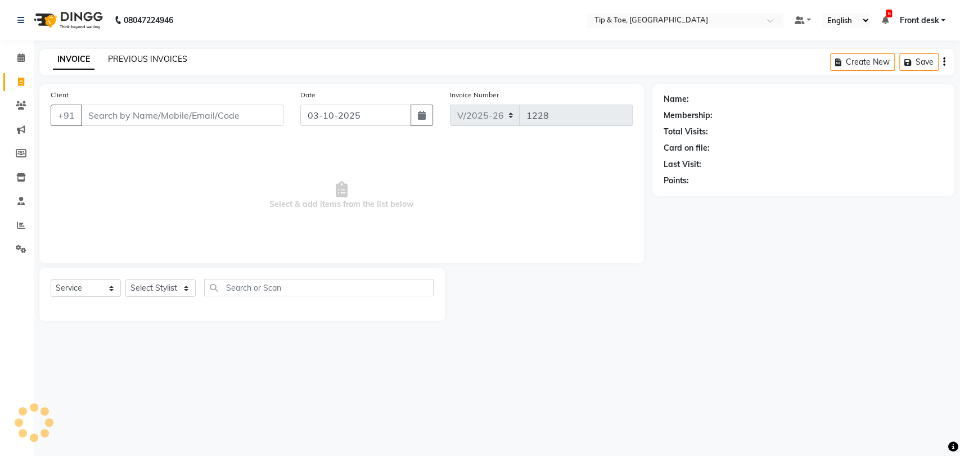
click at [168, 59] on link "PREVIOUS INVOICES" at bounding box center [147, 59] width 79 height 10
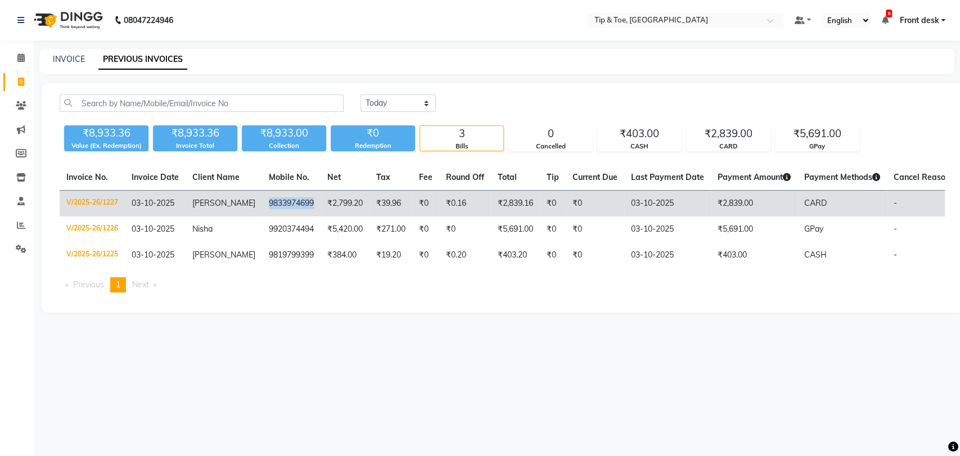
drag, startPoint x: 247, startPoint y: 200, endPoint x: 298, endPoint y: 204, distance: 50.8
click at [298, 204] on td "9833974699" at bounding box center [291, 204] width 58 height 26
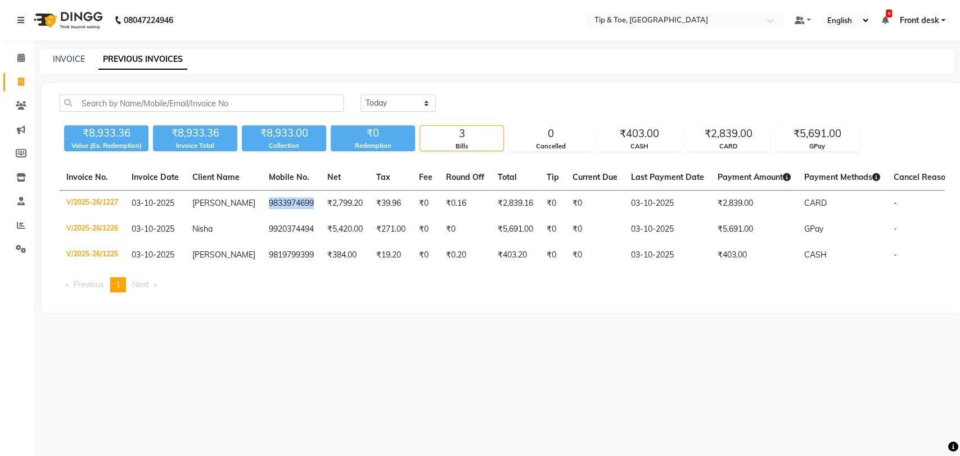
copy td "9833974699"
click at [20, 51] on link "Calendar" at bounding box center [16, 58] width 27 height 19
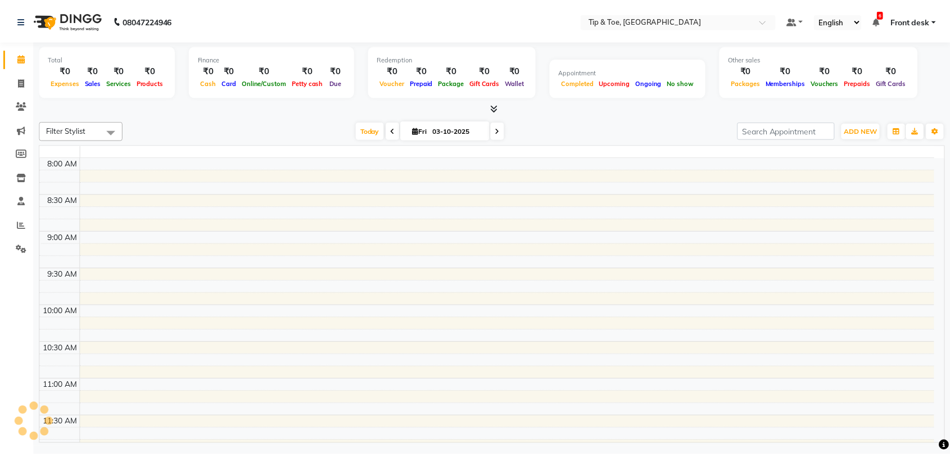
scroll to position [665, 0]
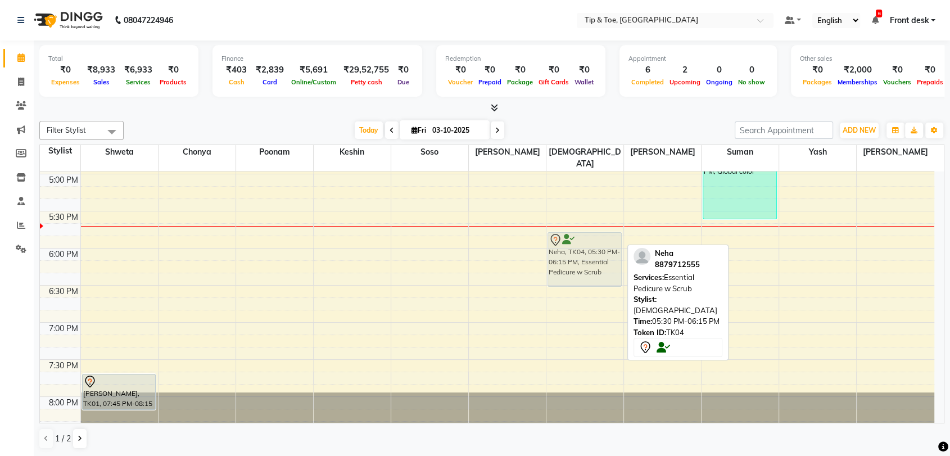
drag, startPoint x: 589, startPoint y: 228, endPoint x: 592, endPoint y: 247, distance: 19.4
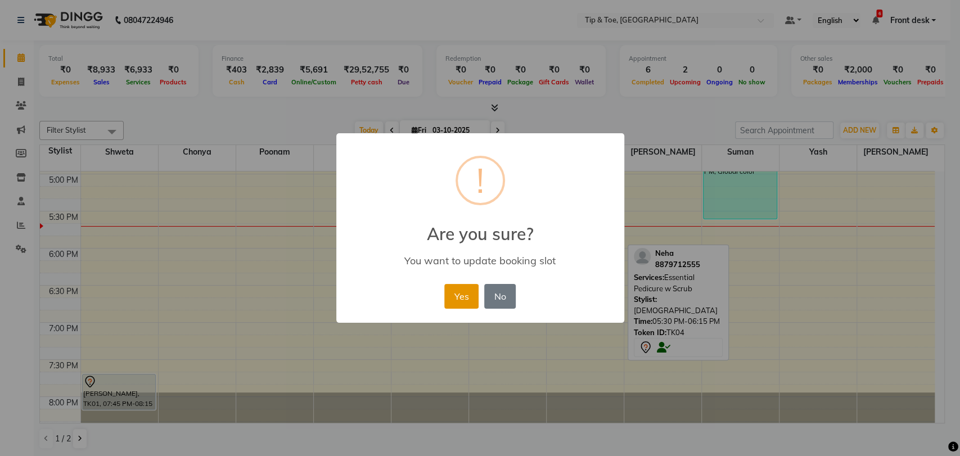
click at [466, 296] on button "Yes" at bounding box center [461, 296] width 34 height 25
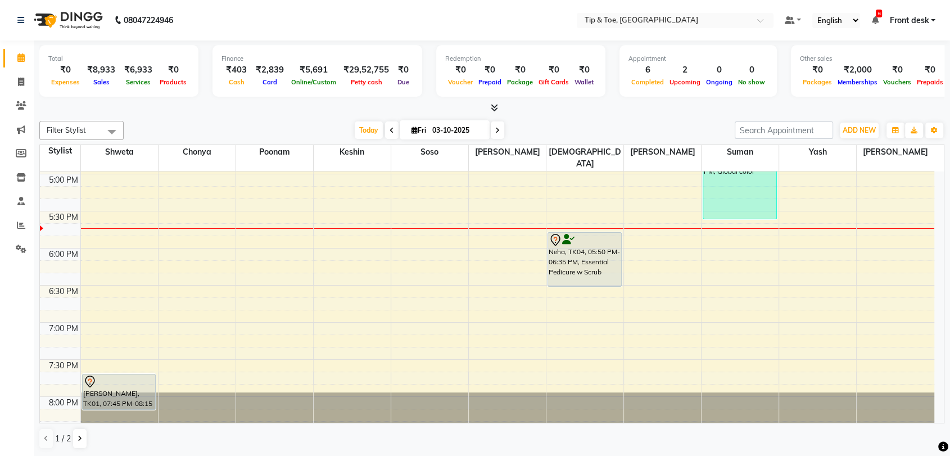
scroll to position [696, 0]
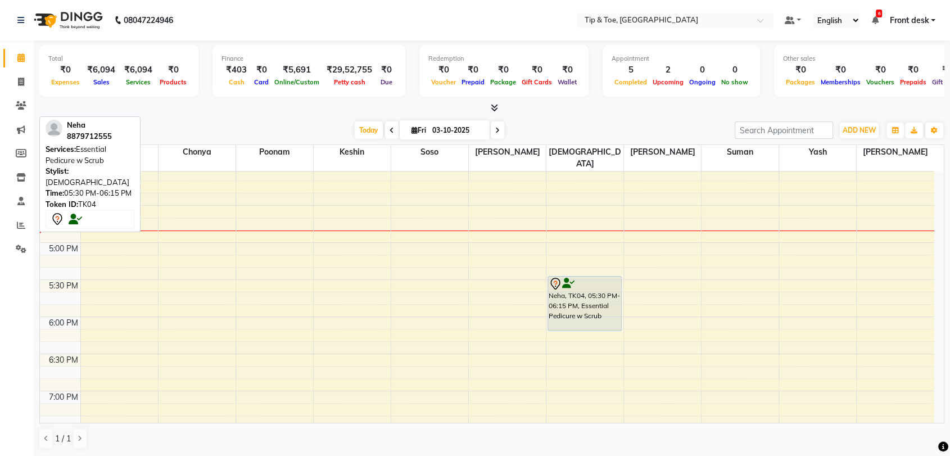
scroll to position [625, 0]
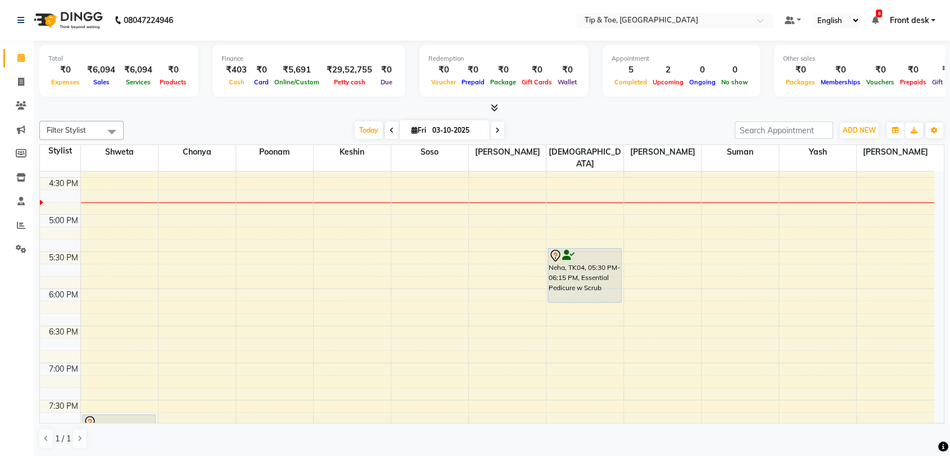
click at [792, 204] on div "8:00 AM 8:30 AM 9:00 AM 9:30 AM 10:00 AM 10:30 AM 11:00 AM 11:30 AM 12:00 PM 12…" at bounding box center [487, 29] width 895 height 965
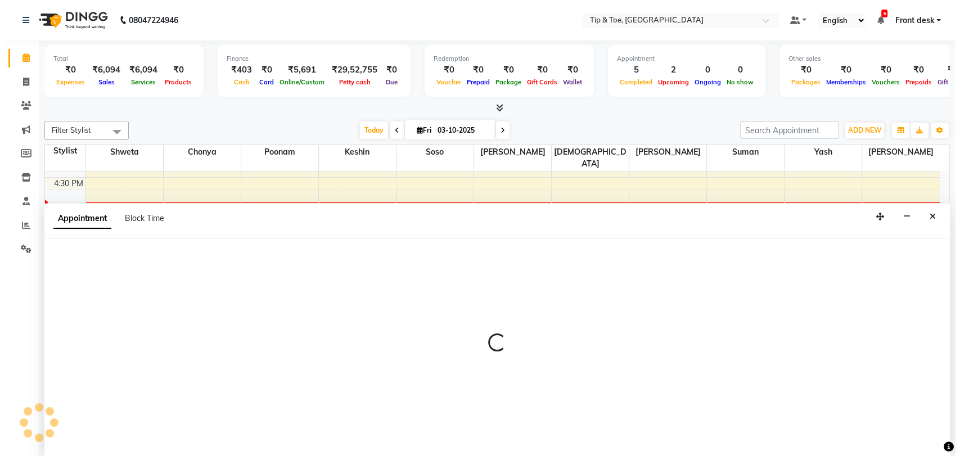
scroll to position [1, 0]
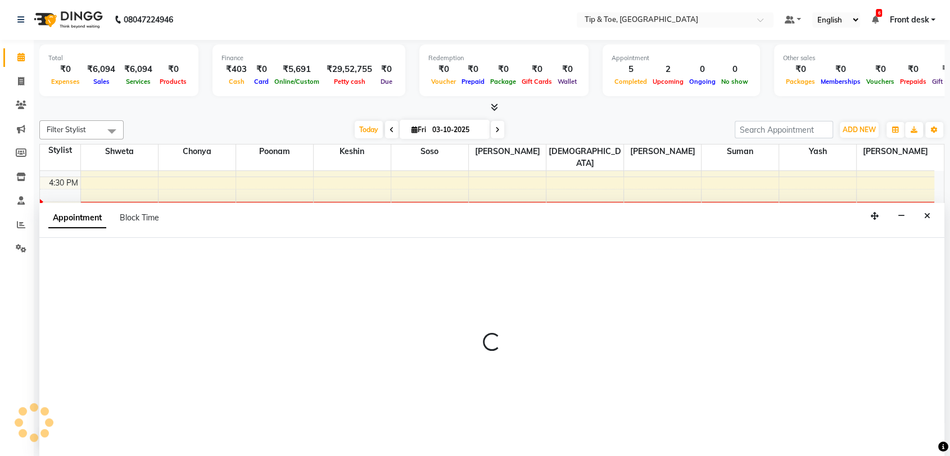
select select "68799"
select select "1020"
select select "tentative"
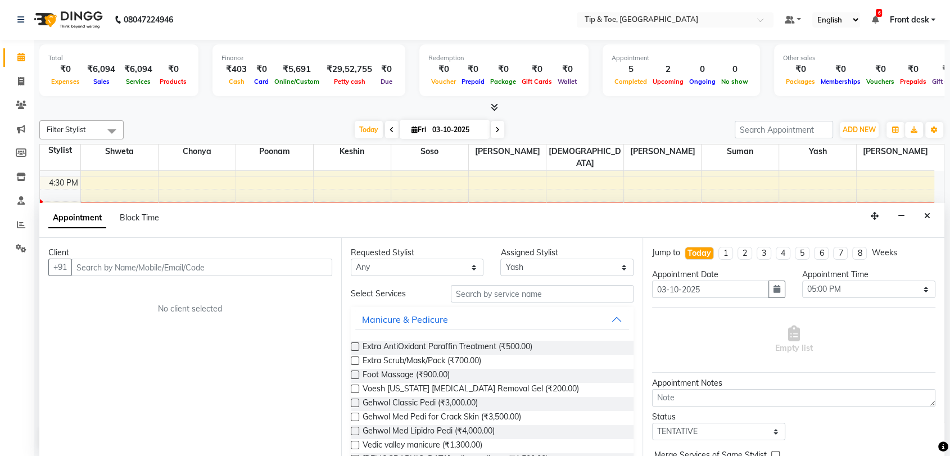
click at [174, 260] on input "text" at bounding box center [201, 267] width 261 height 17
type input "8879236070"
click at [309, 268] on span "Add Client" at bounding box center [309, 267] width 38 height 10
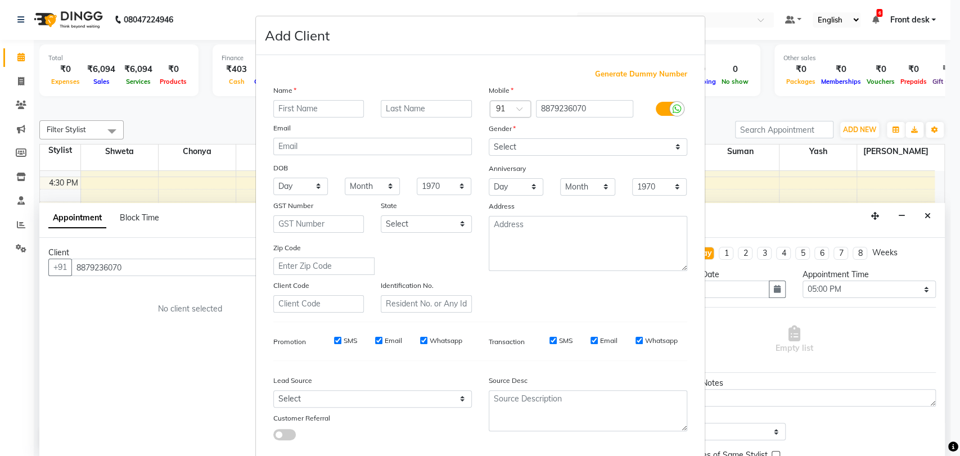
click at [319, 111] on input "text" at bounding box center [318, 108] width 91 height 17
type input "Yash"
click at [585, 144] on select "Select [DEMOGRAPHIC_DATA] [DEMOGRAPHIC_DATA] Other Prefer Not To Say" at bounding box center [588, 146] width 199 height 17
select select "[DEMOGRAPHIC_DATA]"
click at [489, 138] on select "Select [DEMOGRAPHIC_DATA] [DEMOGRAPHIC_DATA] Other Prefer Not To Say" at bounding box center [588, 146] width 199 height 17
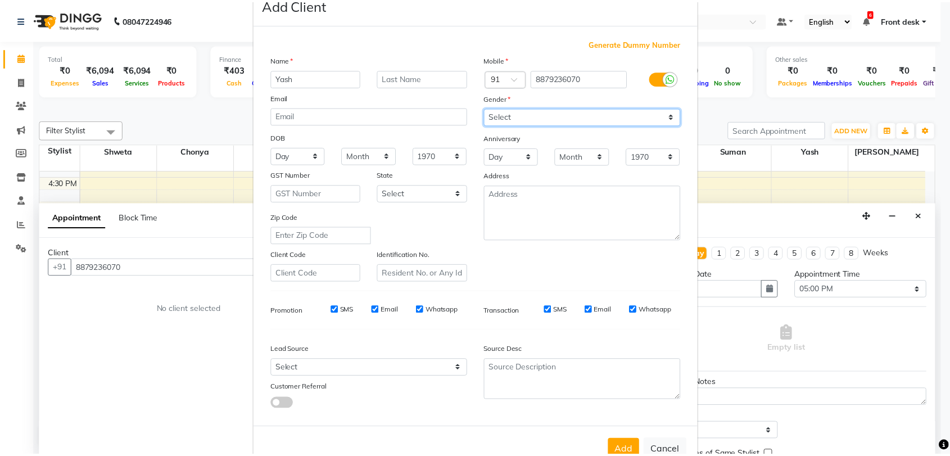
scroll to position [61, 0]
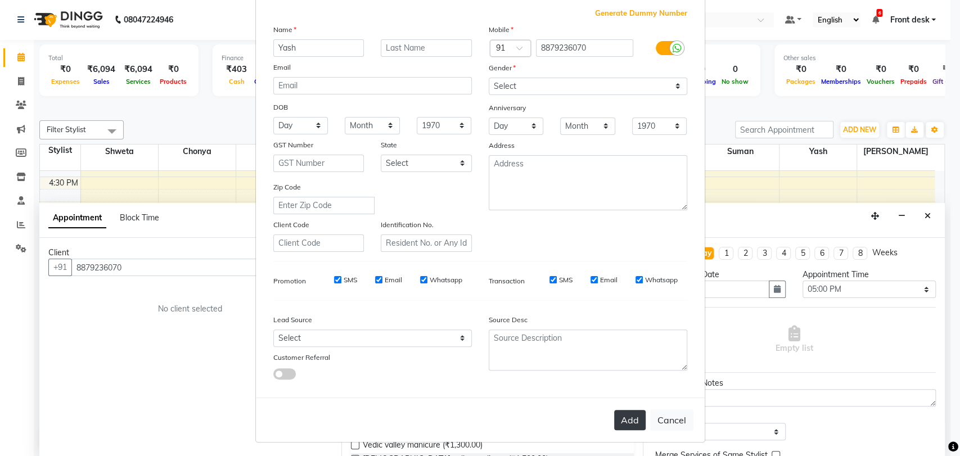
click at [625, 427] on button "Add" at bounding box center [629, 420] width 31 height 20
select select
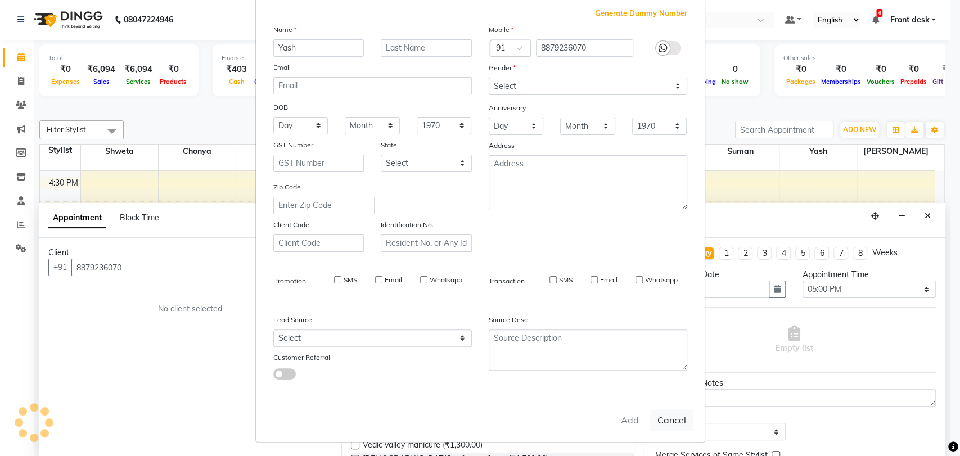
select select
checkbox input "false"
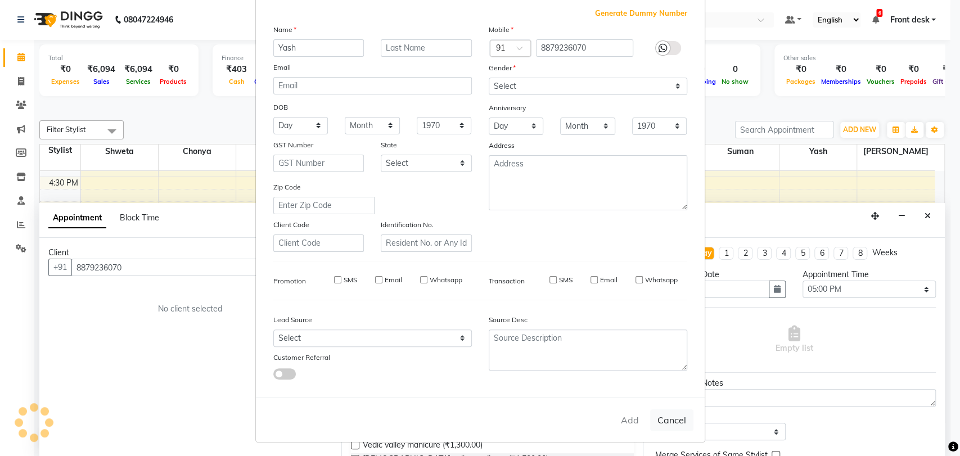
checkbox input "false"
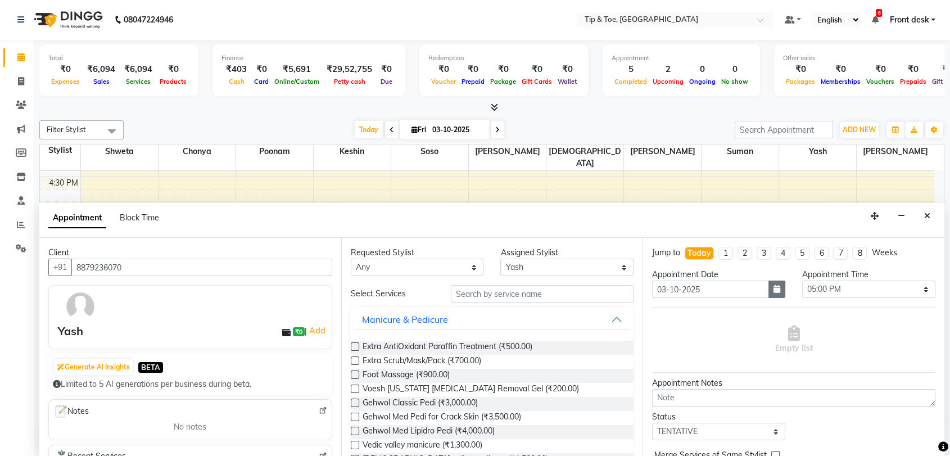
click at [772, 294] on button "button" at bounding box center [777, 289] width 17 height 17
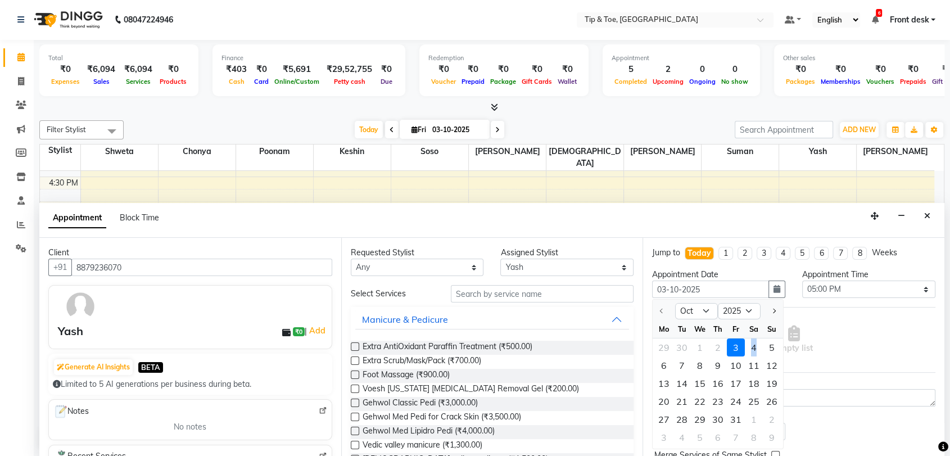
drag, startPoint x: 754, startPoint y: 348, endPoint x: 749, endPoint y: 360, distance: 13.6
click at [753, 348] on div "4" at bounding box center [754, 348] width 18 height 18
type input "04-10-2025"
select select "1020"
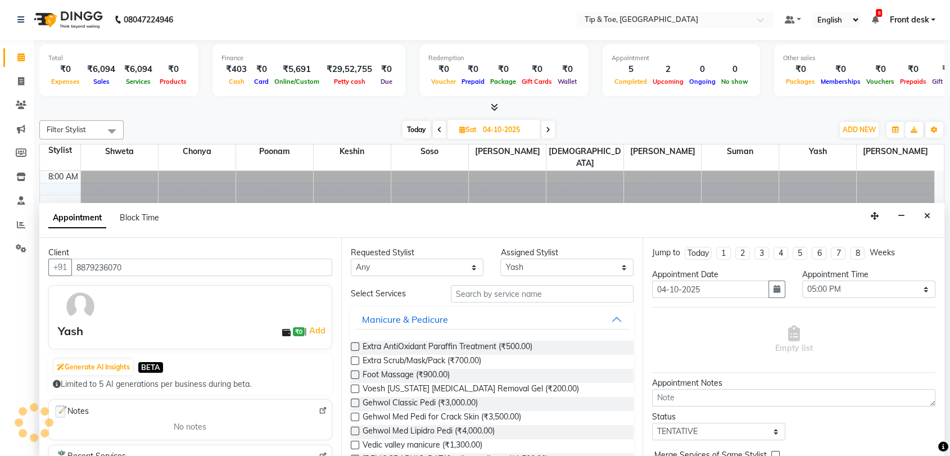
scroll to position [592, 0]
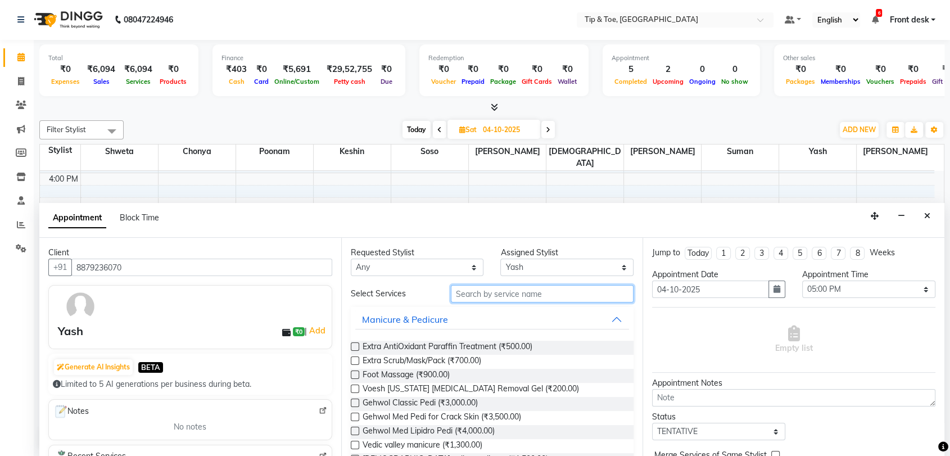
click at [502, 293] on input "text" at bounding box center [542, 293] width 183 height 17
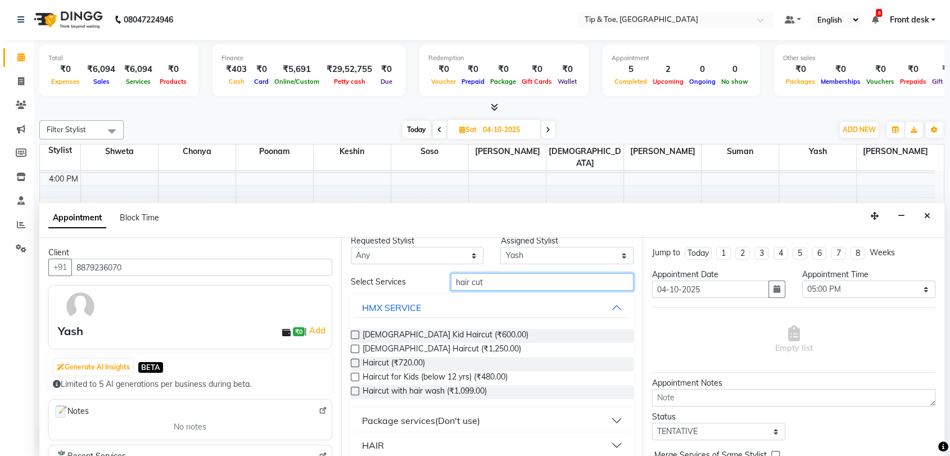
scroll to position [47, 0]
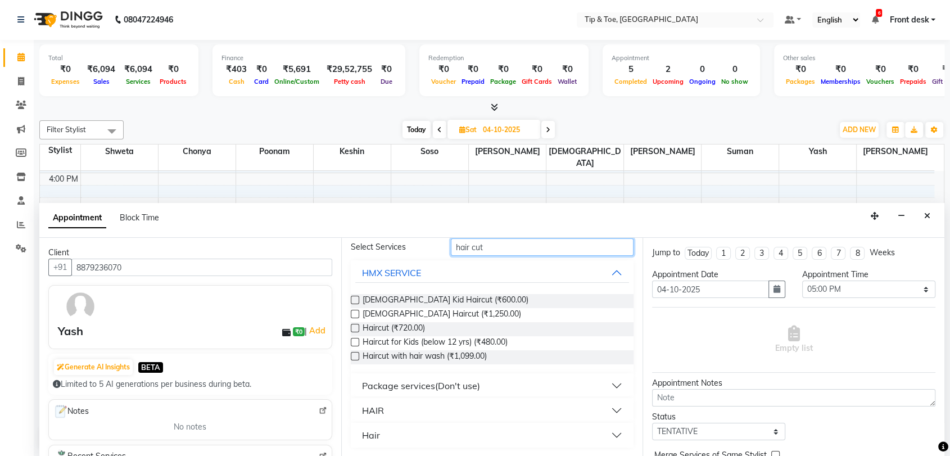
type input "hair cut"
click at [446, 405] on button "HAIR" at bounding box center [492, 410] width 274 height 20
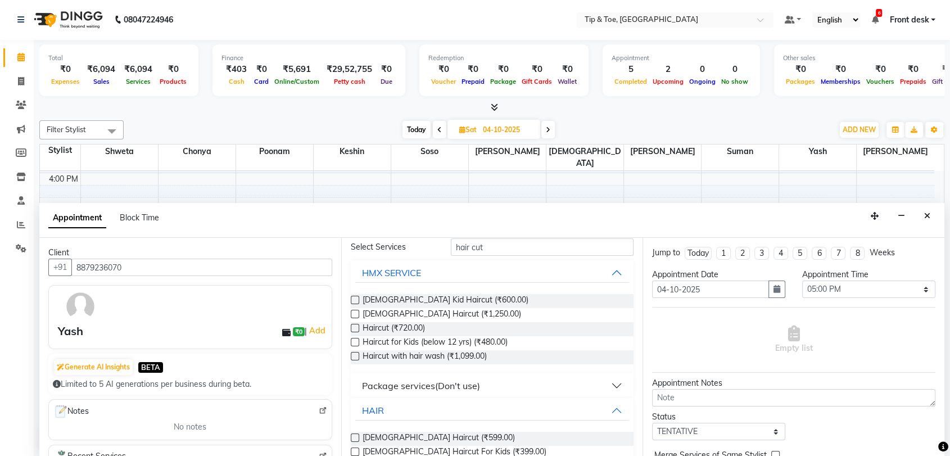
click at [354, 435] on label at bounding box center [355, 438] width 8 height 8
click at [354, 435] on input "checkbox" at bounding box center [354, 438] width 7 height 7
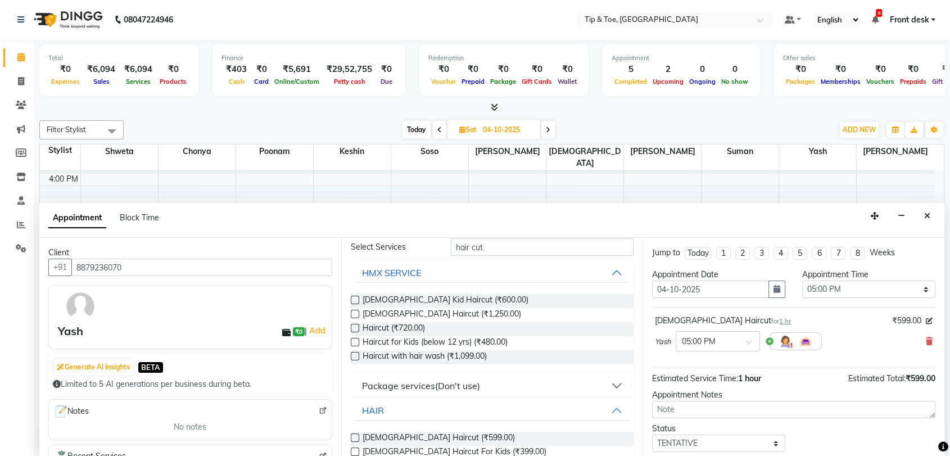
scroll to position [93, 0]
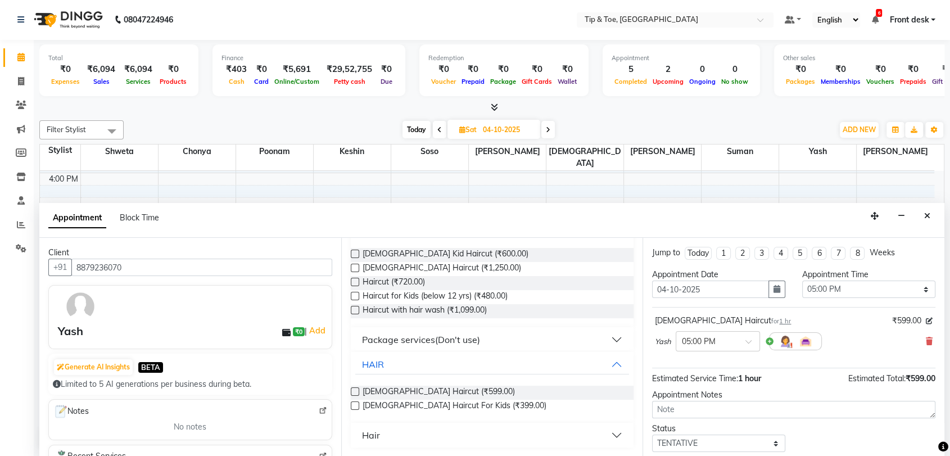
click at [355, 391] on label at bounding box center [355, 392] width 8 height 8
click at [355, 391] on input "checkbox" at bounding box center [354, 392] width 7 height 7
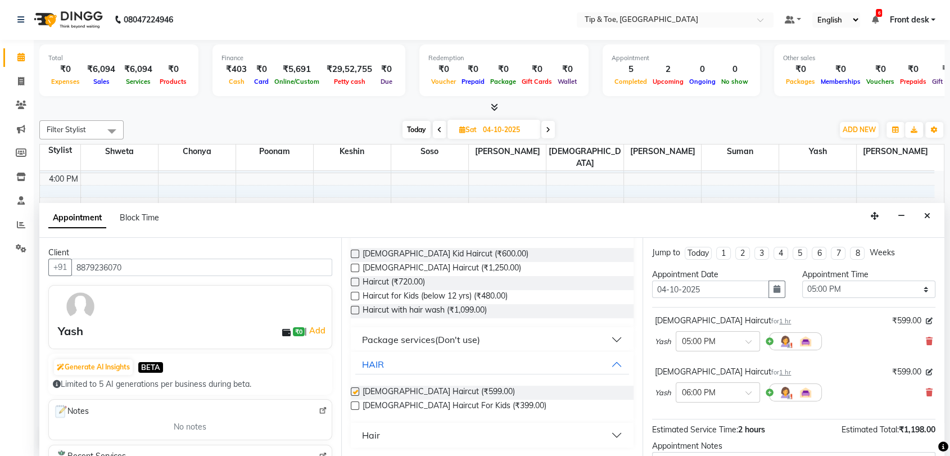
checkbox input "false"
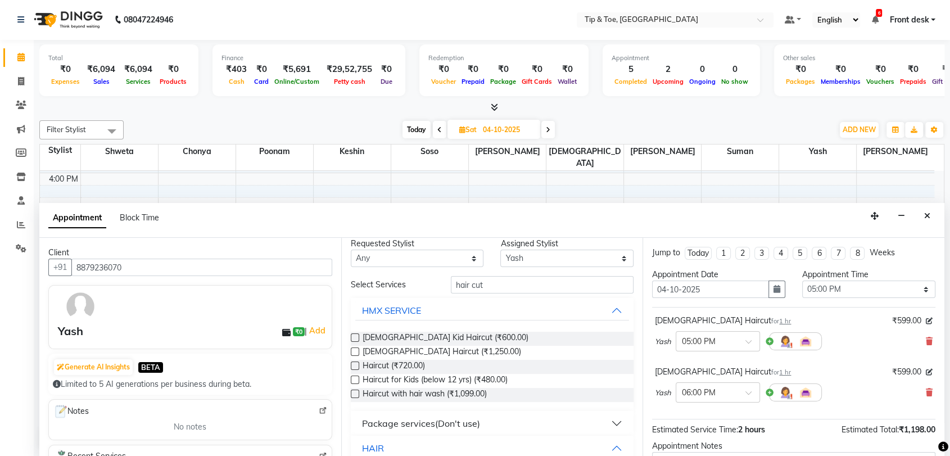
scroll to position [0, 0]
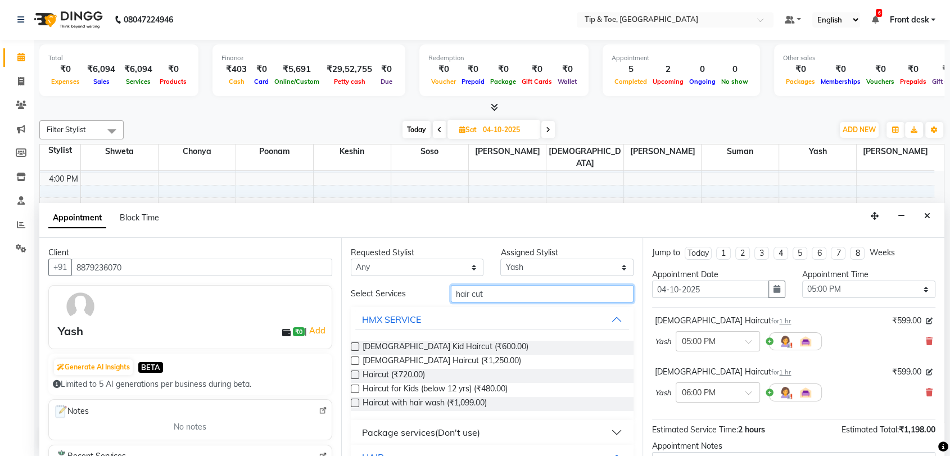
click at [492, 296] on input "hair cut" at bounding box center [542, 293] width 183 height 17
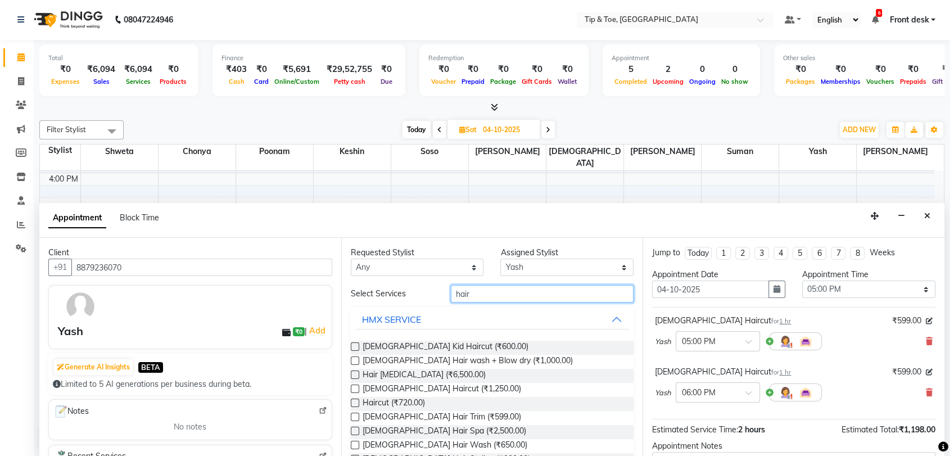
type input "hair"
click at [549, 265] on select "Select Chonya Keshin poonam [PERSON_NAME] shweta [PERSON_NAME] [PERSON_NAME] Ya…" at bounding box center [567, 267] width 133 height 17
select select "83602"
click at [501, 259] on select "Select Chonya Keshin poonam [PERSON_NAME] shweta [PERSON_NAME] [PERSON_NAME] Ya…" at bounding box center [567, 267] width 133 height 17
click at [477, 294] on input "hair" at bounding box center [542, 293] width 183 height 17
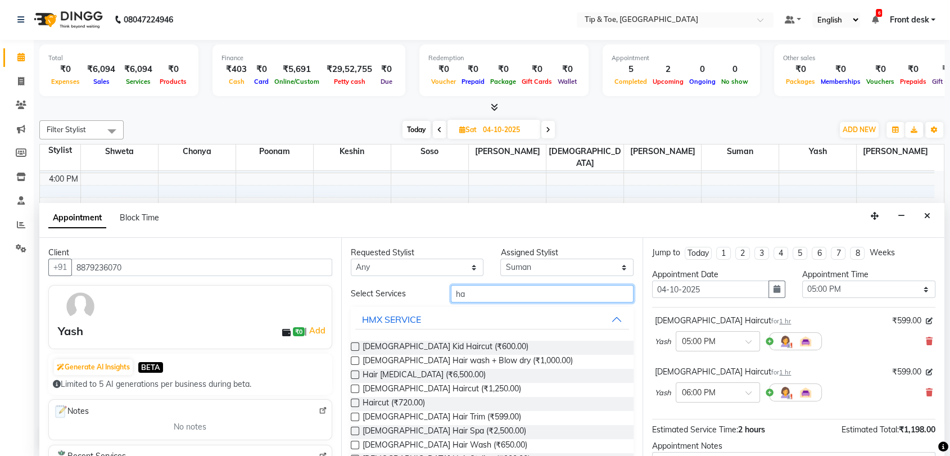
type input "h"
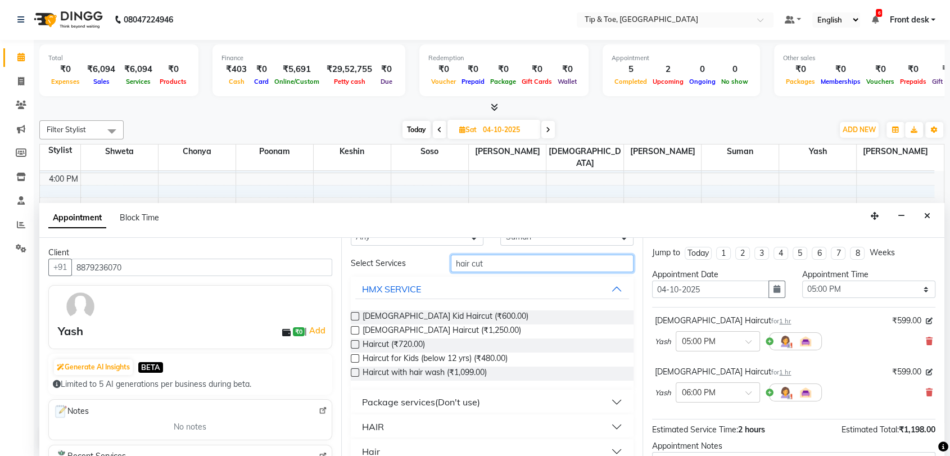
scroll to position [47, 0]
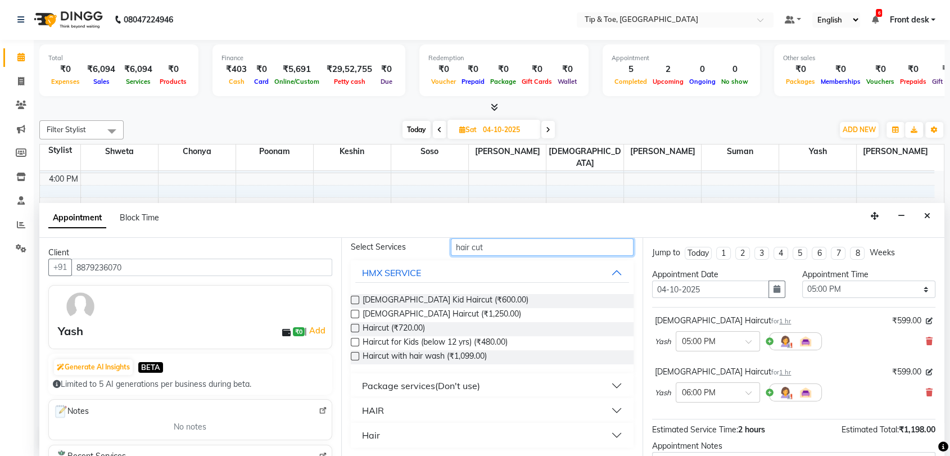
type input "hair cut"
click at [373, 411] on div "HAIR" at bounding box center [373, 410] width 22 height 13
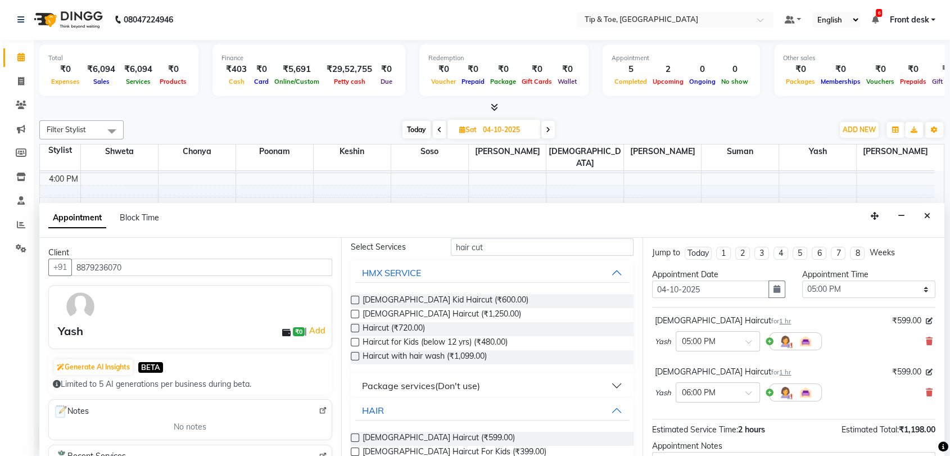
click at [354, 435] on label at bounding box center [355, 438] width 8 height 8
click at [354, 435] on input "checkbox" at bounding box center [354, 438] width 7 height 7
checkbox input "false"
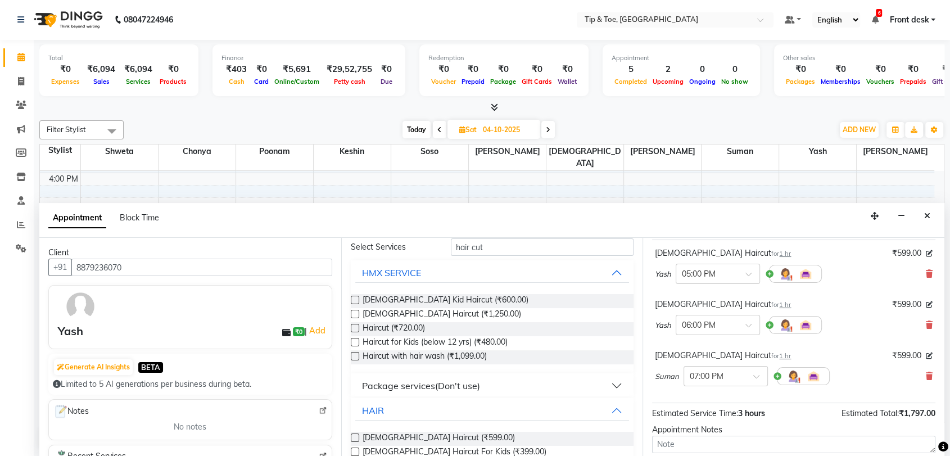
scroll to position [169, 0]
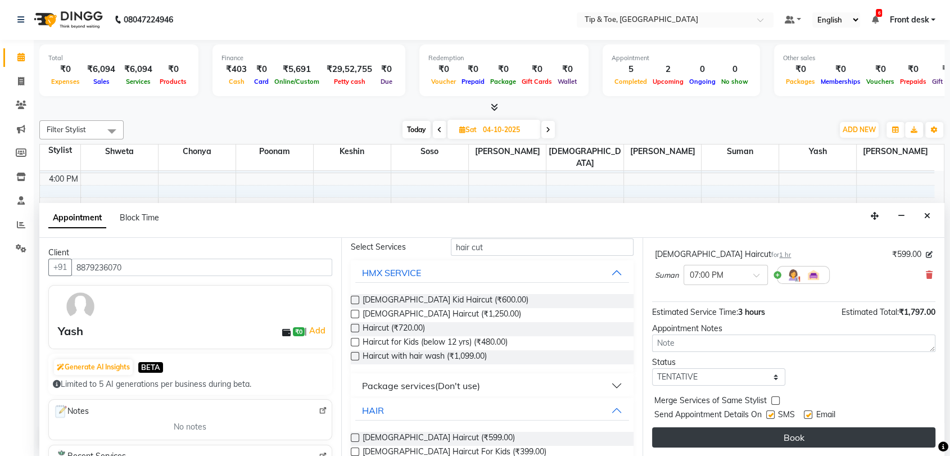
click at [785, 434] on button "Book" at bounding box center [793, 437] width 283 height 20
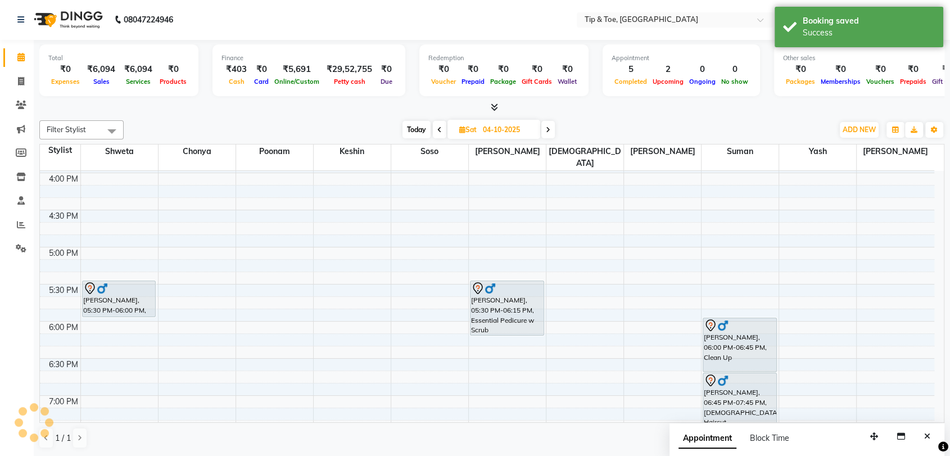
scroll to position [0, 0]
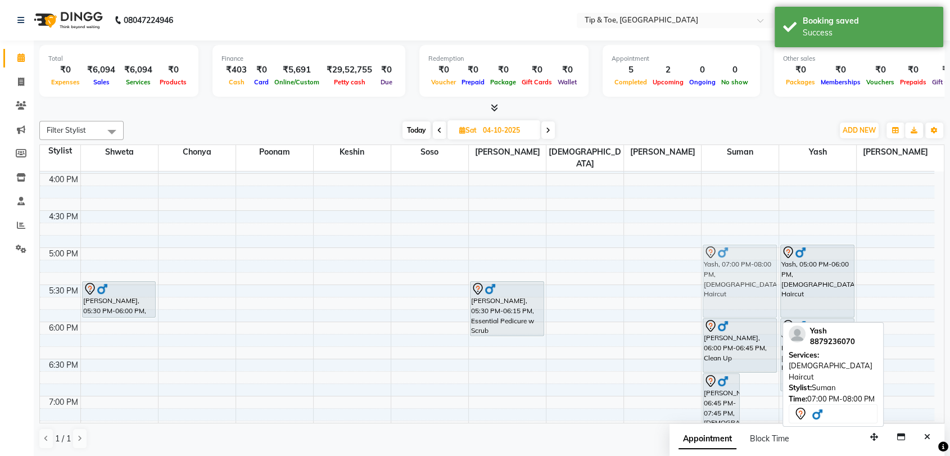
drag, startPoint x: 751, startPoint y: 388, endPoint x: 740, endPoint y: 236, distance: 152.9
click at [739, 235] on div "[PERSON_NAME], 06:45 PM-07:45 PM, [DEMOGRAPHIC_DATA] Haircut Yash, 07:00 PM-08:…" at bounding box center [740, 62] width 77 height 965
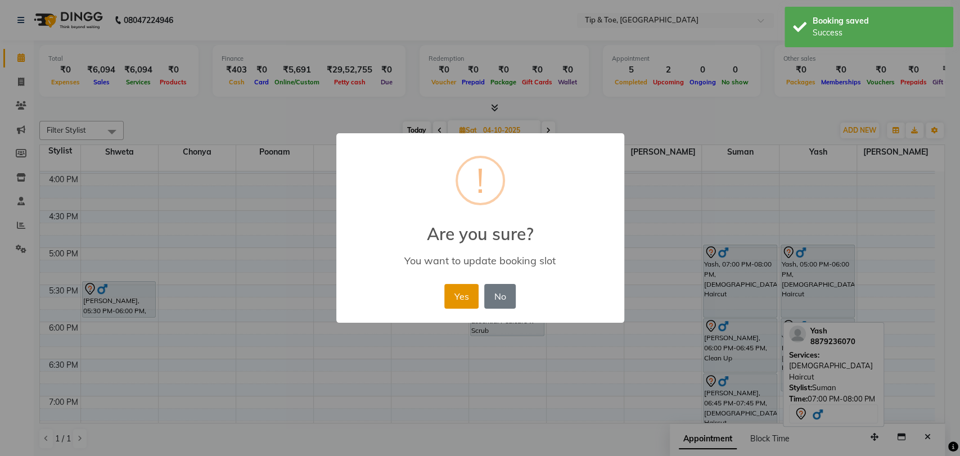
click at [458, 294] on button "Yes" at bounding box center [461, 296] width 34 height 25
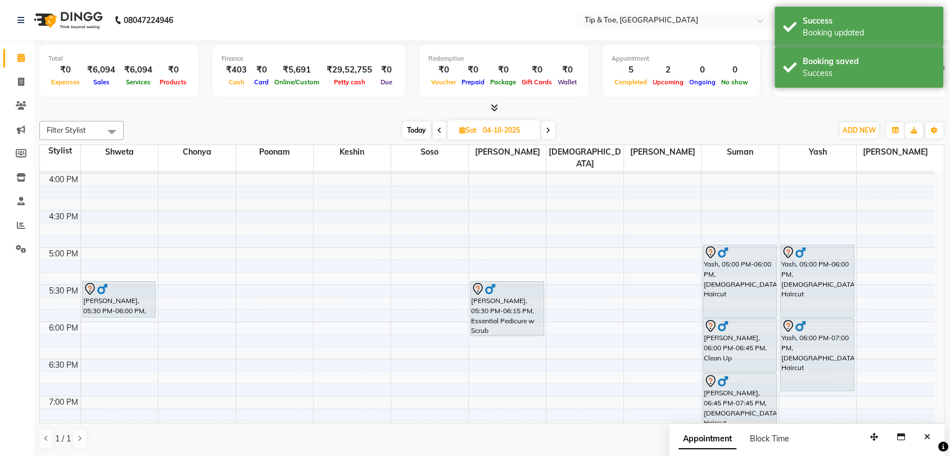
click at [415, 129] on span "Today" at bounding box center [417, 129] width 28 height 17
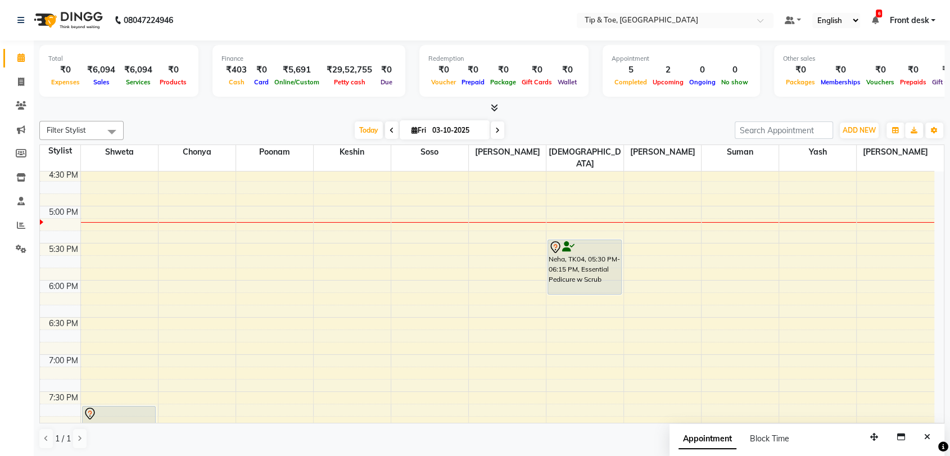
scroll to position [696, 0]
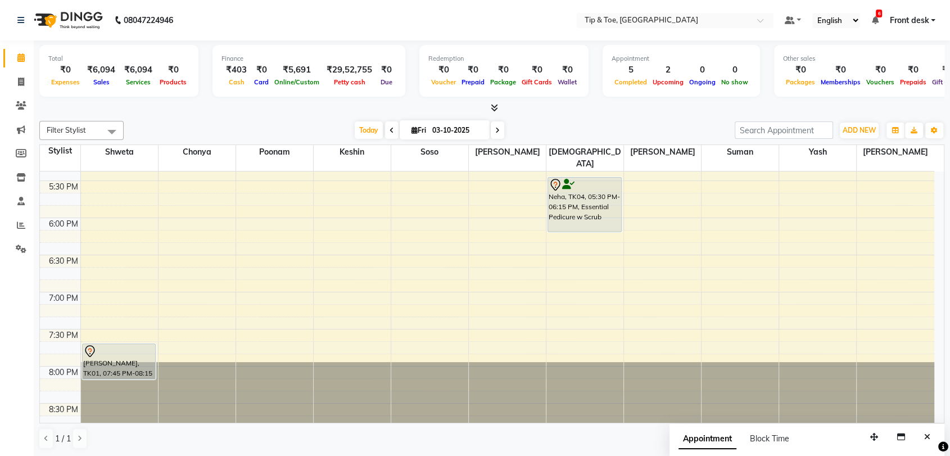
click at [495, 131] on icon at bounding box center [497, 130] width 4 height 7
type input "04-10-2025"
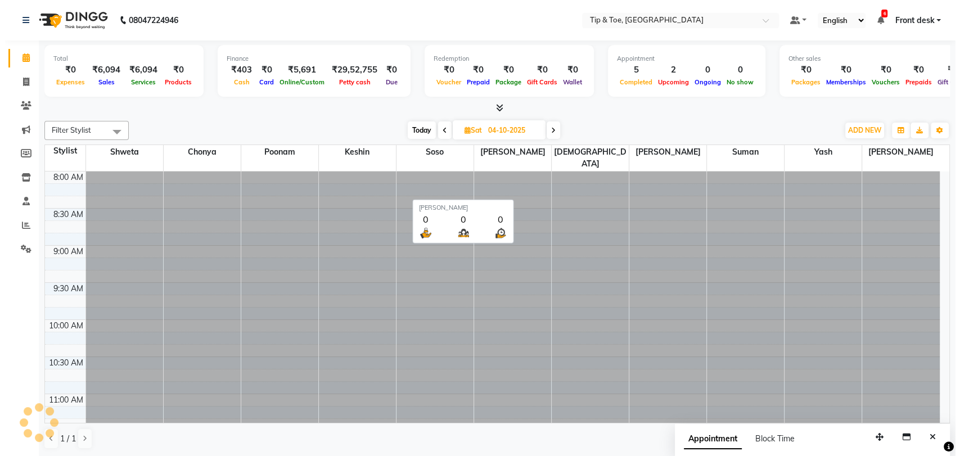
scroll to position [665, 0]
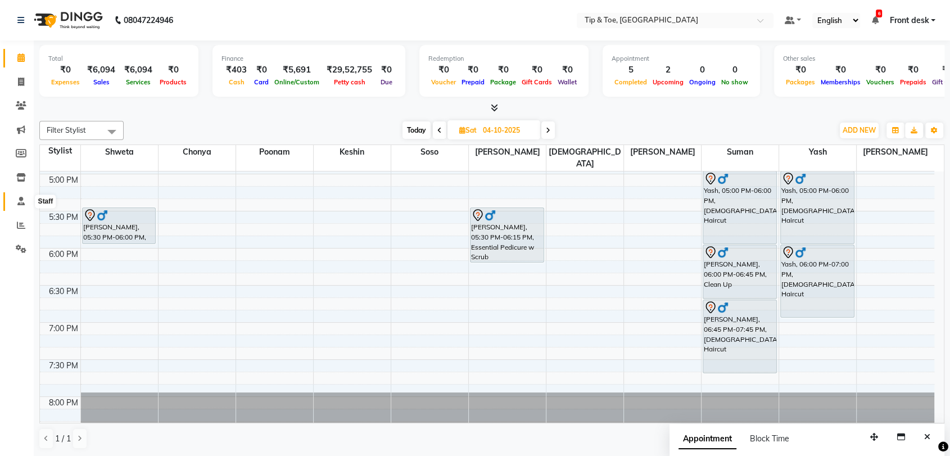
click at [21, 199] on icon at bounding box center [20, 201] width 7 height 8
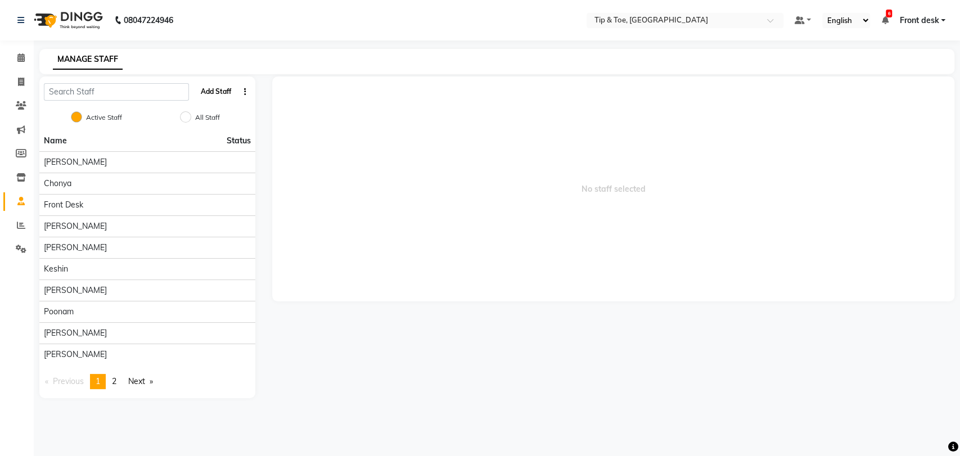
click at [219, 96] on button "Add Staff" at bounding box center [215, 91] width 39 height 19
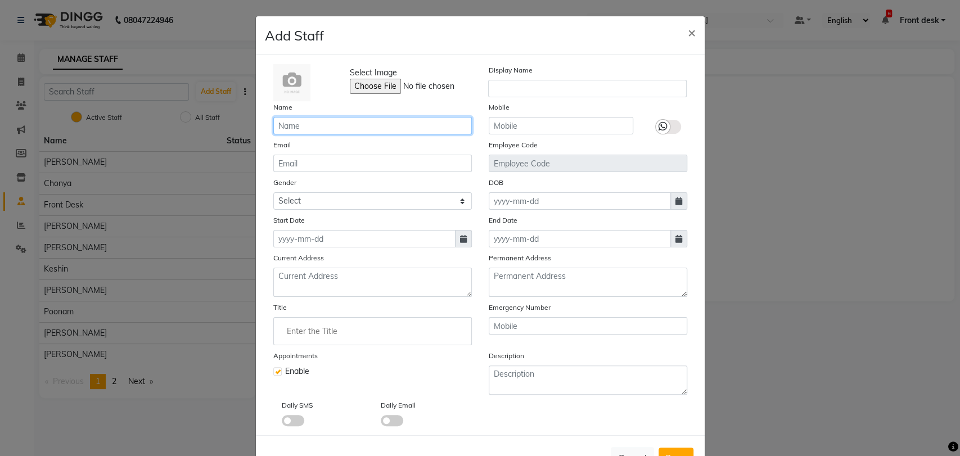
click at [376, 125] on input "text" at bounding box center [372, 125] width 199 height 17
type input "[PERSON_NAME]"
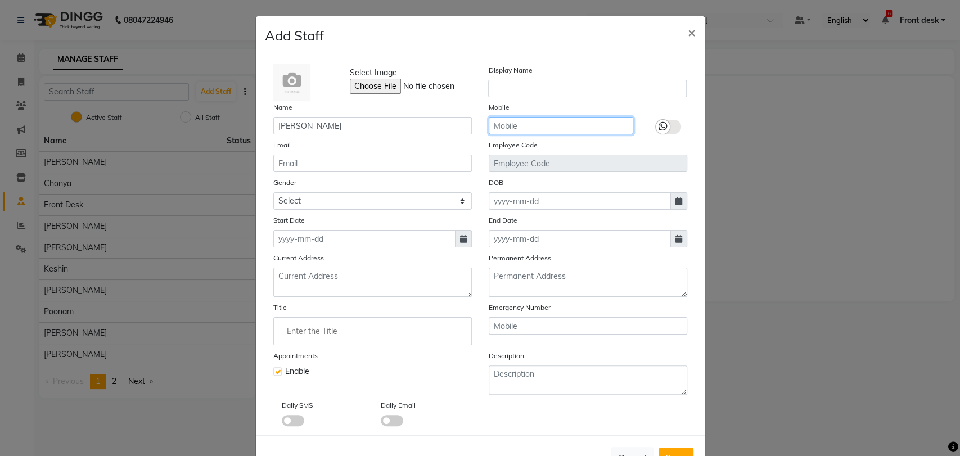
click at [568, 123] on input "text" at bounding box center [561, 125] width 145 height 17
type input "9820328135"
click at [465, 237] on span at bounding box center [463, 238] width 17 height 17
select select "10"
select select "2025"
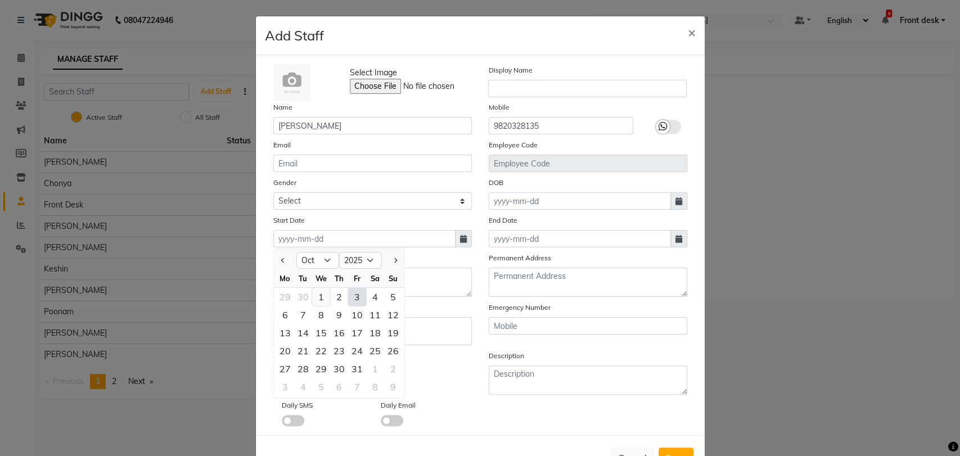
click at [319, 296] on div "1" at bounding box center [321, 297] width 18 height 18
type input "01-10-2025"
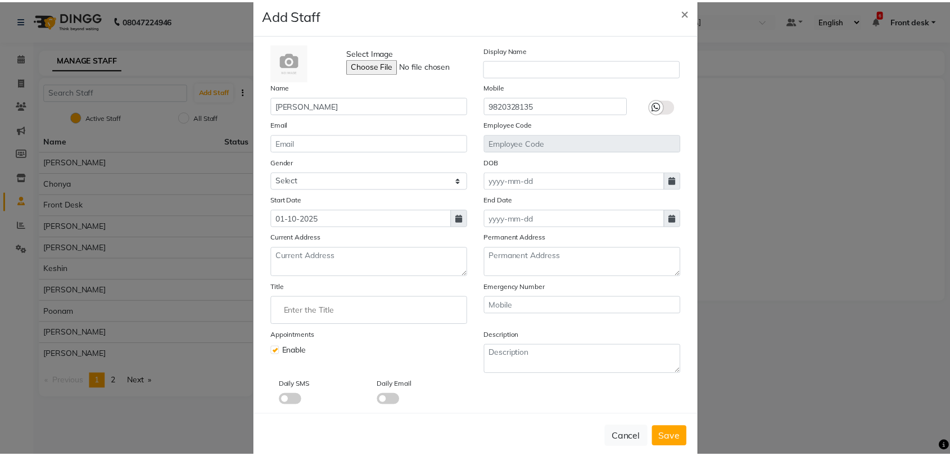
scroll to position [38, 0]
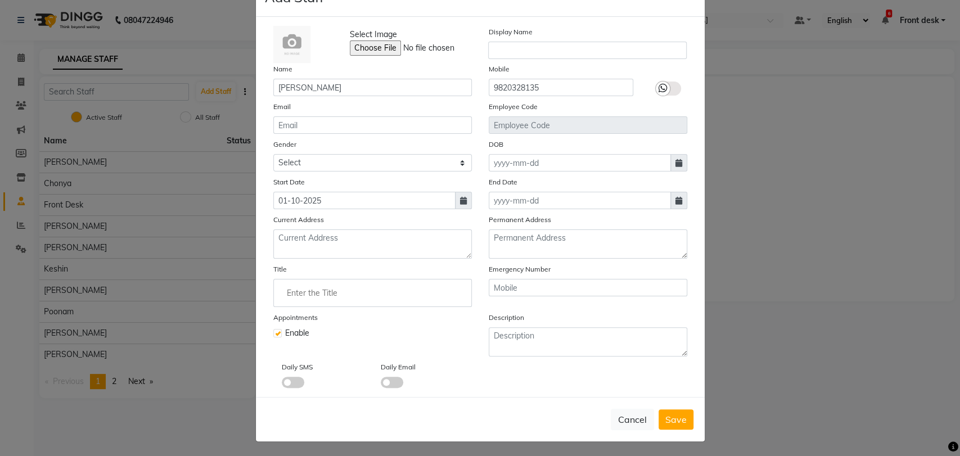
click at [672, 417] on span "Save" at bounding box center [675, 419] width 21 height 11
checkbox input "false"
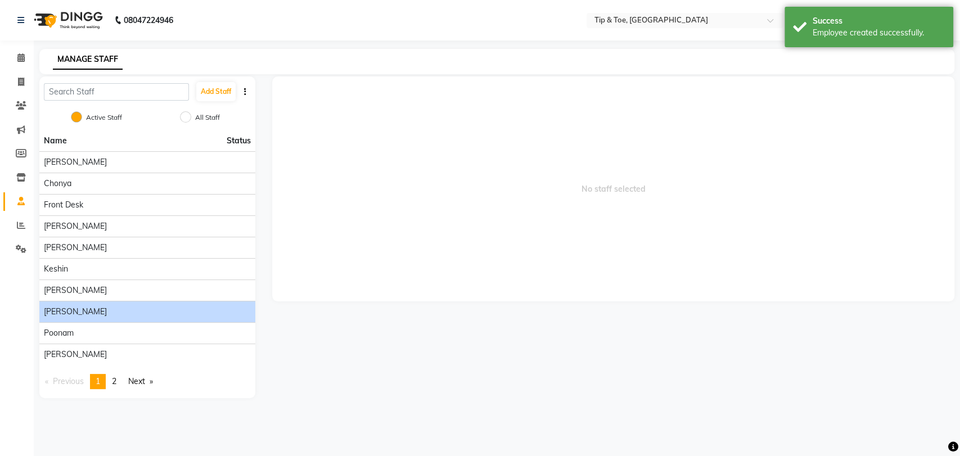
click at [114, 313] on div "[PERSON_NAME]" at bounding box center [147, 312] width 207 height 12
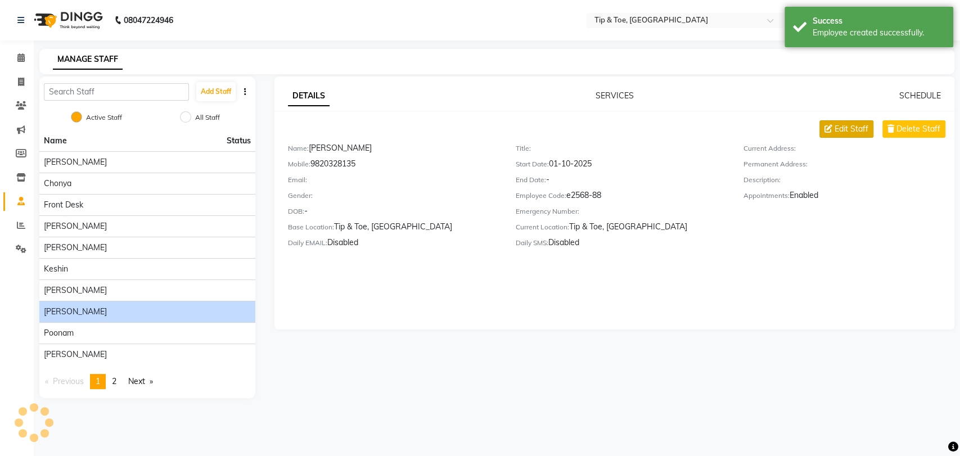
click at [844, 130] on span "Edit Staff" at bounding box center [852, 129] width 34 height 12
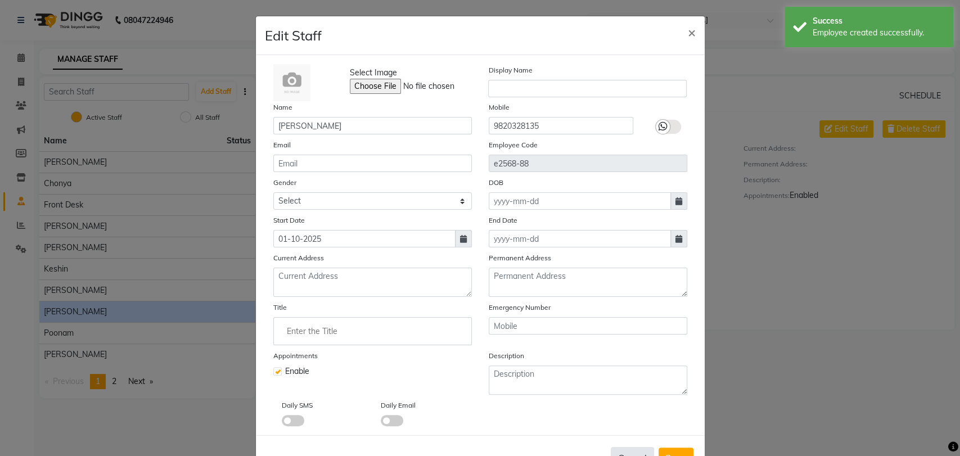
click at [625, 448] on button "Cancel" at bounding box center [632, 457] width 43 height 21
checkbox input "false"
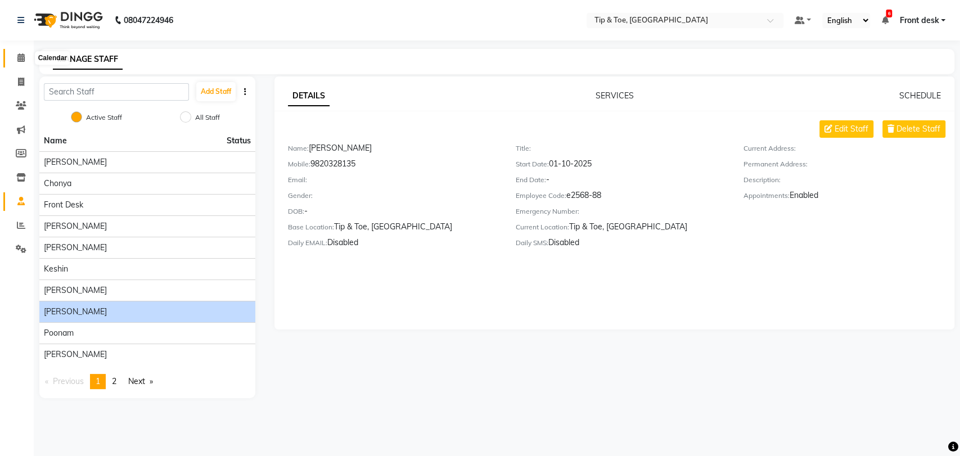
click at [16, 52] on span at bounding box center [21, 58] width 20 height 13
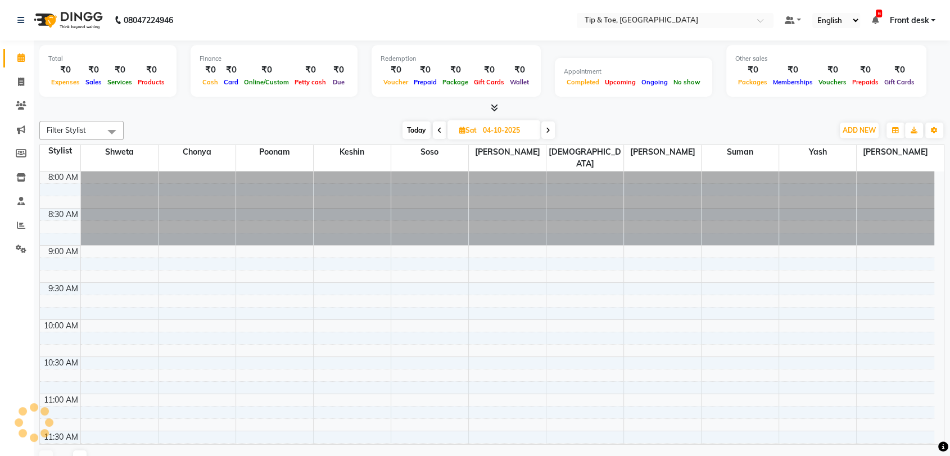
scroll to position [665, 0]
